Goal: Task Accomplishment & Management: Complete application form

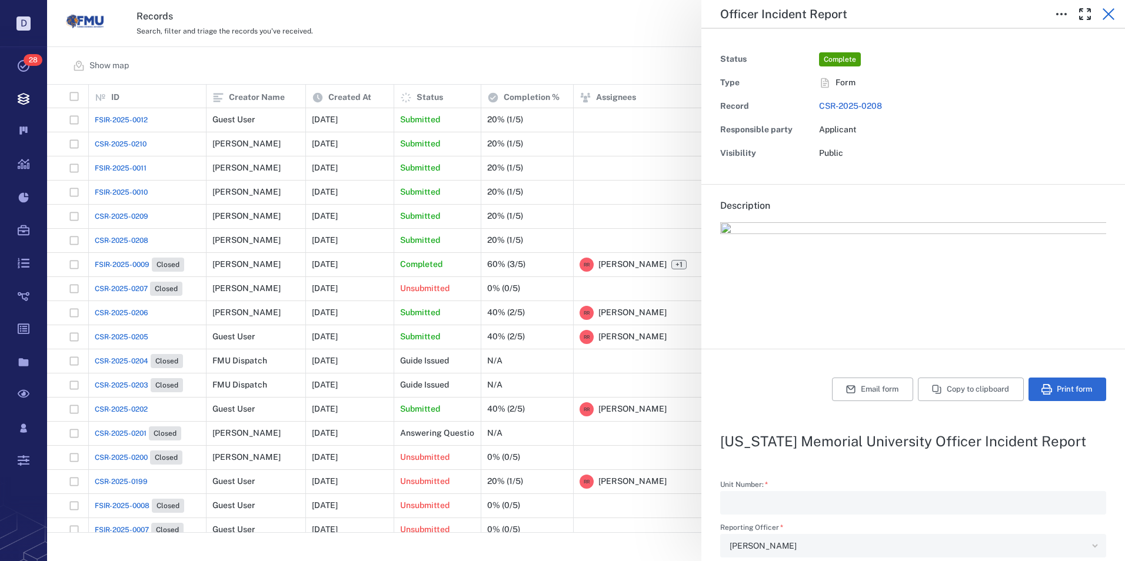
click at [1111, 15] on icon "button" at bounding box center [1108, 14] width 14 height 14
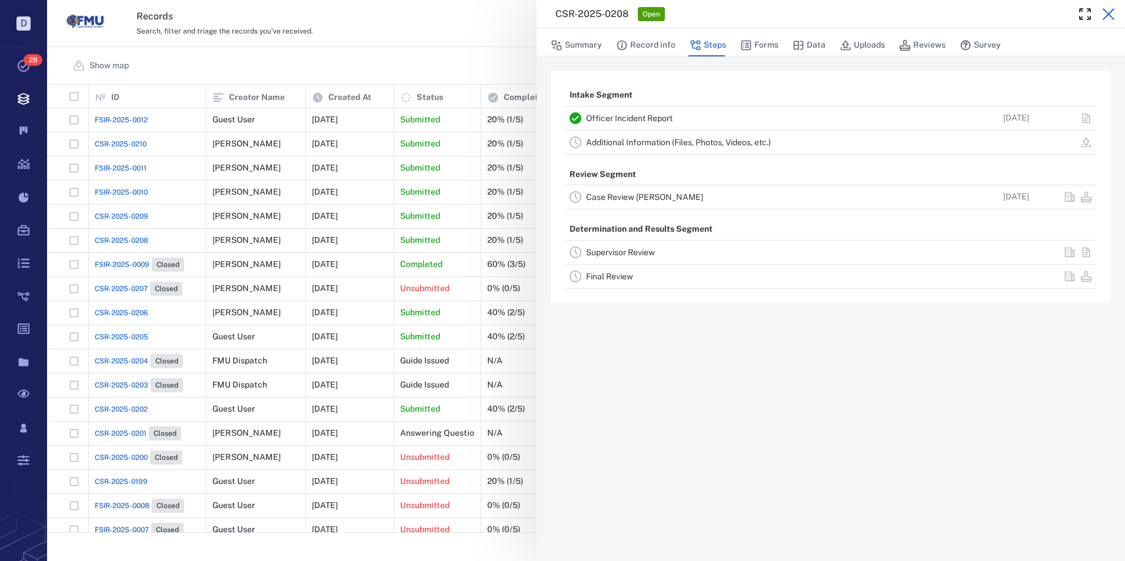
click at [1107, 15] on icon "button" at bounding box center [1109, 14] width 12 height 12
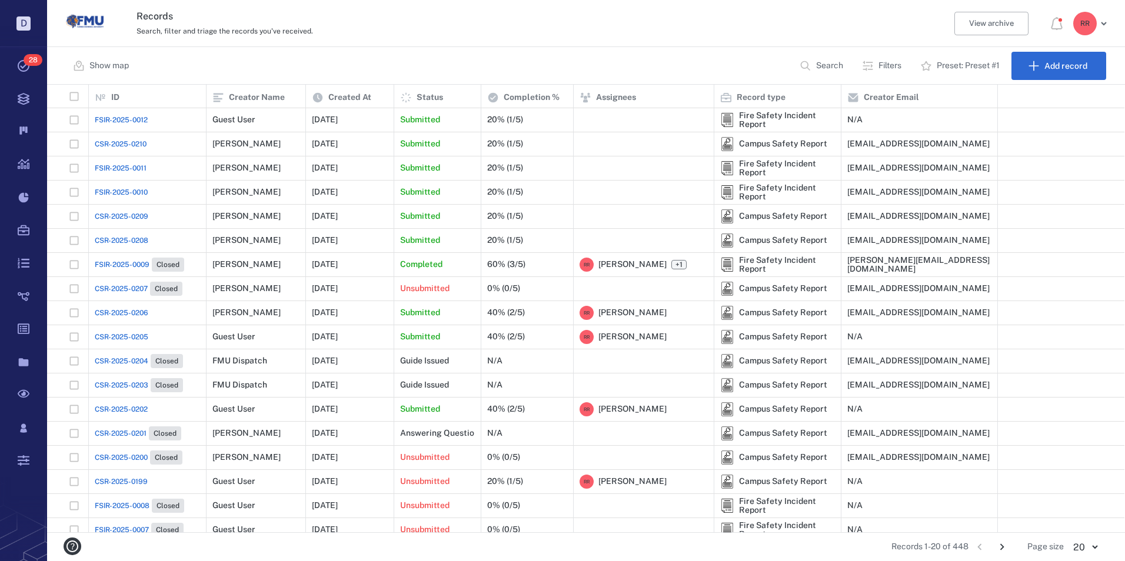
click at [112, 118] on span "FSIR-2025-0012" at bounding box center [121, 120] width 53 height 11
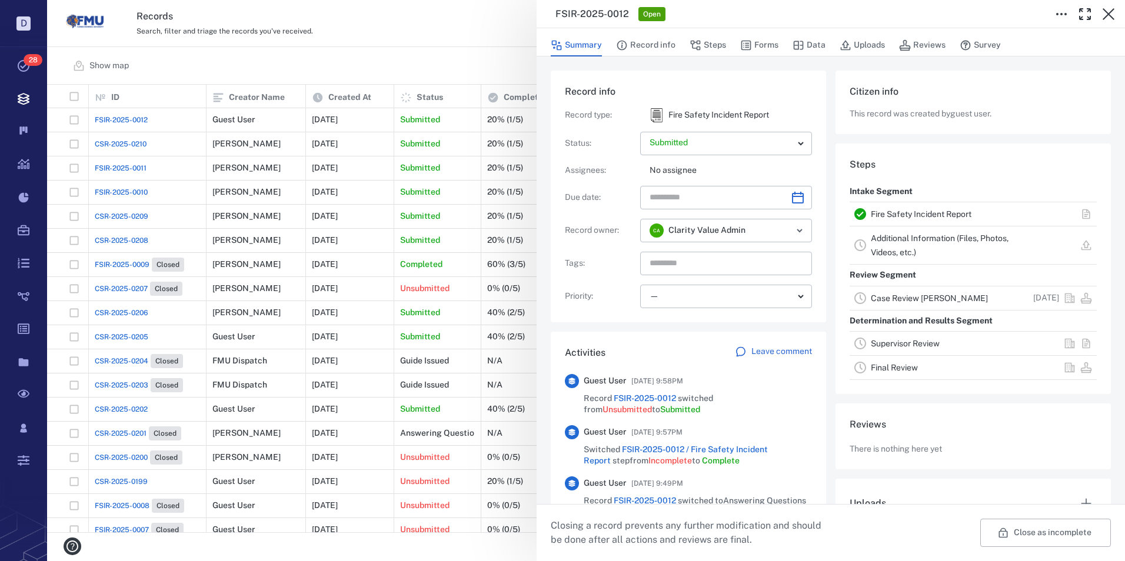
click at [938, 211] on link "Fire Safety Incident Report" at bounding box center [921, 213] width 101 height 9
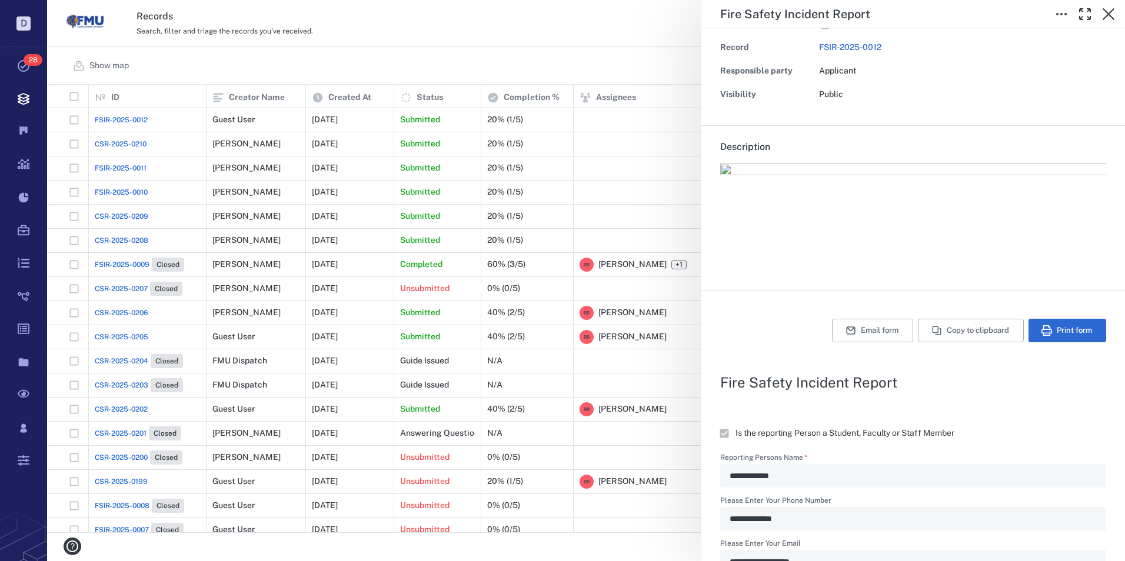
scroll to position [38, 0]
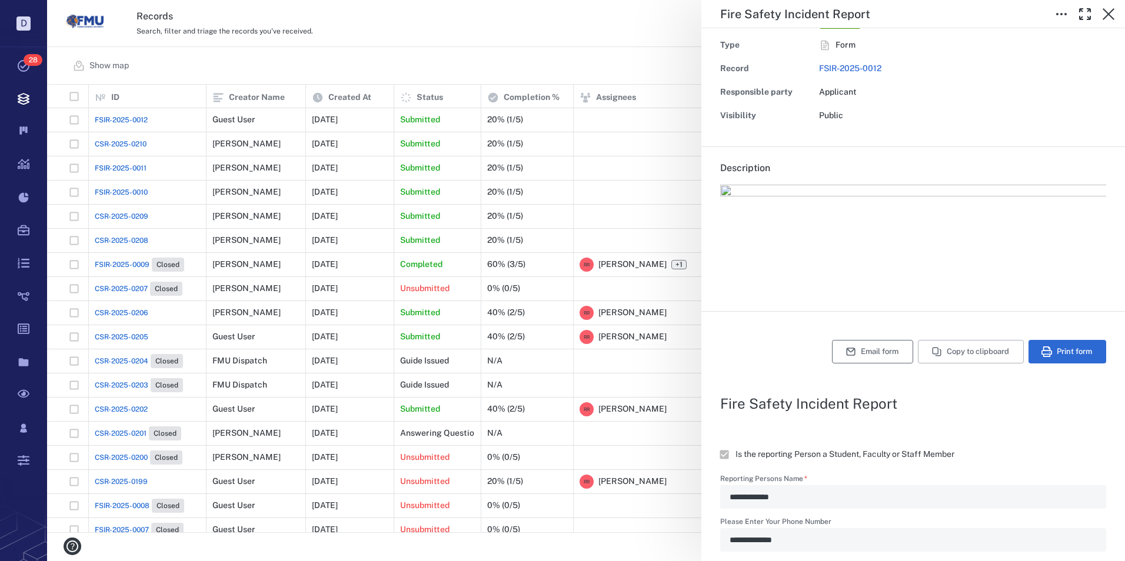
click at [862, 352] on button "Email form" at bounding box center [872, 352] width 81 height 24
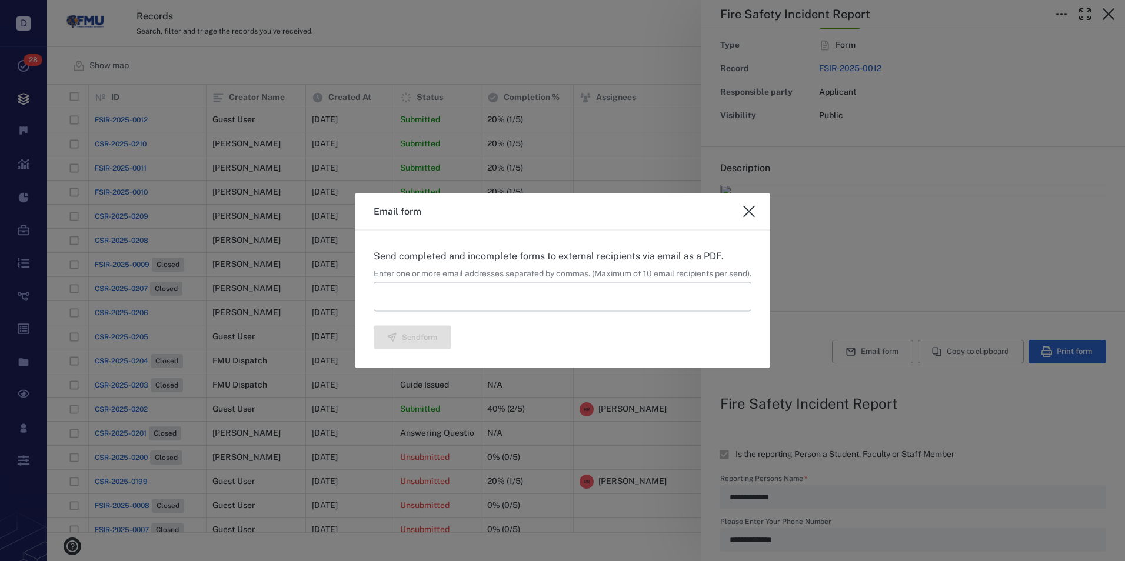
click at [420, 294] on input at bounding box center [563, 296] width 378 height 29
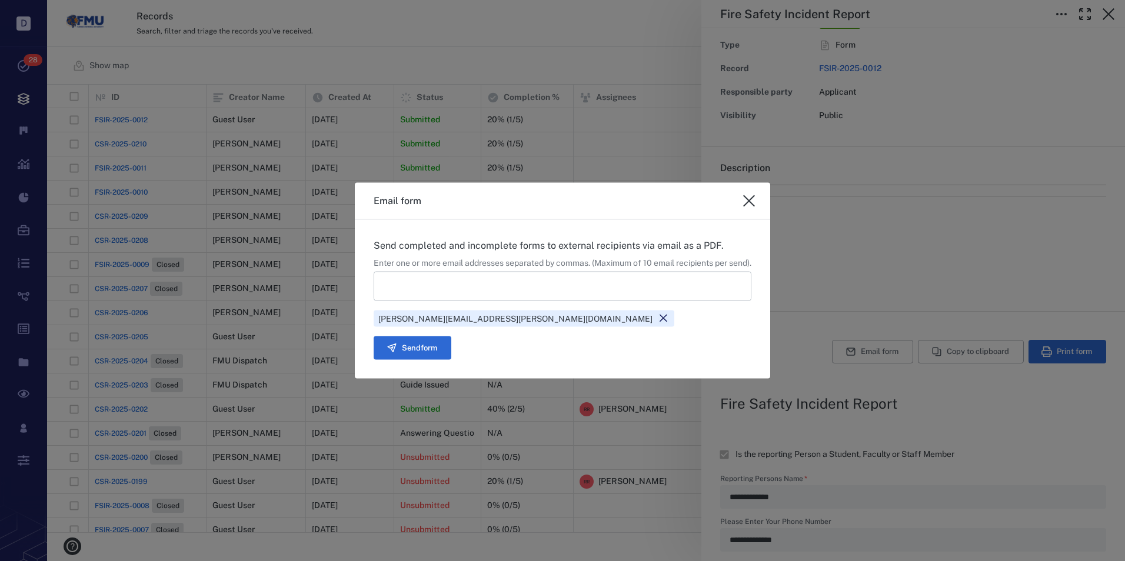
click at [384, 280] on input at bounding box center [563, 285] width 378 height 29
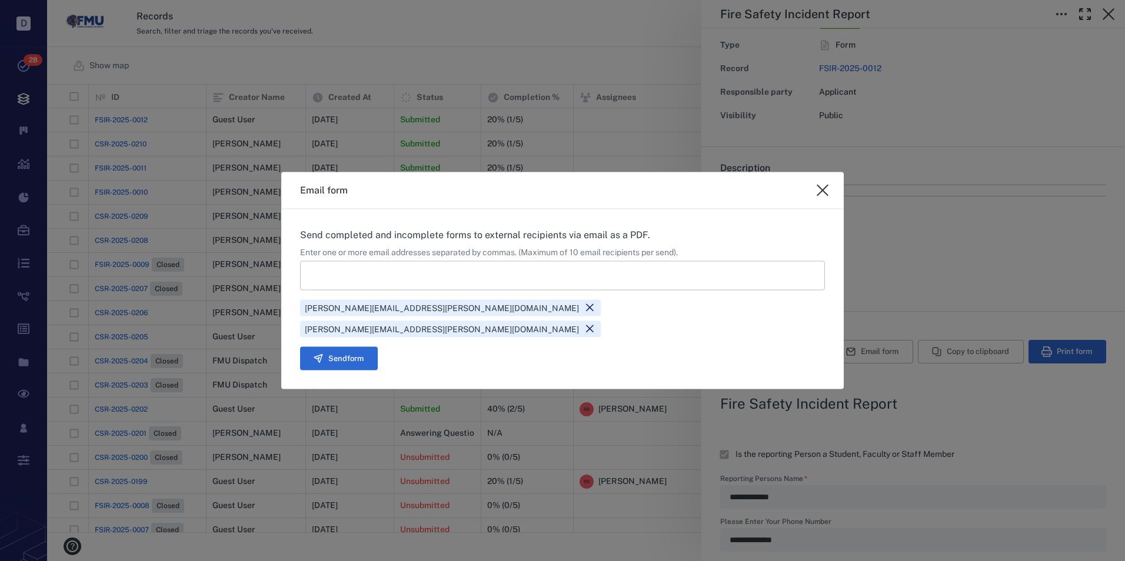
drag, startPoint x: 643, startPoint y: 345, endPoint x: 630, endPoint y: 348, distance: 12.6
click at [643, 347] on div "Send form" at bounding box center [562, 359] width 525 height 24
click at [378, 347] on button "Send form" at bounding box center [339, 359] width 78 height 24
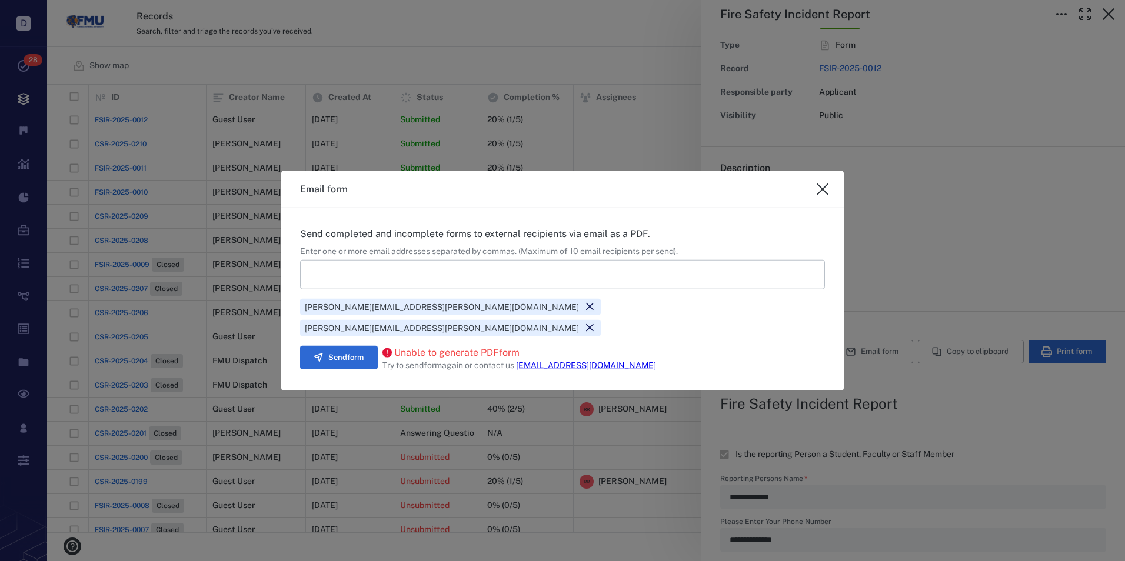
drag, startPoint x: 750, startPoint y: 201, endPoint x: 760, endPoint y: 206, distance: 11.1
click at [817, 195] on icon "close" at bounding box center [823, 190] width 12 height 12
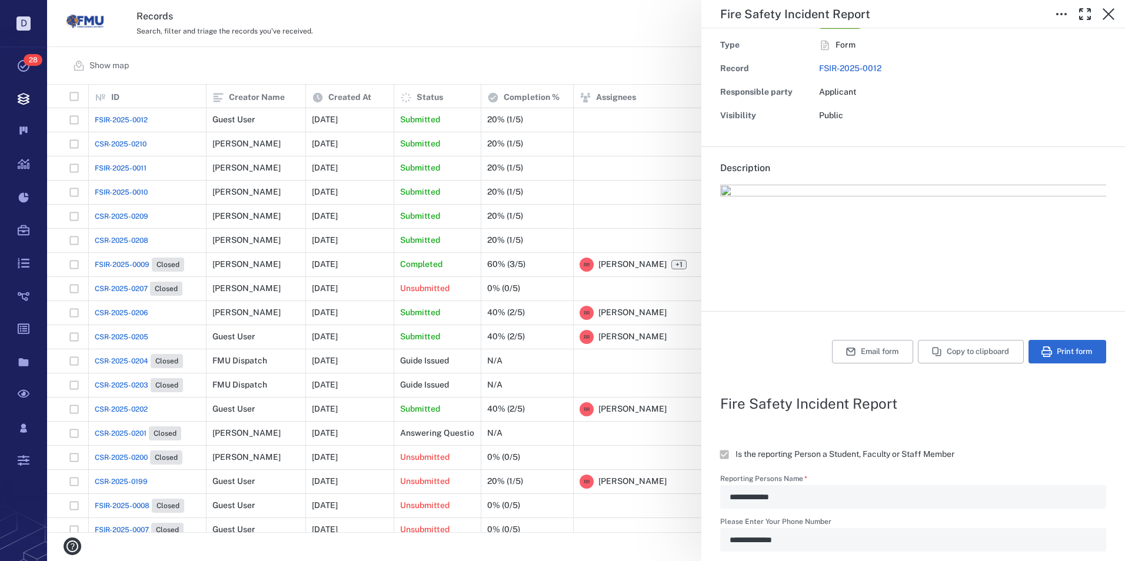
type textarea "*"
click at [1110, 11] on icon "button" at bounding box center [1108, 14] width 14 height 14
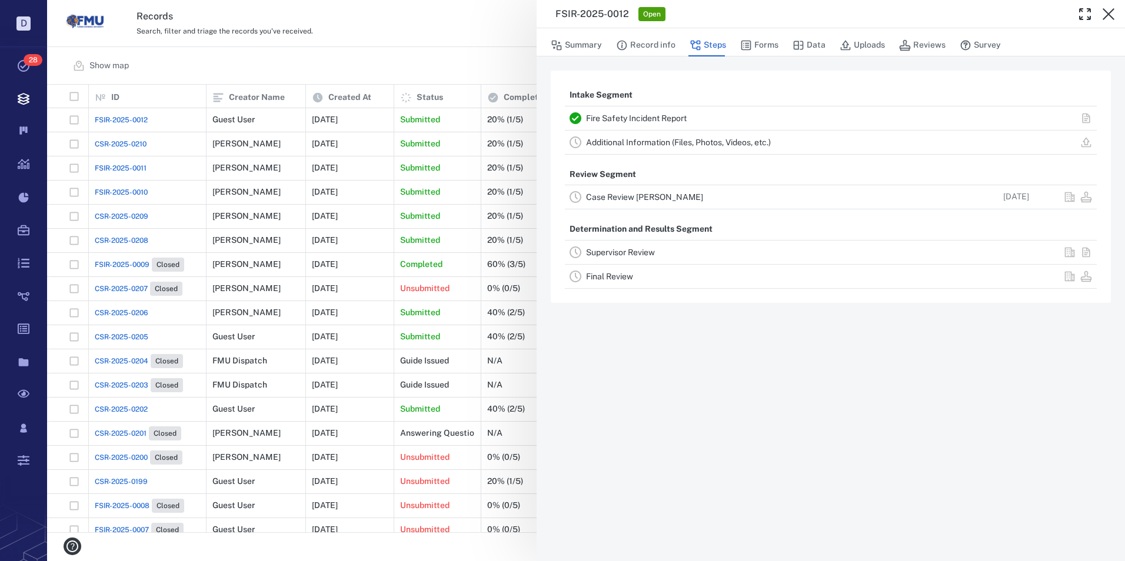
click at [627, 198] on link "Case Review CLEARY" at bounding box center [644, 196] width 117 height 9
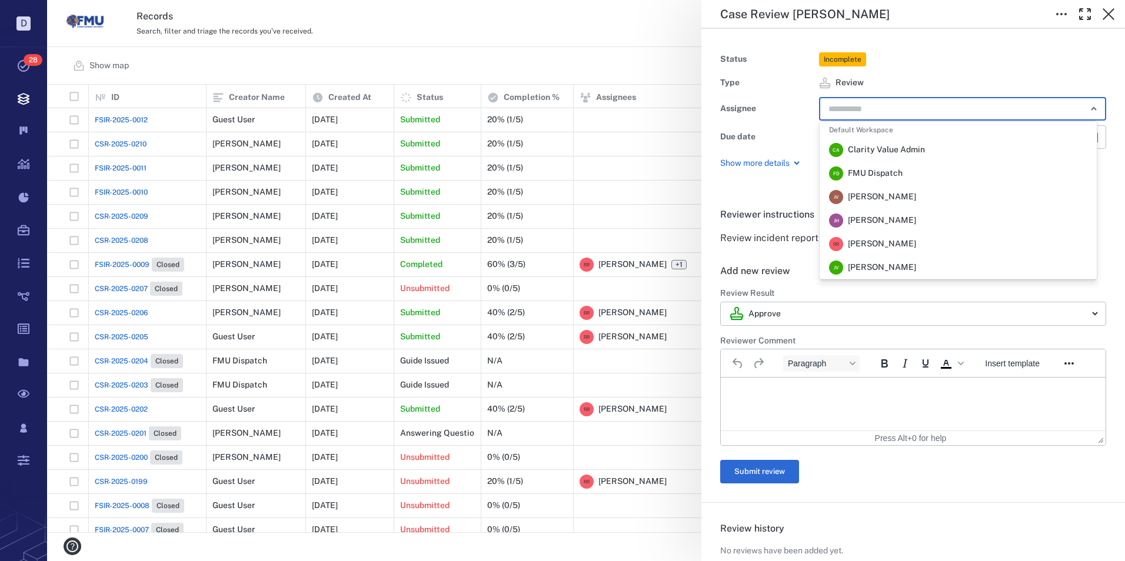
click at [841, 111] on input "text" at bounding box center [949, 109] width 244 height 16
click at [848, 246] on span "Robert Richardson" at bounding box center [882, 244] width 68 height 12
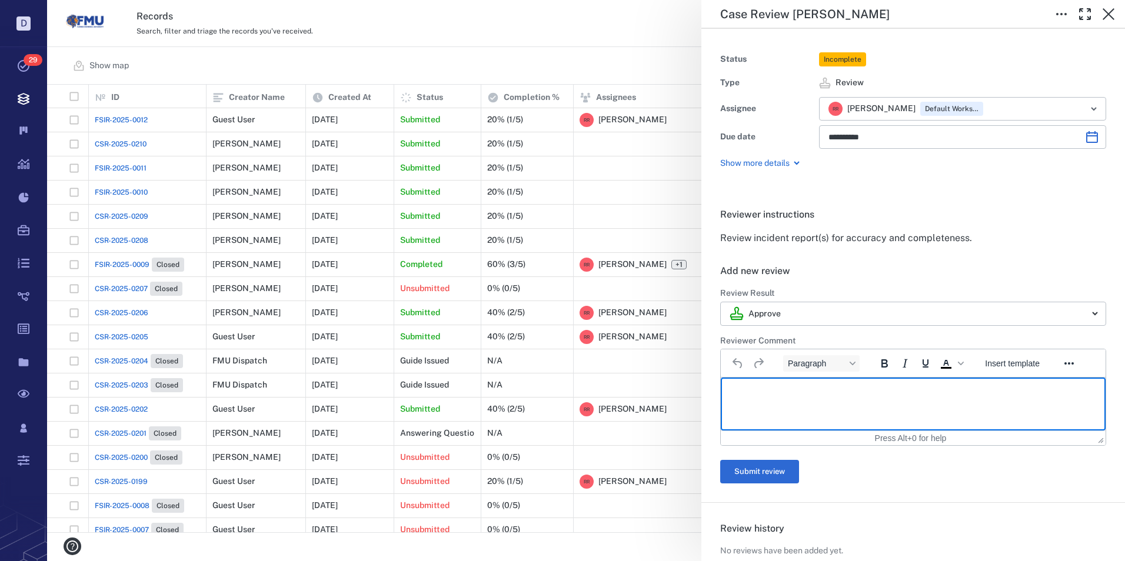
click at [754, 388] on p "Rich Text Area. Press ALT-0 for help." at bounding box center [913, 392] width 365 height 11
click at [750, 477] on button "Submit review" at bounding box center [759, 472] width 79 height 24
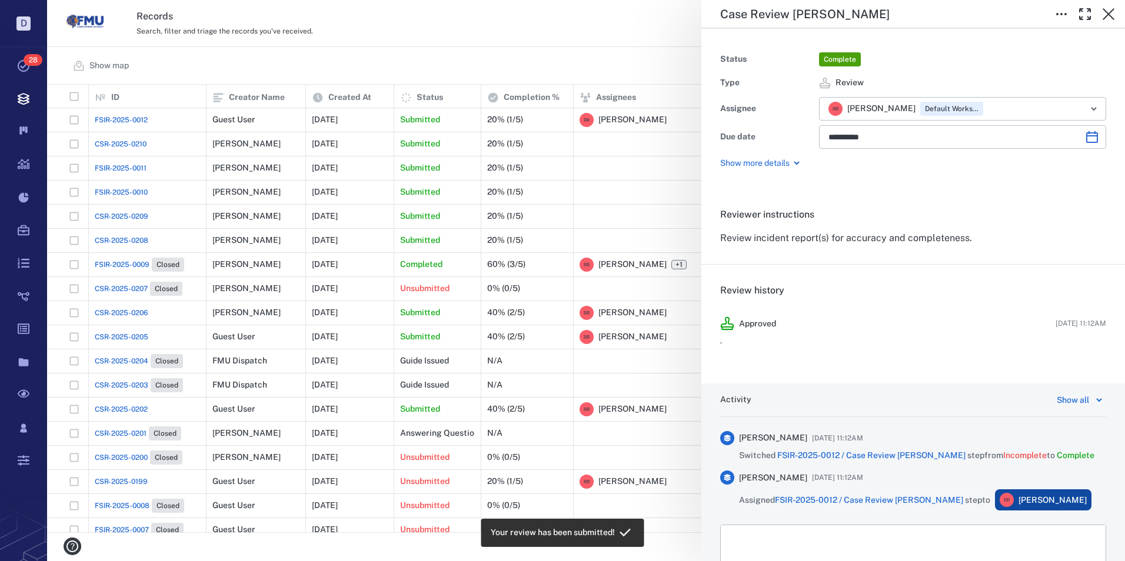
click at [130, 145] on div "**********" at bounding box center [586, 280] width 1078 height 561
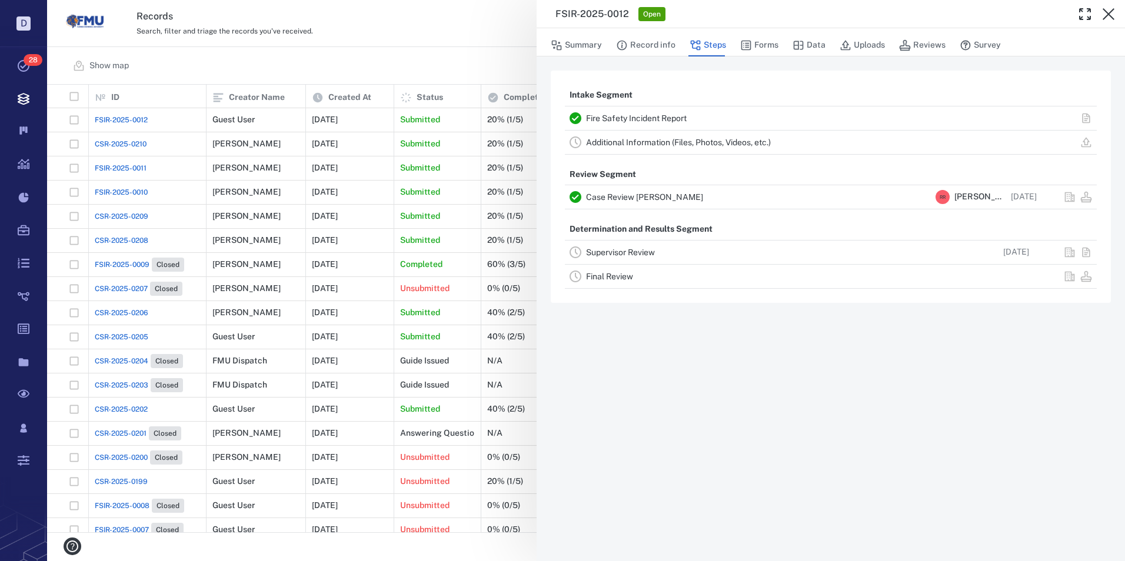
drag, startPoint x: 120, startPoint y: 143, endPoint x: 134, endPoint y: 137, distance: 14.8
click at [120, 143] on div "FSIR-2025-0012 Open Summary Record info Steps Forms Data Uploads Reviews Survey…" at bounding box center [586, 280] width 1078 height 561
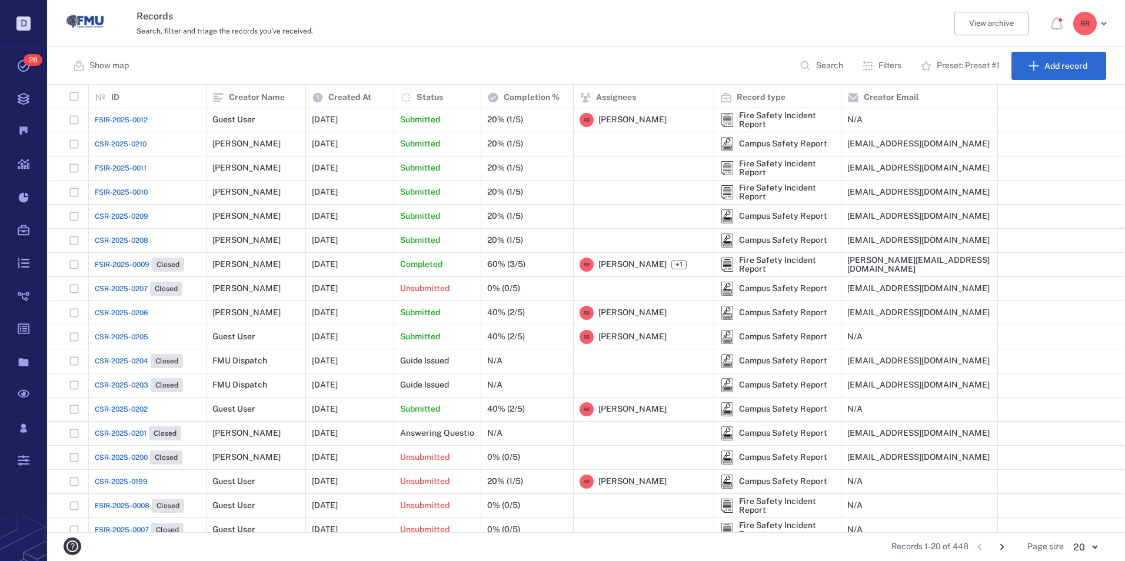
click at [123, 142] on span "CSR-2025-0210" at bounding box center [121, 144] width 52 height 11
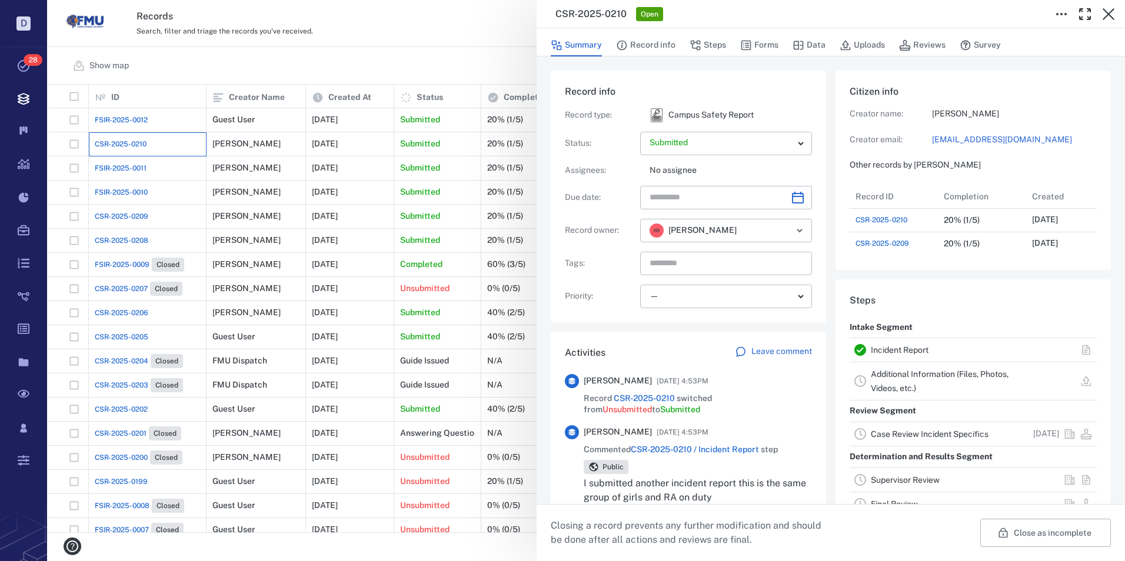
scroll to position [71, 234]
click at [881, 355] on link "Incident Report" at bounding box center [900, 349] width 58 height 9
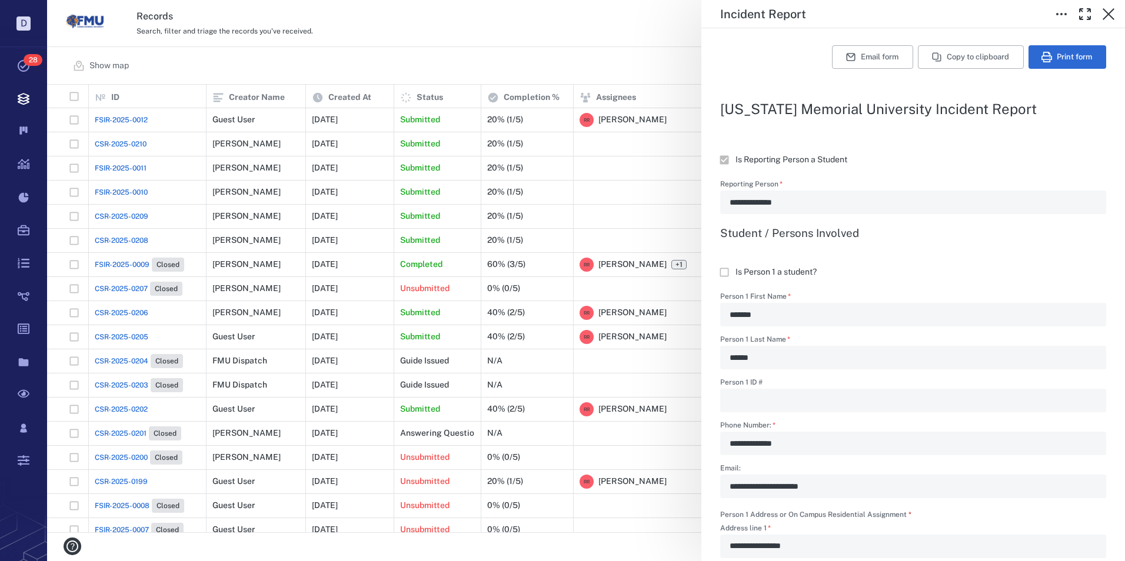
scroll to position [325, 0]
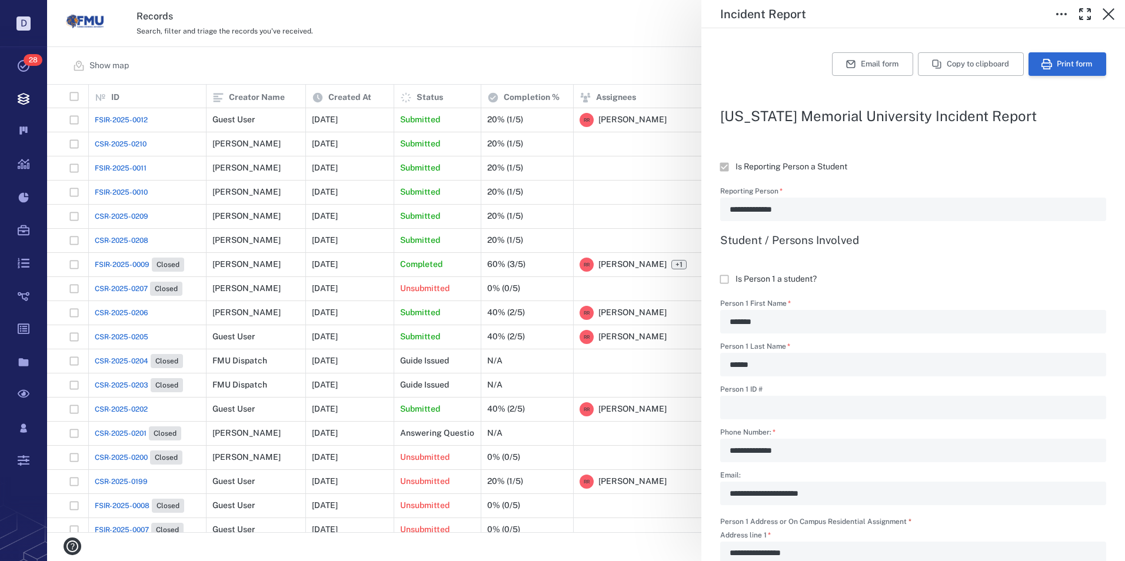
click at [1049, 61] on button "Print form" at bounding box center [1067, 64] width 78 height 24
click at [1109, 8] on icon "button" at bounding box center [1108, 14] width 14 height 14
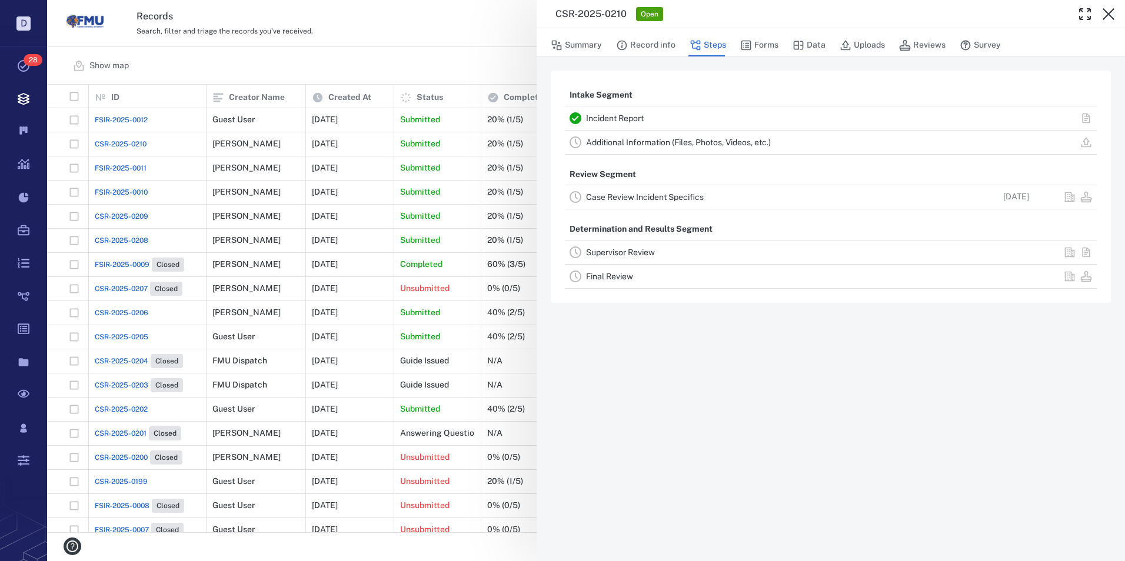
click at [623, 194] on link "Case Review Incident Specifics" at bounding box center [645, 196] width 118 height 9
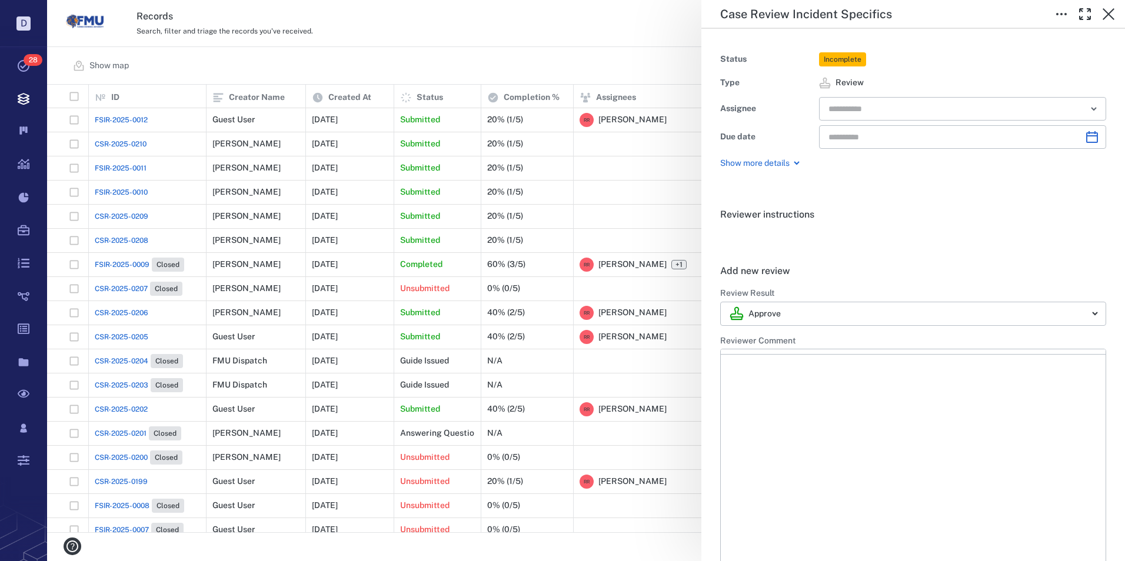
type input "**********"
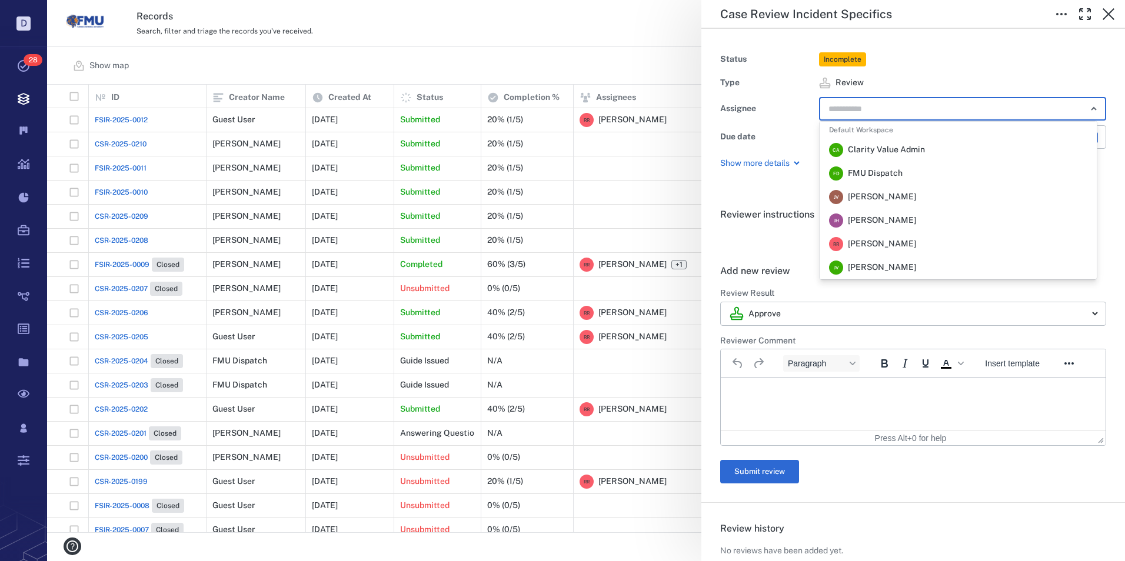
click at [888, 105] on input "text" at bounding box center [949, 109] width 244 height 16
click at [877, 243] on span "Robert Richardson" at bounding box center [882, 244] width 68 height 12
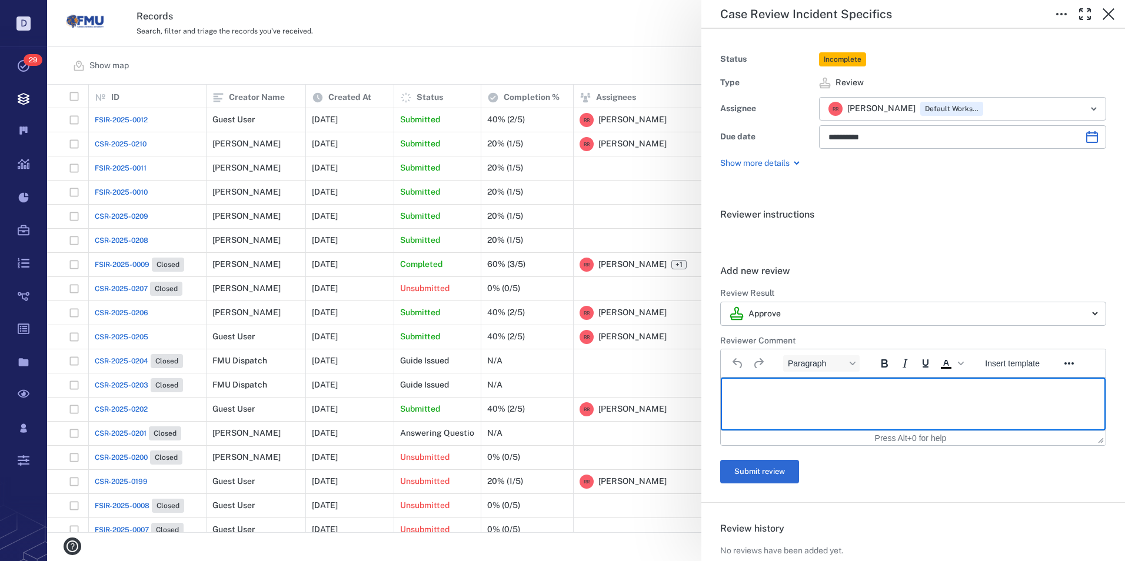
click at [762, 400] on html at bounding box center [913, 392] width 385 height 29
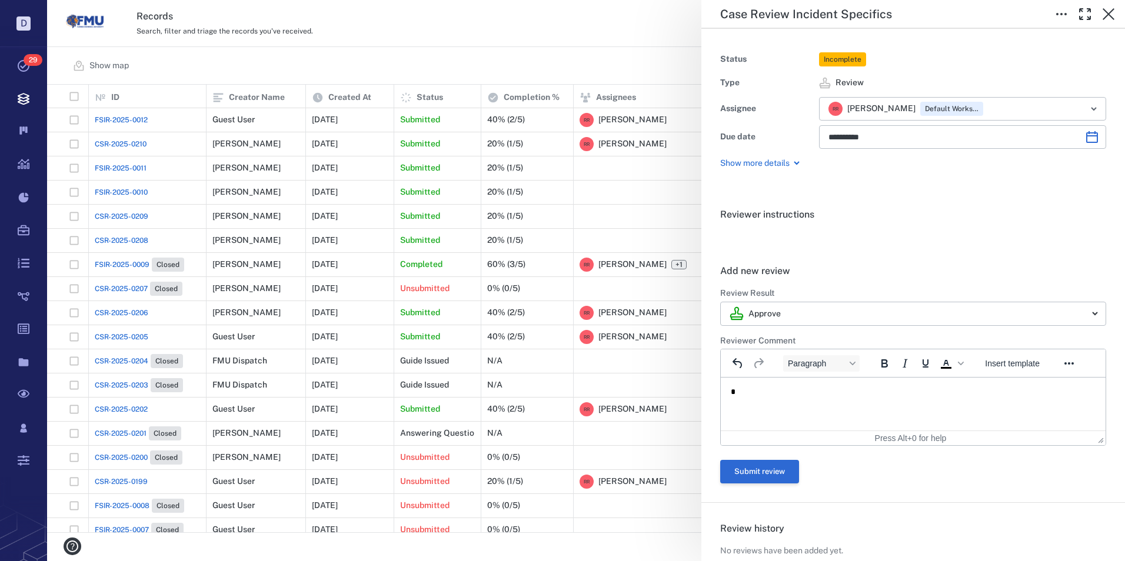
click at [765, 474] on button "Submit review" at bounding box center [759, 472] width 79 height 24
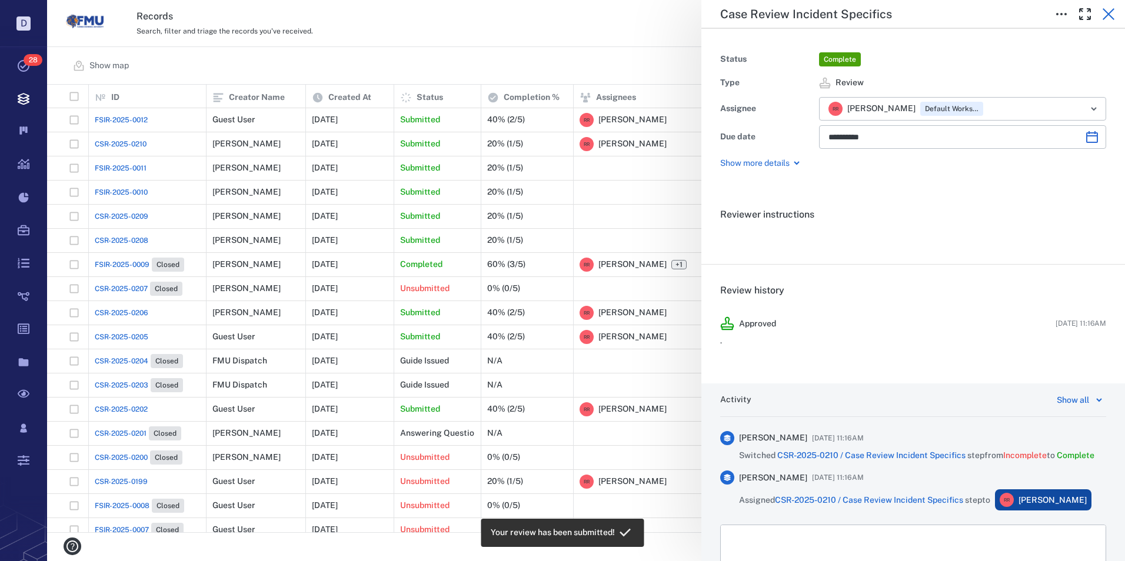
click at [1106, 10] on icon "button" at bounding box center [1108, 14] width 14 height 14
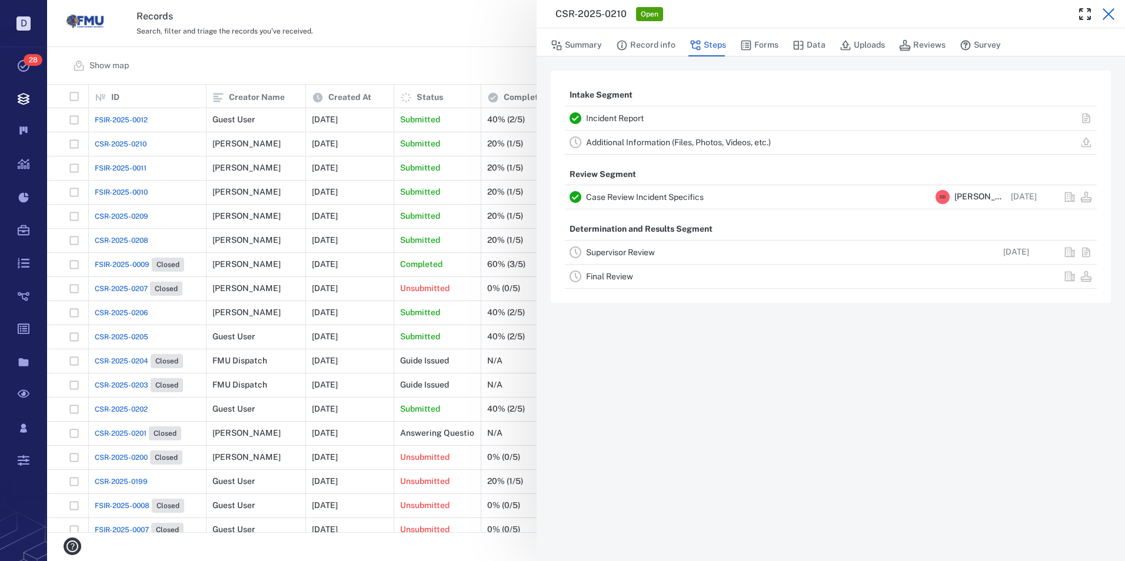
click at [1110, 13] on icon "button" at bounding box center [1109, 14] width 12 height 12
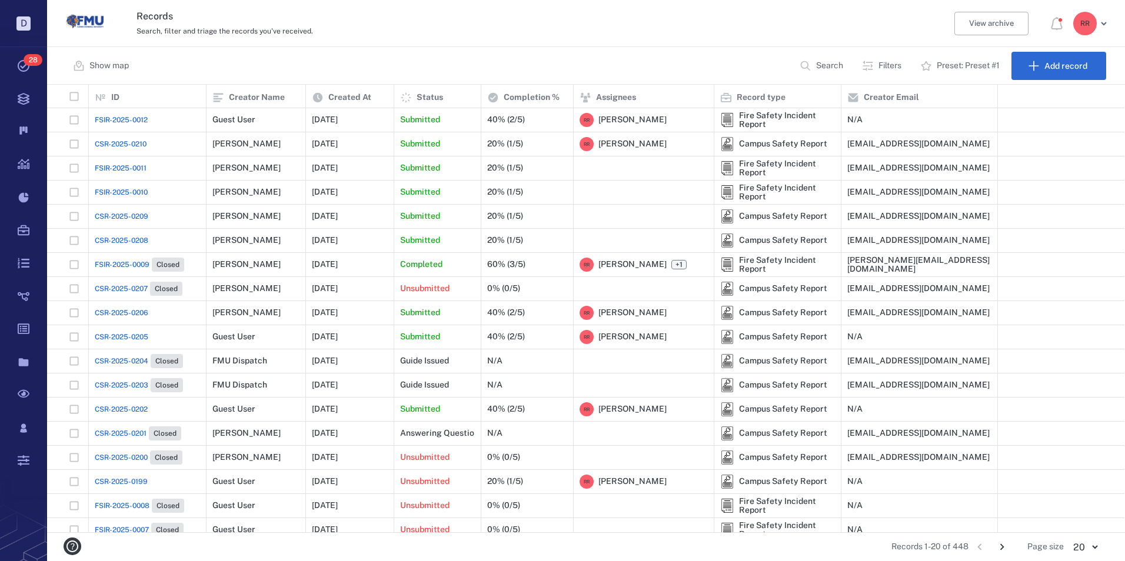
click at [131, 169] on span "FSIR-2025-0011" at bounding box center [121, 168] width 52 height 11
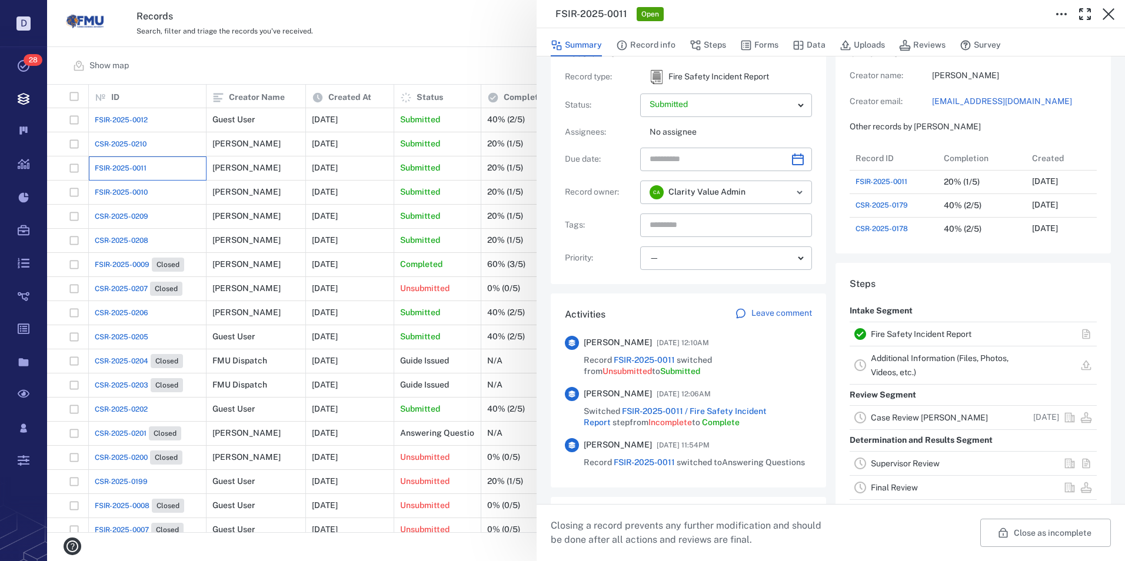
scroll to position [59, 0]
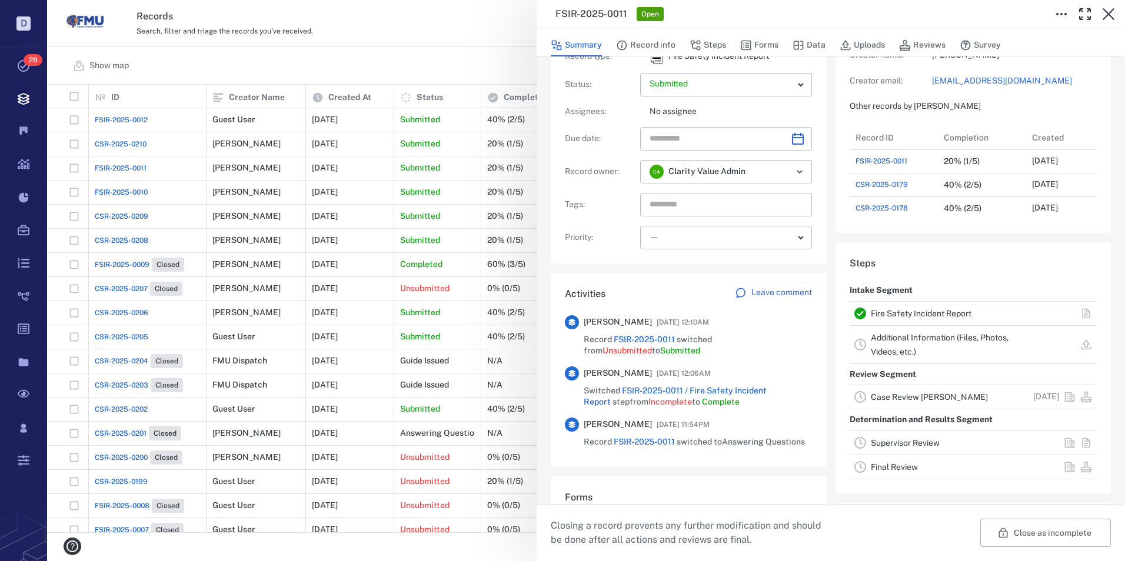
click at [910, 314] on link "Fire Safety Incident Report" at bounding box center [921, 313] width 101 height 9
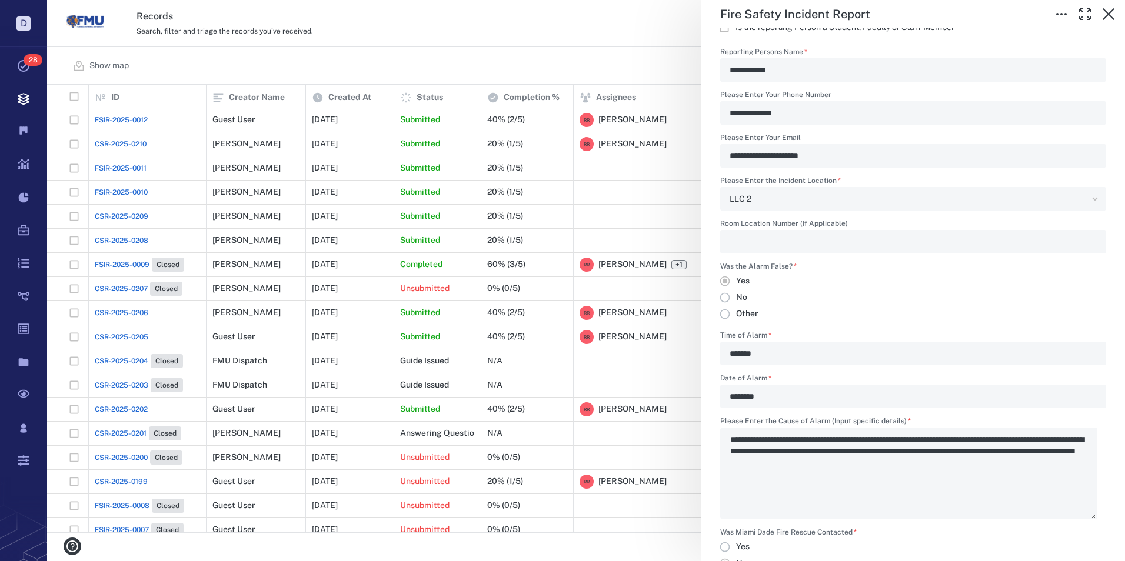
scroll to position [461, 0]
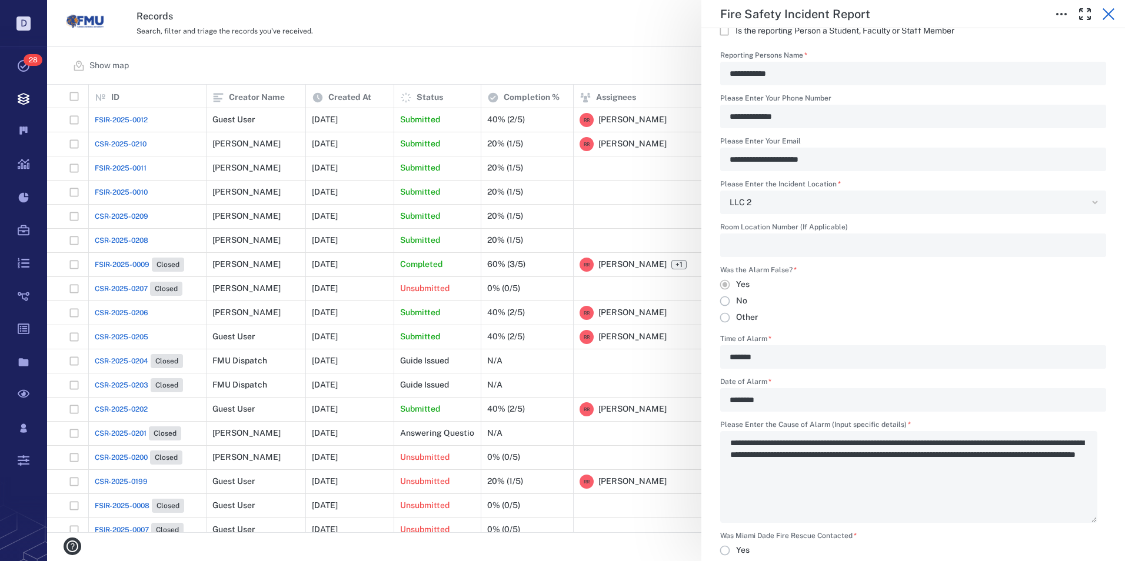
click at [1108, 12] on icon "button" at bounding box center [1108, 14] width 14 height 14
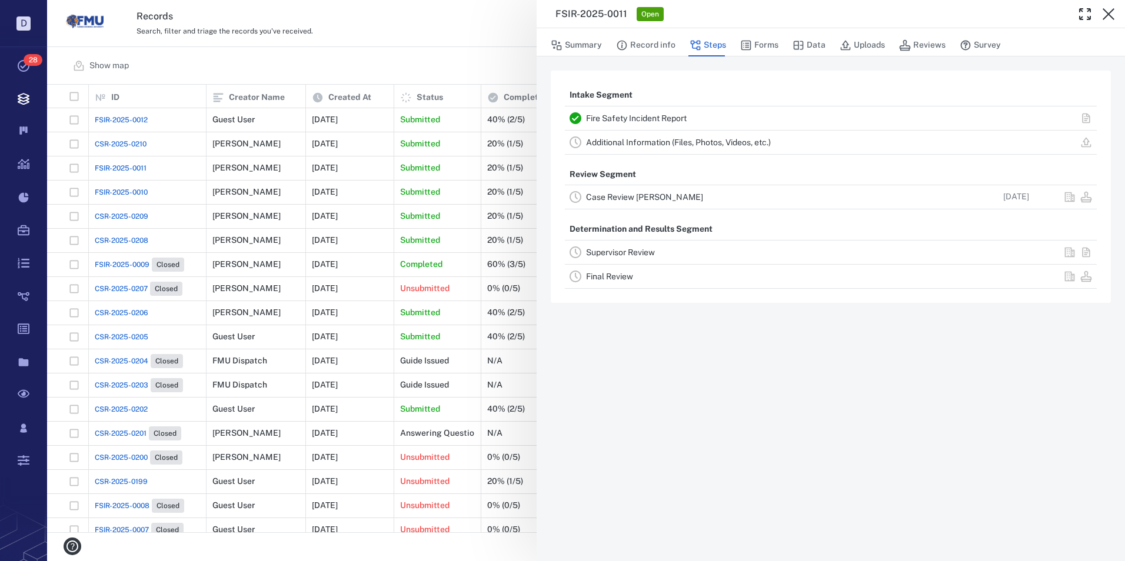
drag, startPoint x: 819, startPoint y: 41, endPoint x: 788, endPoint y: 111, distance: 75.9
click at [819, 41] on button "Data" at bounding box center [809, 45] width 33 height 22
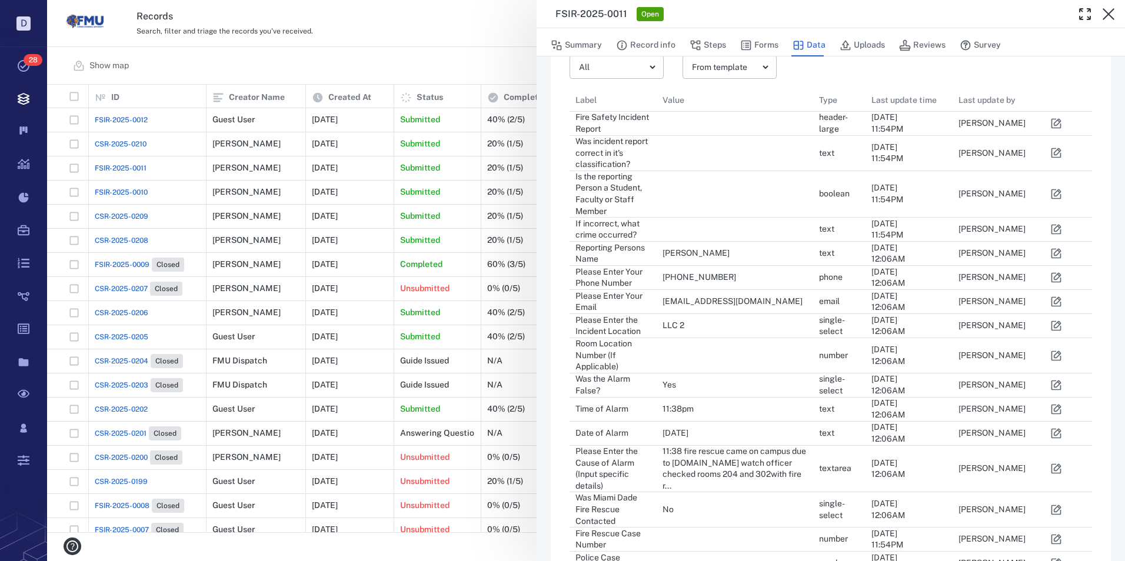
scroll to position [68, 0]
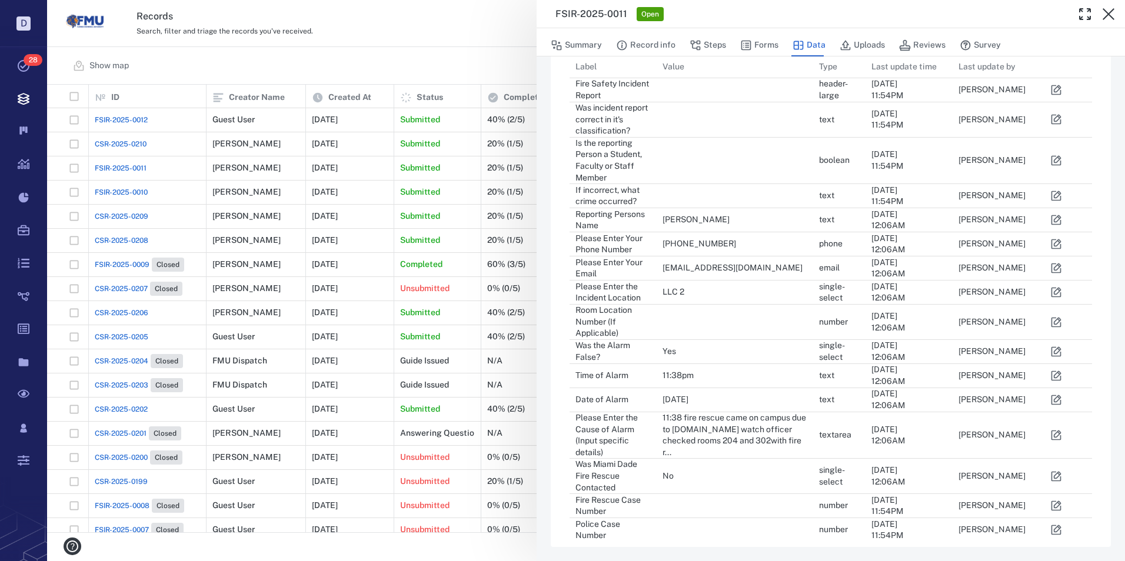
click at [1057, 435] on icon "button" at bounding box center [1056, 436] width 12 height 12
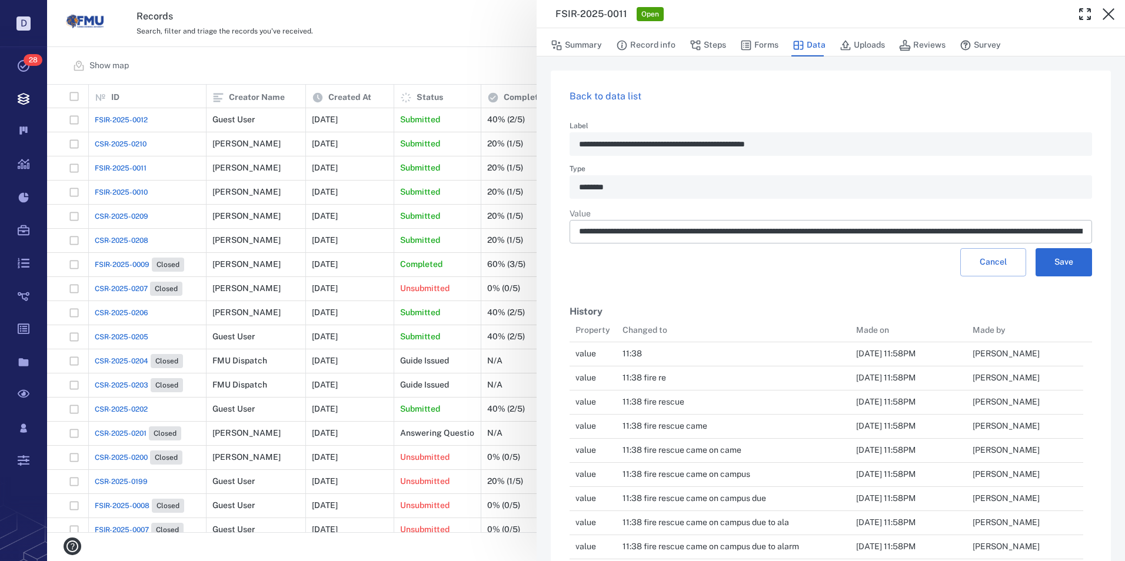
scroll to position [3034, 505]
click at [759, 231] on input "**********" at bounding box center [831, 232] width 504 height 24
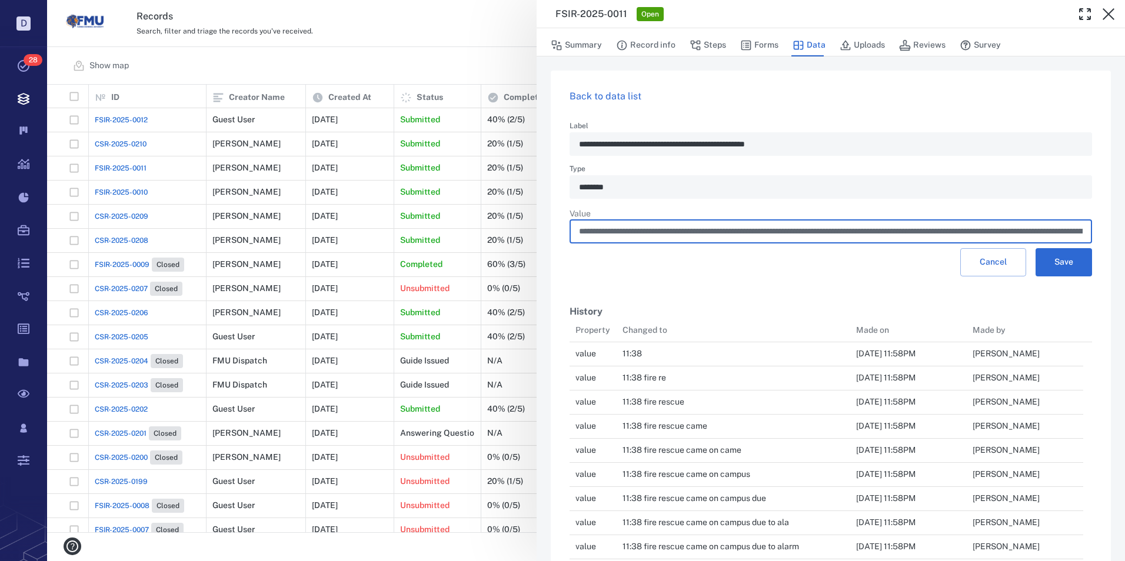
click at [934, 231] on input "**********" at bounding box center [831, 232] width 504 height 24
click at [763, 229] on input "**********" at bounding box center [831, 232] width 504 height 24
click at [1024, 231] on input "**********" at bounding box center [831, 232] width 504 height 24
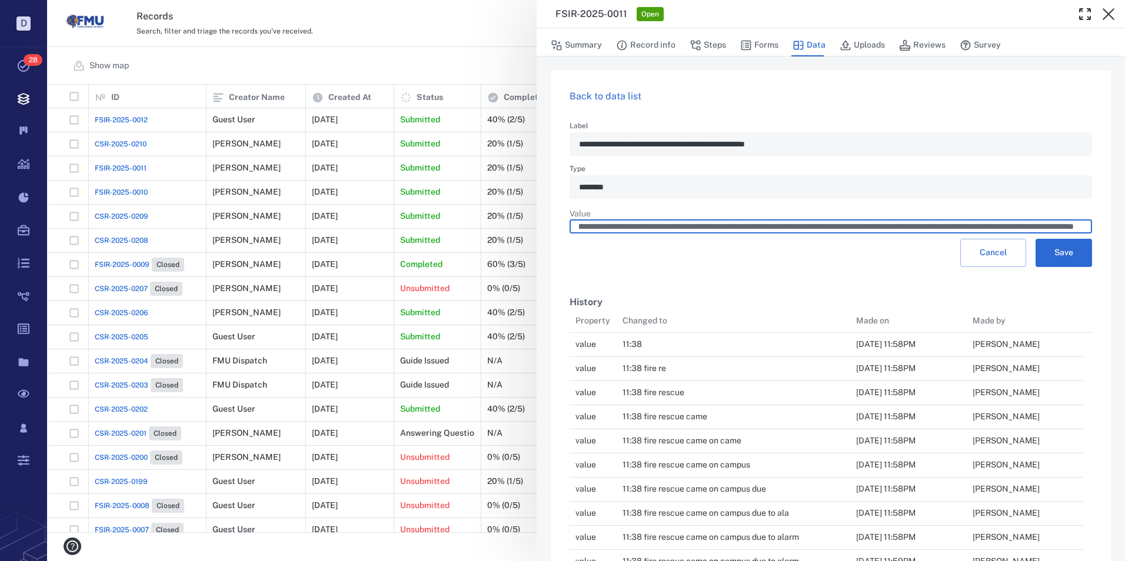
scroll to position [0, 390]
type input "**********"
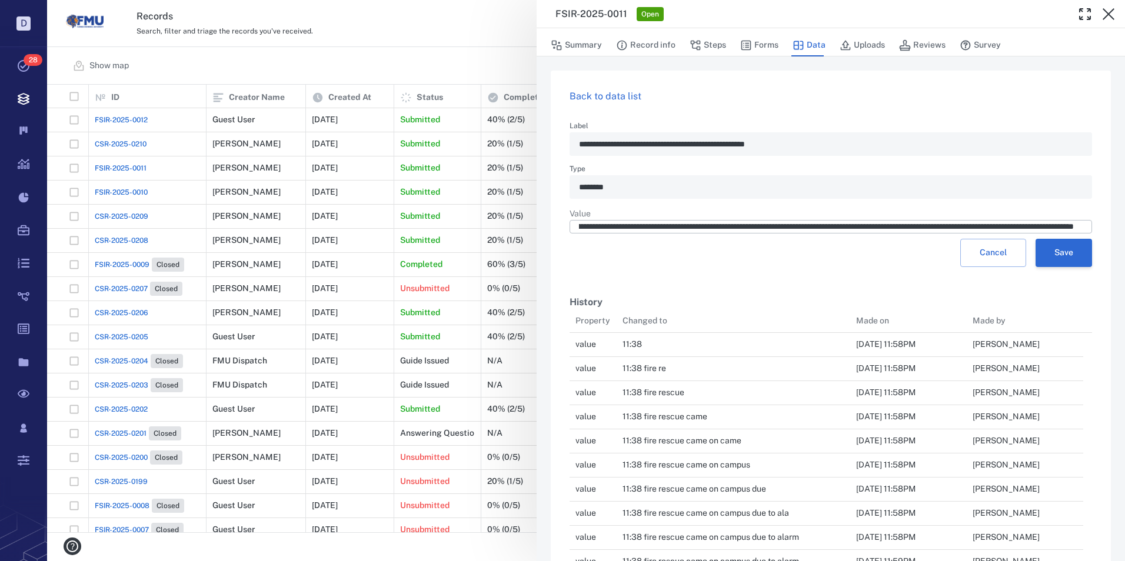
click at [1066, 261] on button "Save" at bounding box center [1064, 253] width 56 height 28
click at [761, 39] on button "Forms" at bounding box center [759, 45] width 38 height 22
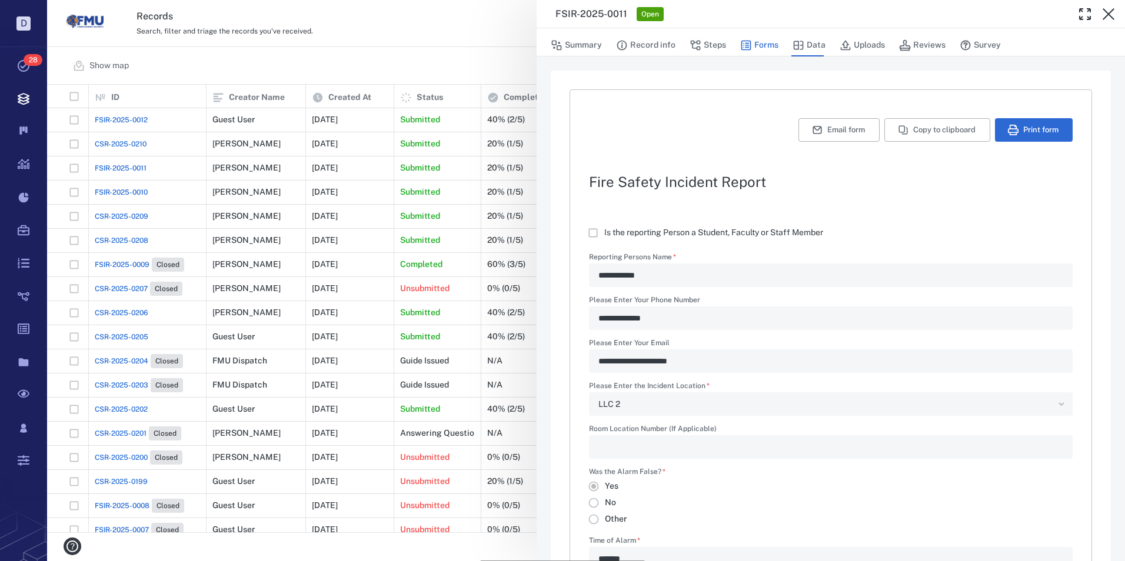
type textarea "*"
type textarea "**********"
type textarea "*"
click at [1031, 129] on button "Print form" at bounding box center [1034, 130] width 78 height 24
click at [1111, 12] on icon "button" at bounding box center [1109, 14] width 12 height 12
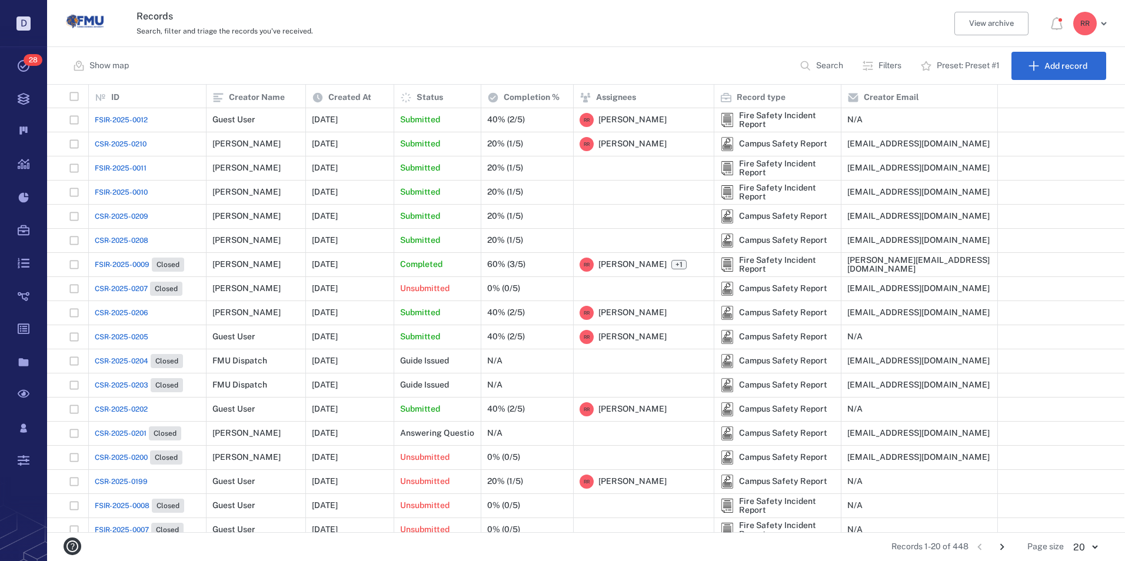
click at [129, 168] on span "FSIR-2025-0011" at bounding box center [121, 168] width 52 height 11
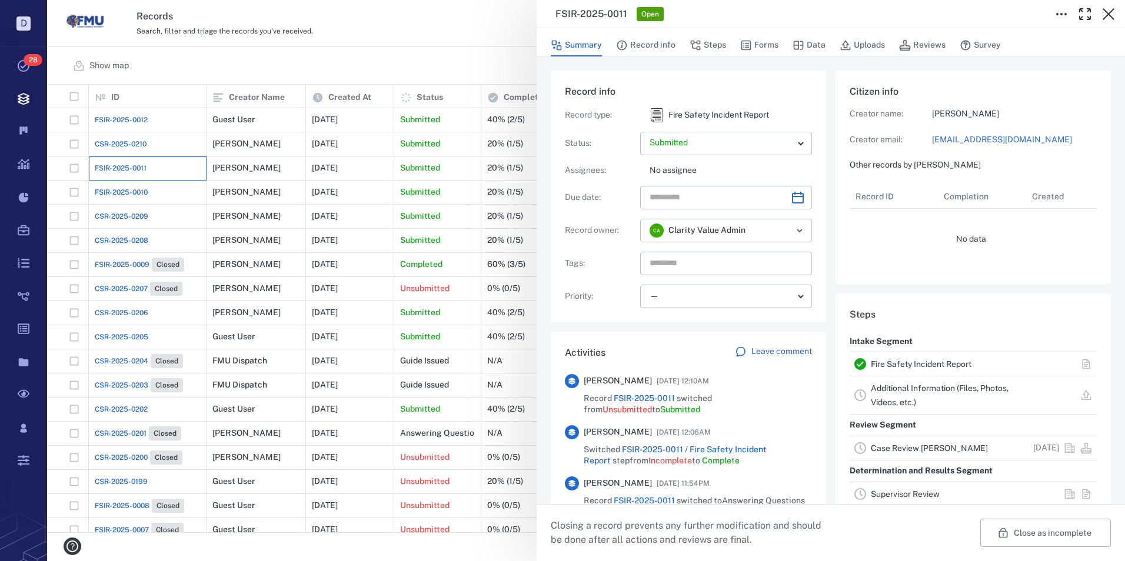
scroll to position [94, 225]
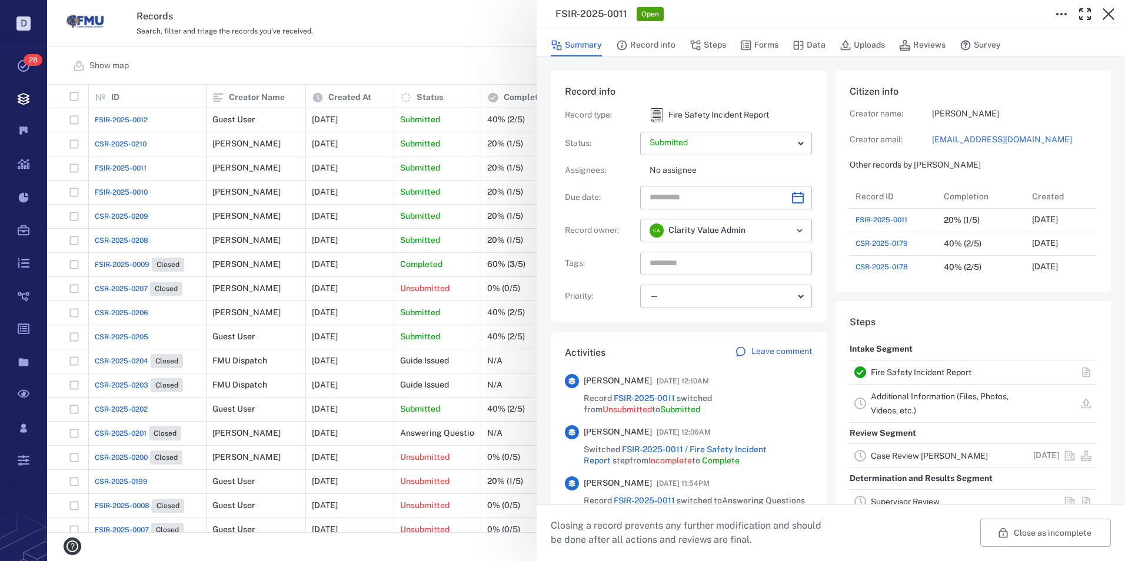
click at [898, 455] on link "Case Review CLEARY" at bounding box center [929, 455] width 117 height 9
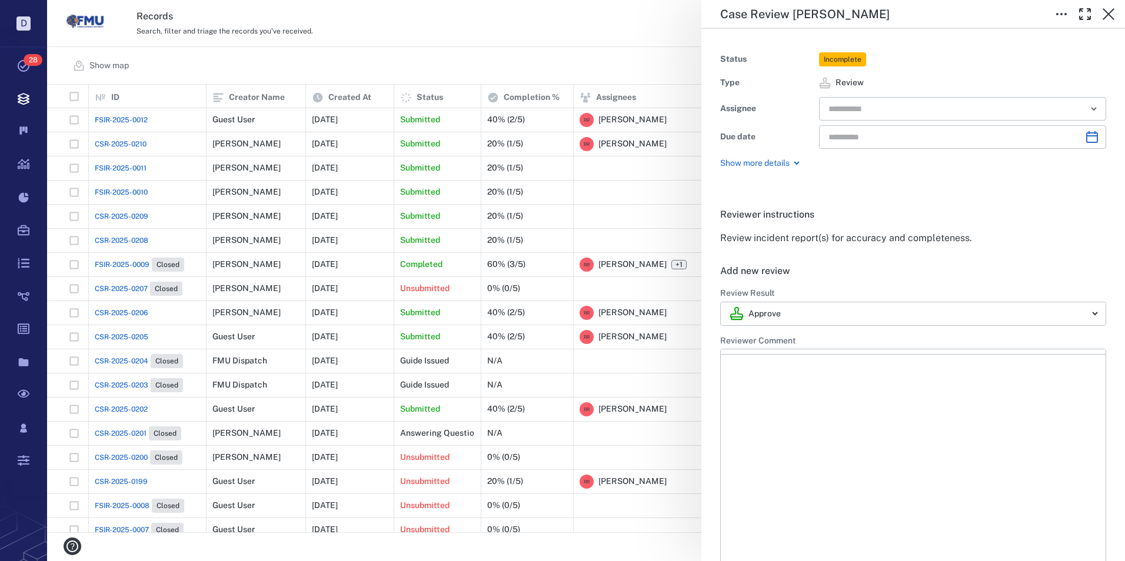
type input "**********"
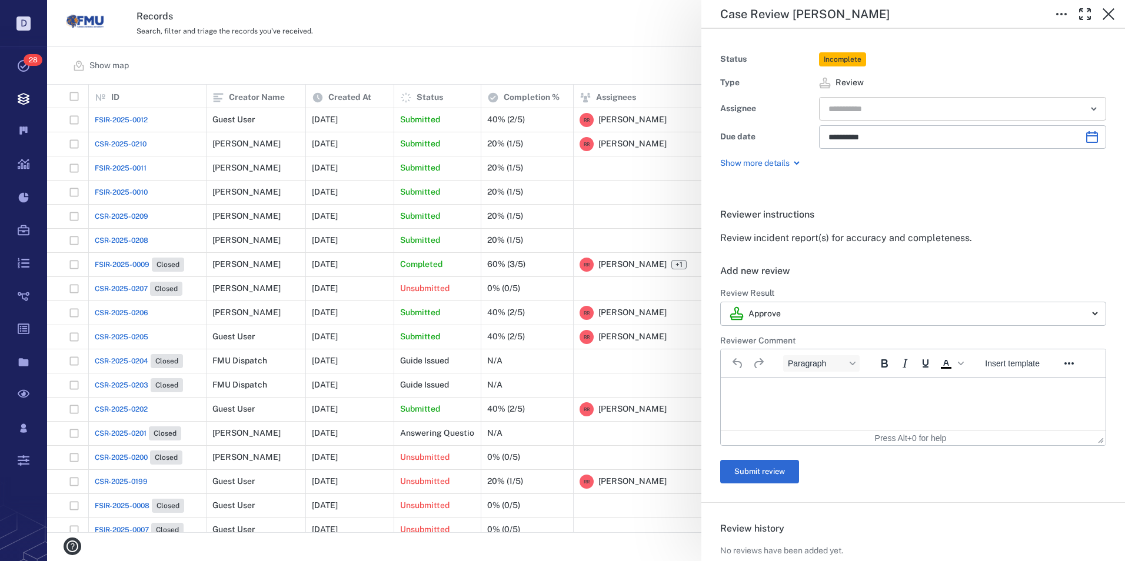
click at [911, 106] on input "text" at bounding box center [949, 109] width 244 height 16
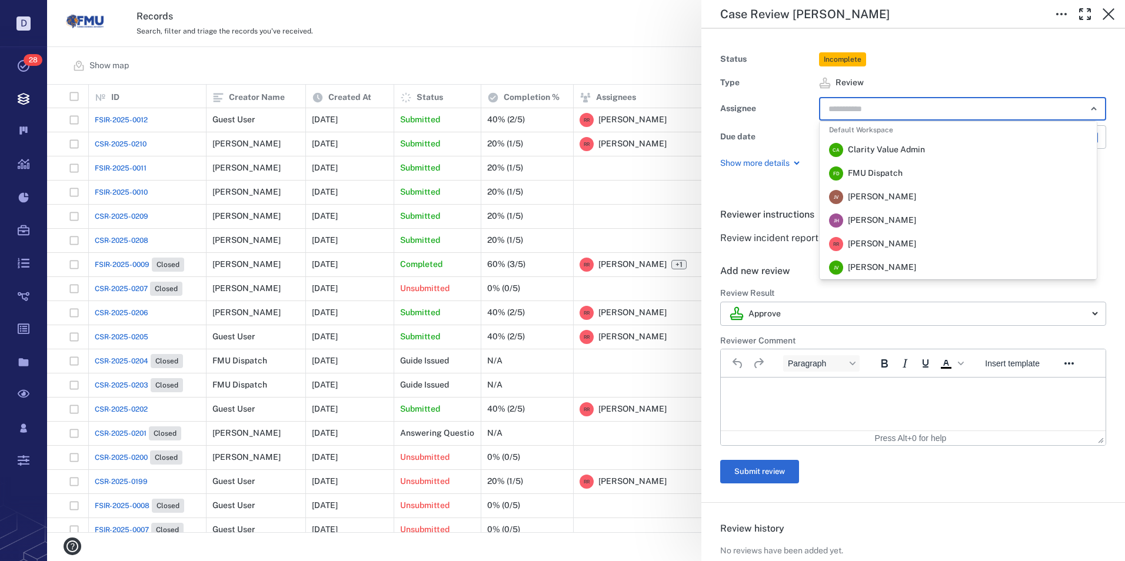
click at [875, 245] on span "Robert Richardson" at bounding box center [882, 244] width 68 height 12
click at [875, 245] on p "Review incident report(s) for accuracy and completeness." at bounding box center [913, 238] width 386 height 14
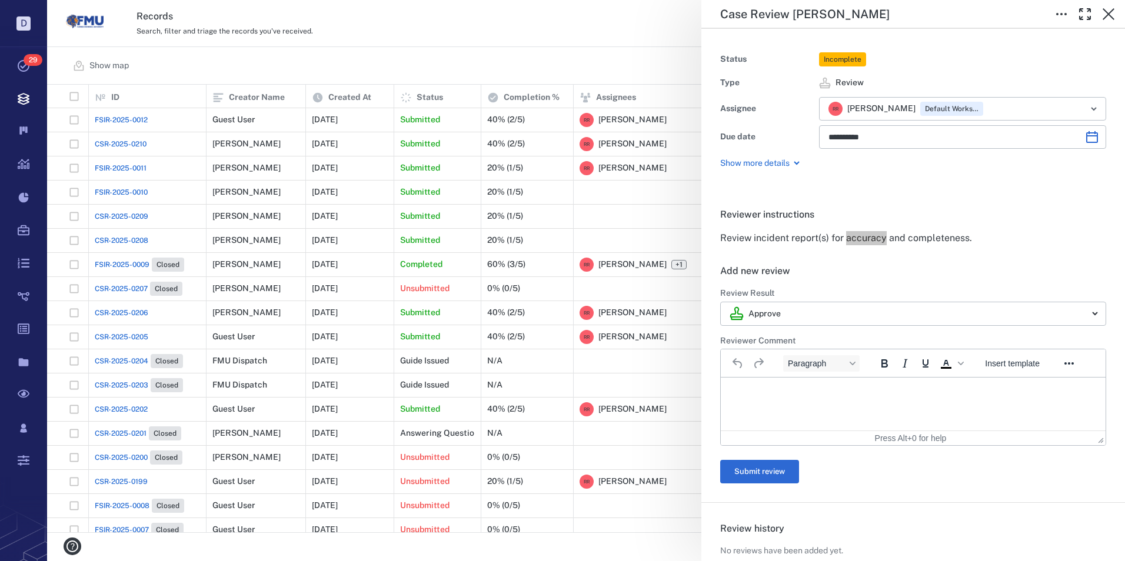
click at [758, 395] on p "Rich Text Area. Press ALT-0 for help." at bounding box center [913, 392] width 365 height 11
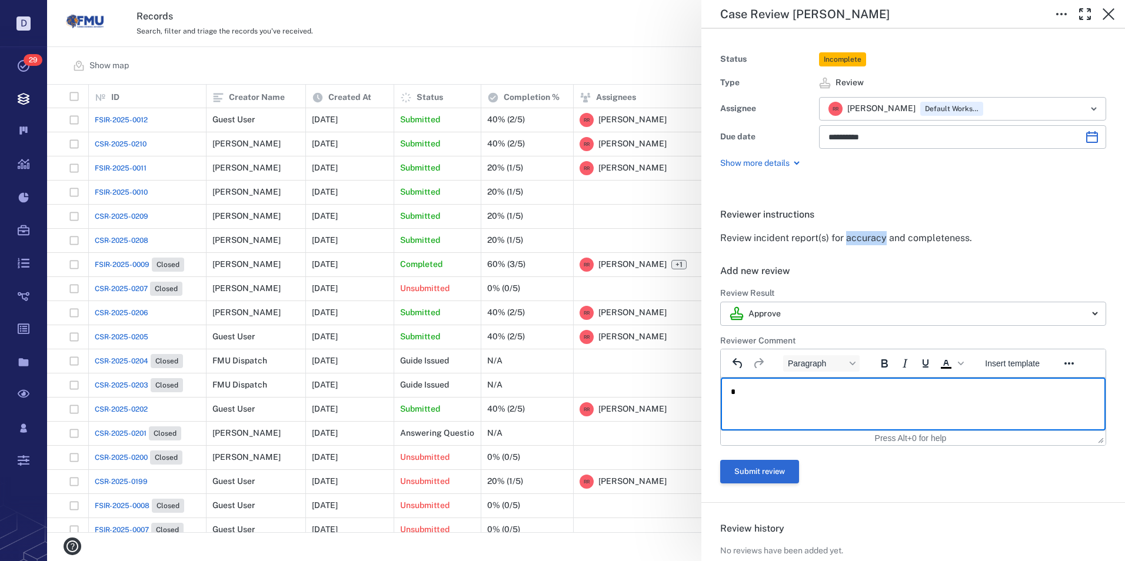
click at [749, 480] on button "Submit review" at bounding box center [759, 472] width 79 height 24
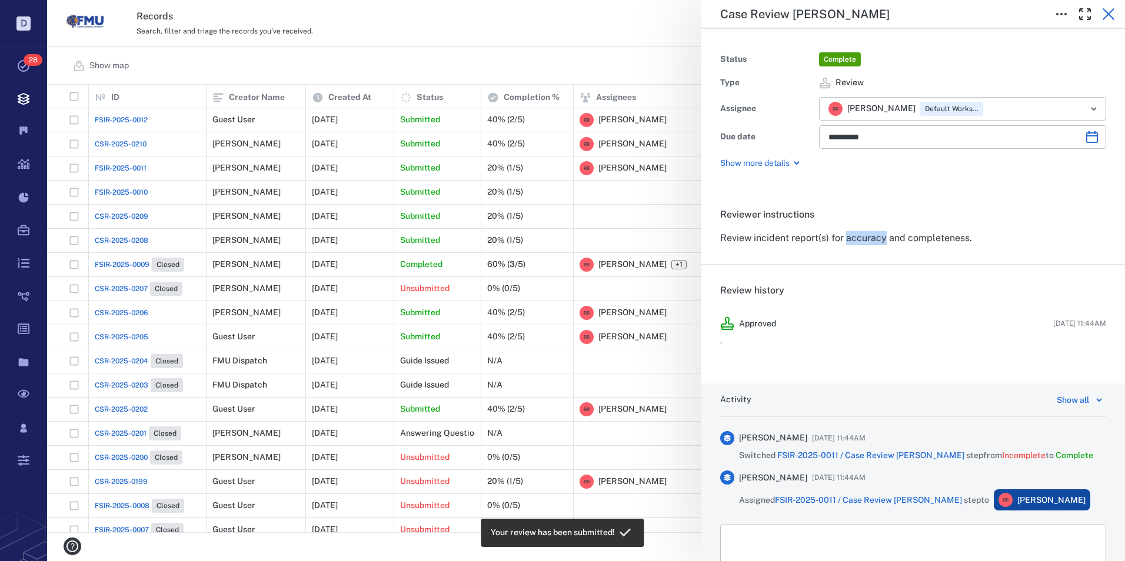
click at [1111, 12] on icon "button" at bounding box center [1108, 14] width 14 height 14
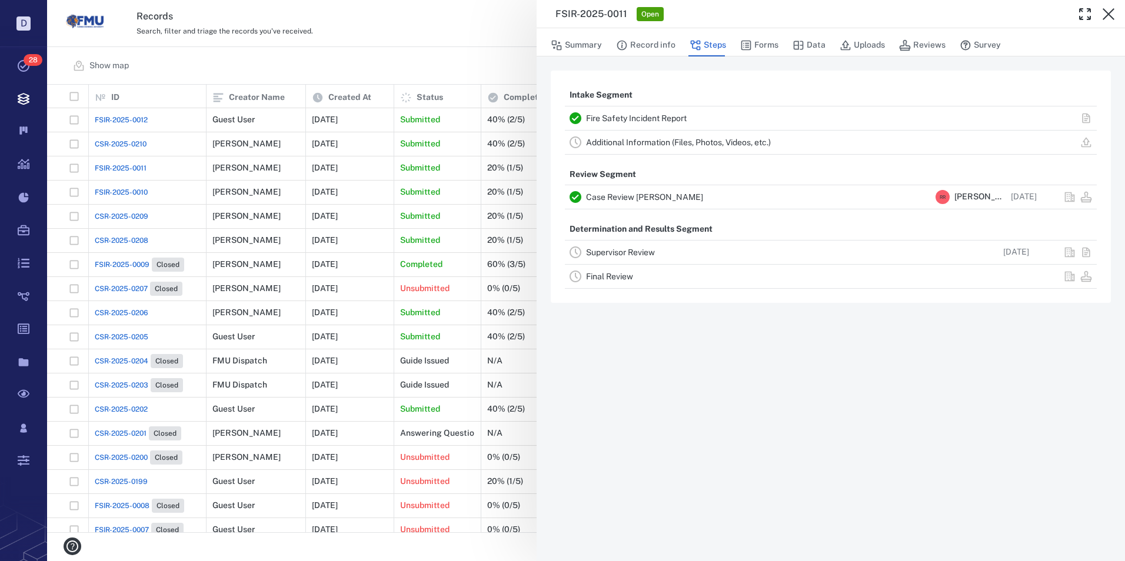
drag, startPoint x: 1105, startPoint y: 13, endPoint x: 874, endPoint y: 127, distance: 257.6
click at [1106, 13] on icon "button" at bounding box center [1108, 14] width 14 height 14
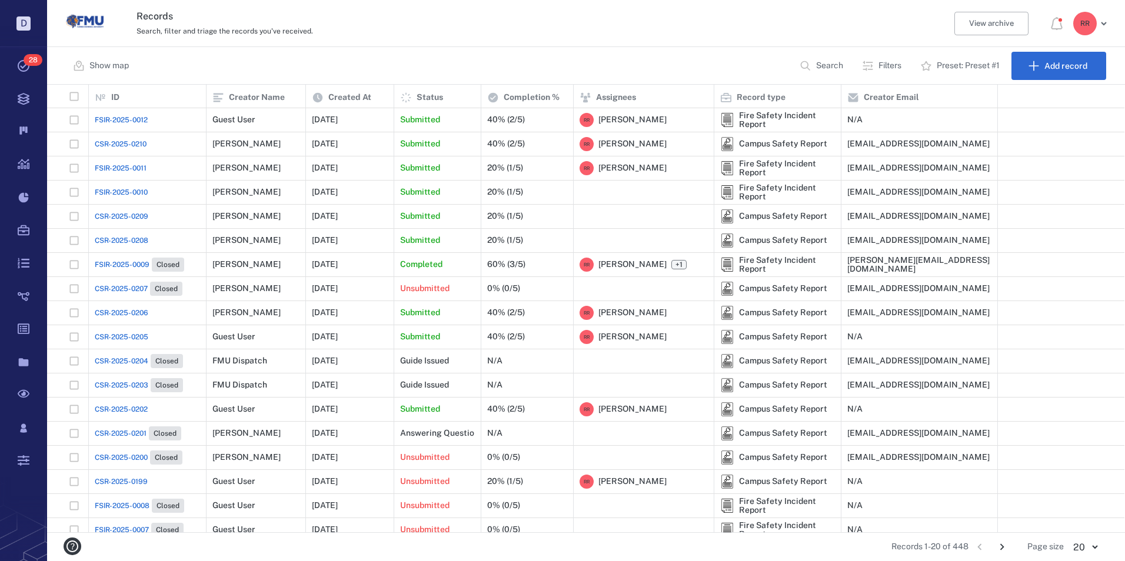
click at [131, 189] on span "FSIR-2025-0010" at bounding box center [121, 192] width 53 height 11
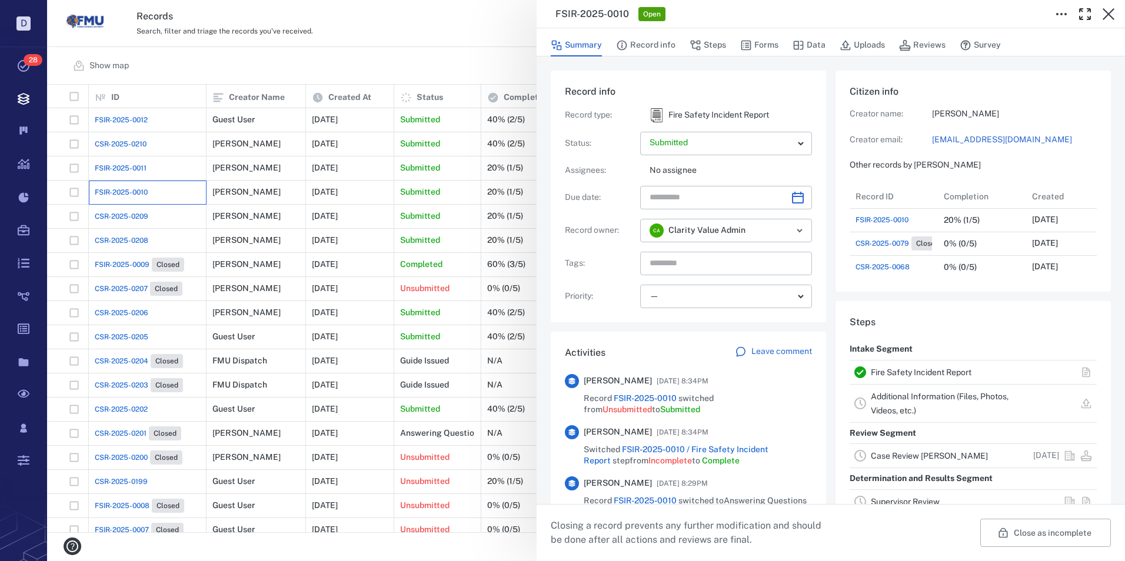
scroll to position [9, 9]
click at [908, 371] on link "Fire Safety Incident Report" at bounding box center [921, 372] width 101 height 9
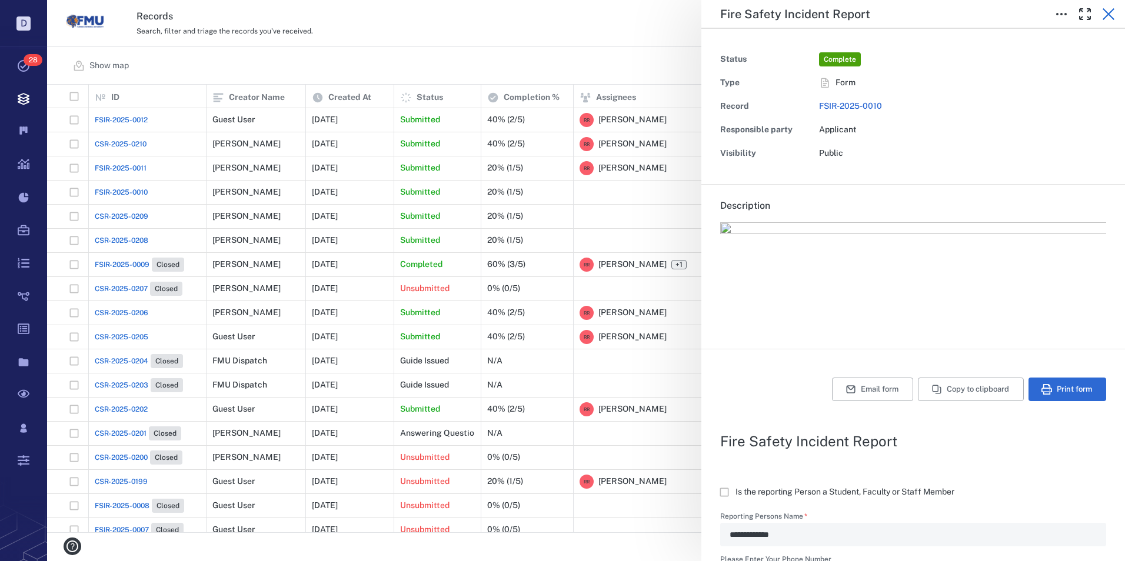
click at [1111, 12] on icon "button" at bounding box center [1109, 14] width 12 height 12
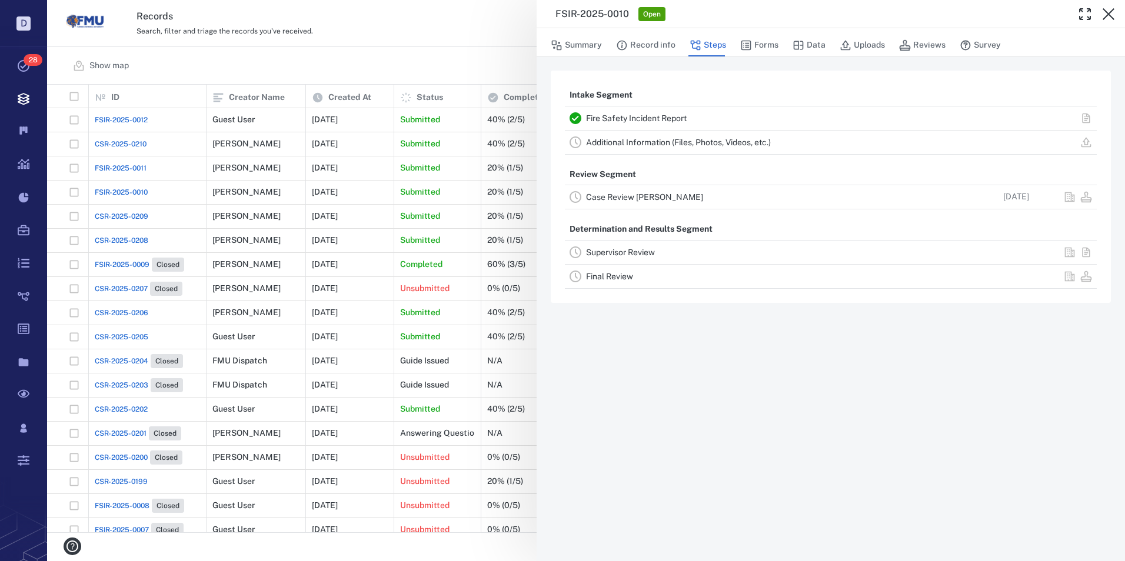
drag, startPoint x: 808, startPoint y: 43, endPoint x: 810, endPoint y: 169, distance: 125.9
click at [808, 43] on button "Data" at bounding box center [809, 45] width 33 height 22
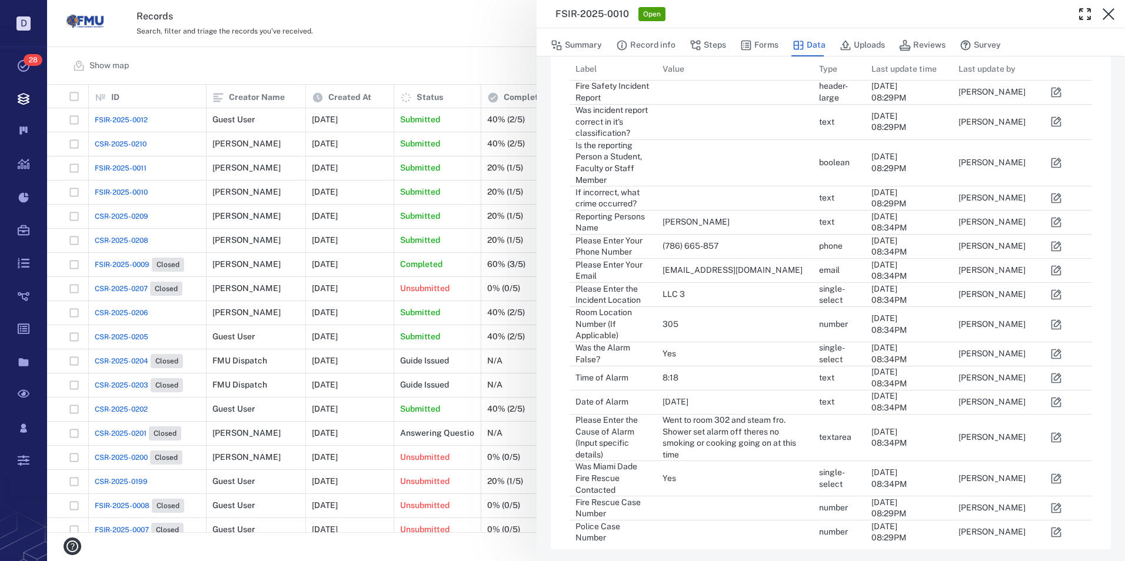
scroll to position [68, 0]
click at [1059, 435] on icon "button" at bounding box center [1056, 436] width 10 height 10
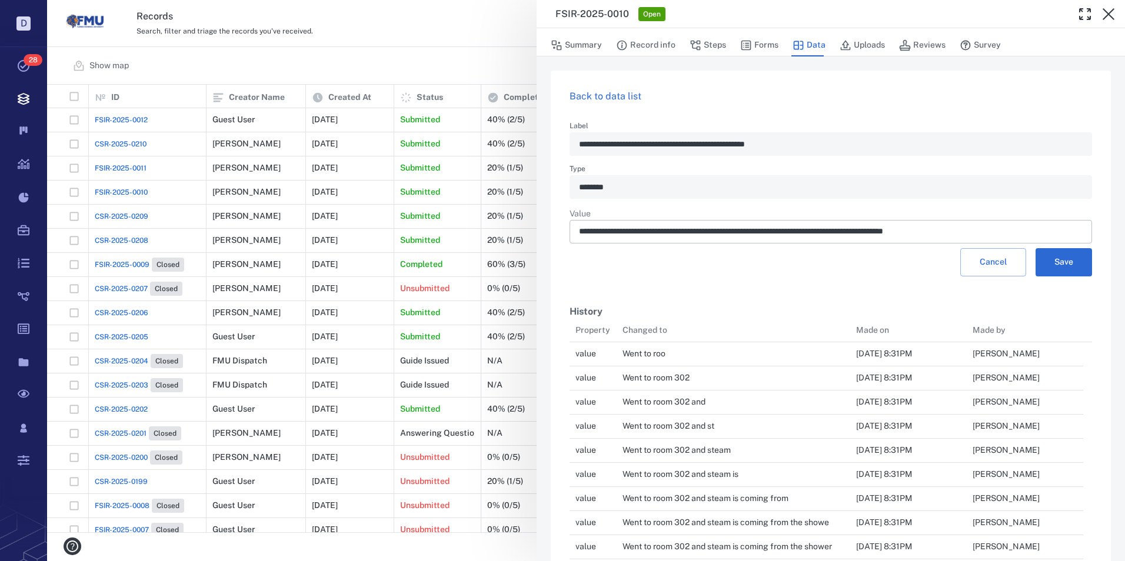
scroll to position [9, 9]
click at [699, 231] on input "**********" at bounding box center [831, 232] width 504 height 24
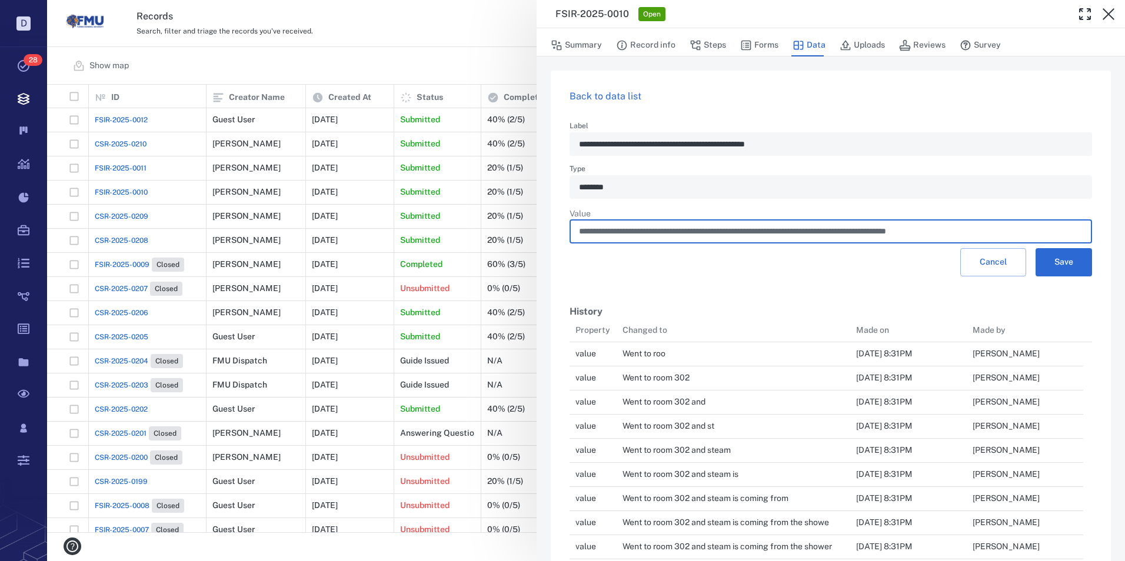
click at [711, 229] on input "**********" at bounding box center [831, 232] width 504 height 24
click at [717, 230] on input "**********" at bounding box center [831, 232] width 504 height 24
click at [788, 229] on input "**********" at bounding box center [831, 232] width 504 height 24
click at [989, 230] on input "**********" at bounding box center [831, 232] width 504 height 24
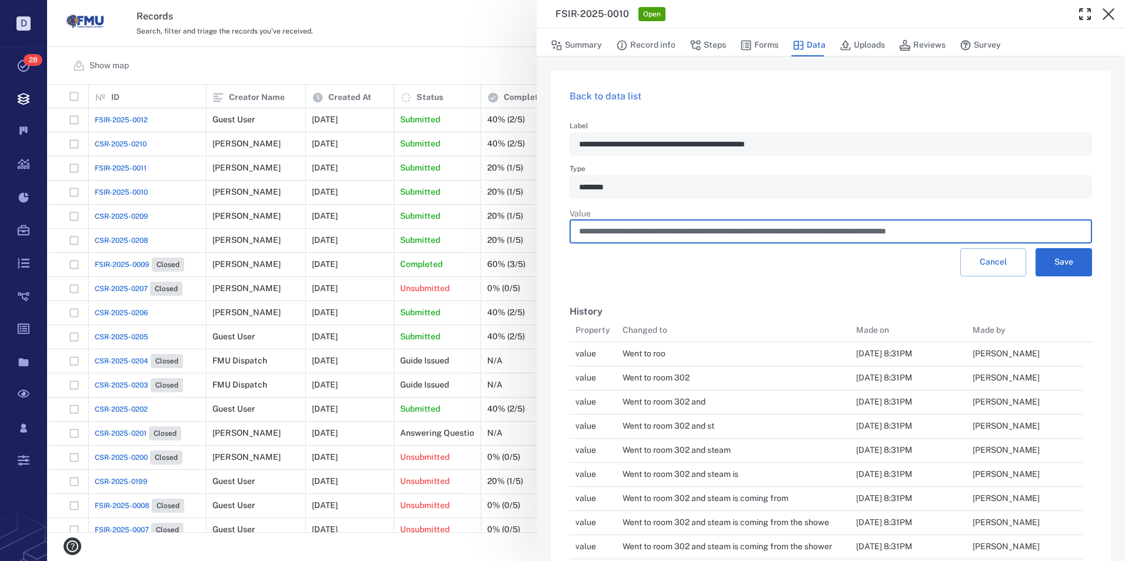
click at [1001, 231] on input "**********" at bounding box center [831, 232] width 504 height 24
click at [983, 231] on input "**********" at bounding box center [831, 232] width 504 height 24
click at [987, 231] on input "**********" at bounding box center [831, 232] width 504 height 24
type input "**********"
click at [1063, 264] on button "Save" at bounding box center [1064, 262] width 56 height 28
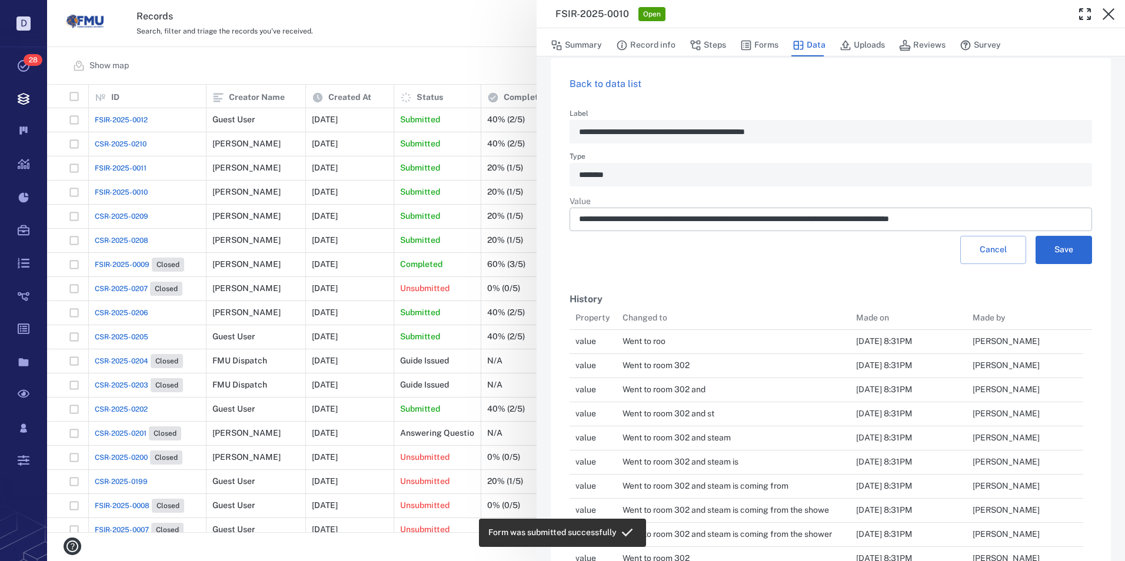
scroll to position [0, 0]
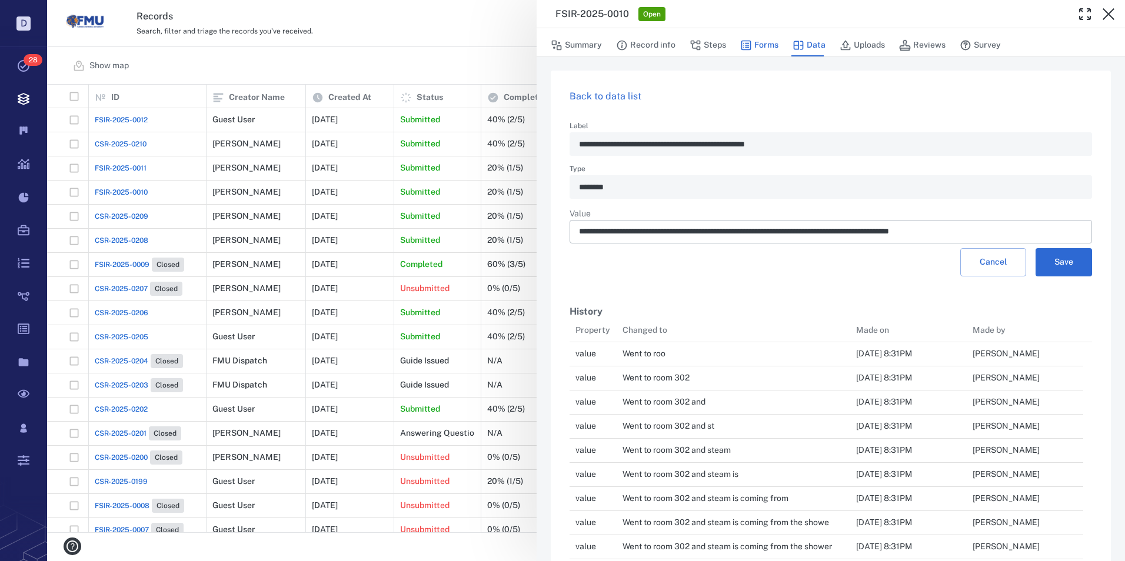
click at [766, 46] on button "Forms" at bounding box center [759, 45] width 38 height 22
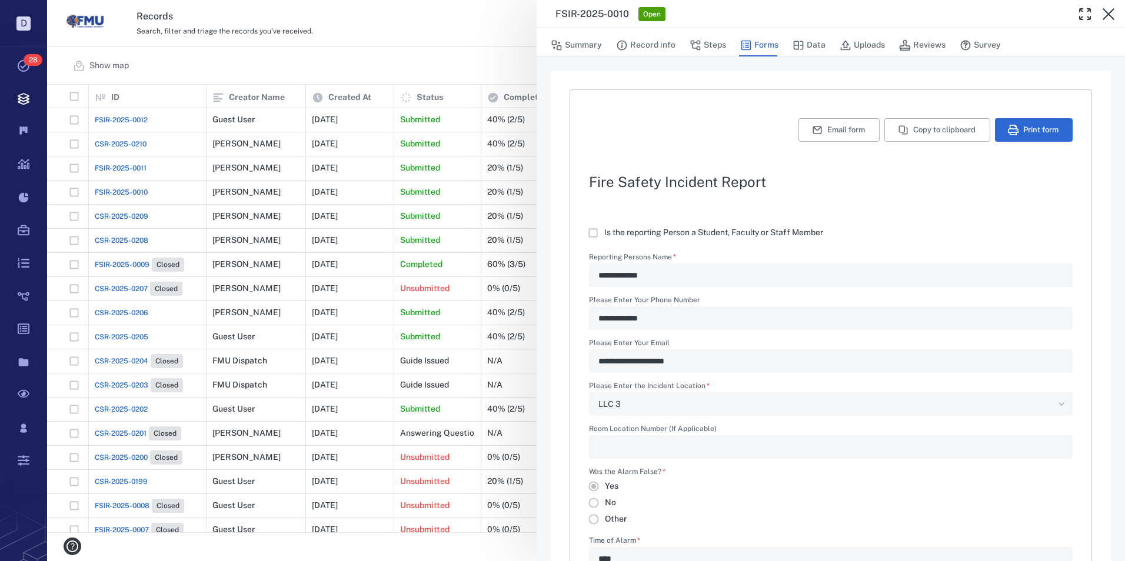
type textarea "**********"
type textarea "*"
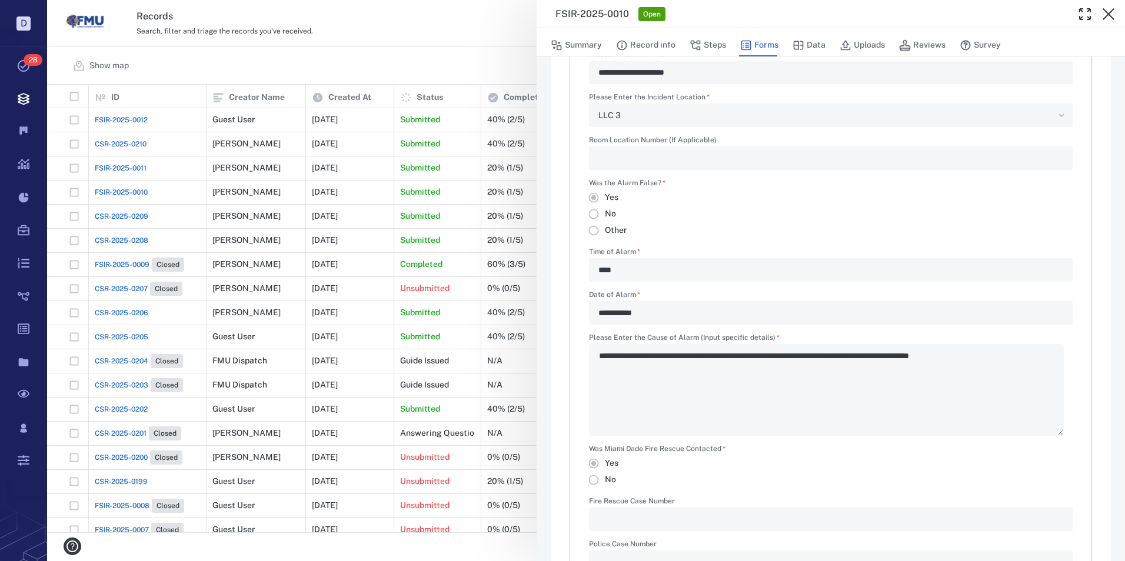
scroll to position [294, 0]
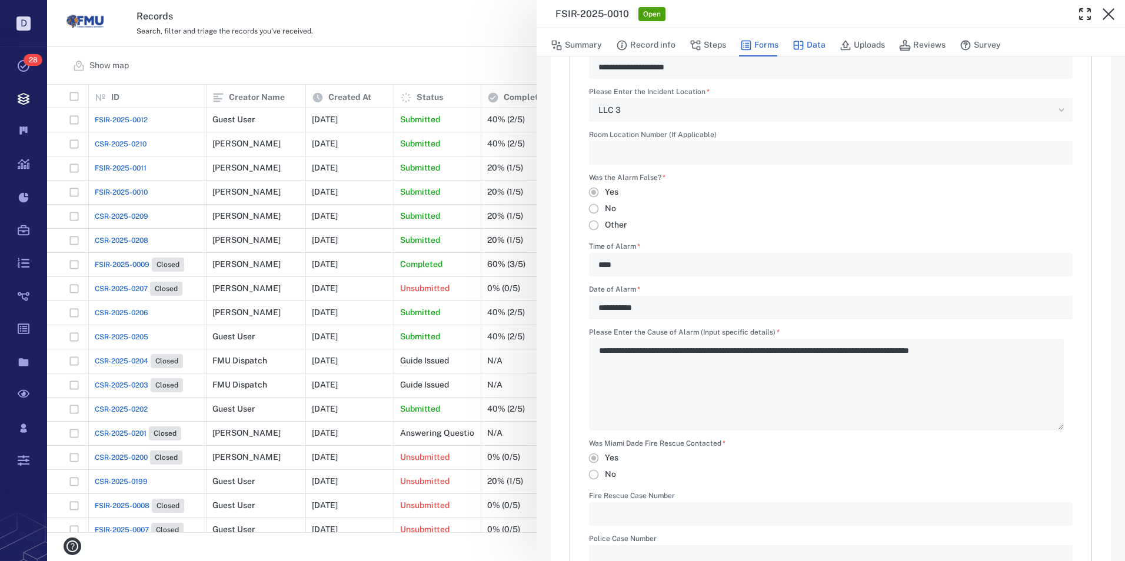
click at [810, 46] on button "Data" at bounding box center [809, 45] width 33 height 22
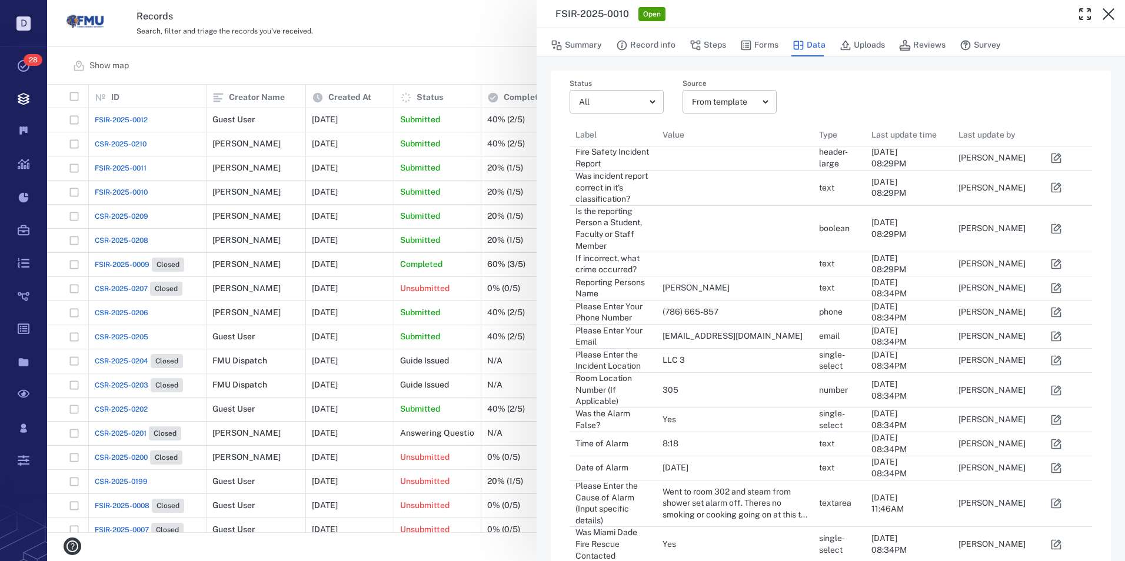
scroll to position [479, 505]
click at [1054, 388] on icon "button" at bounding box center [1056, 391] width 12 height 12
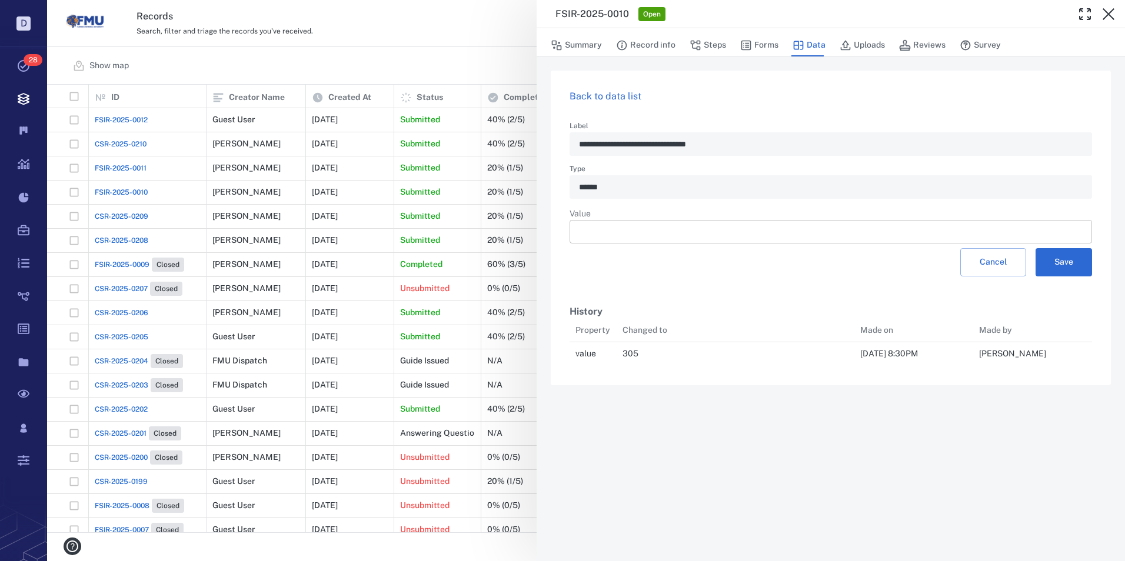
scroll to position [9, 9]
click at [602, 233] on input "***" at bounding box center [831, 232] width 504 height 24
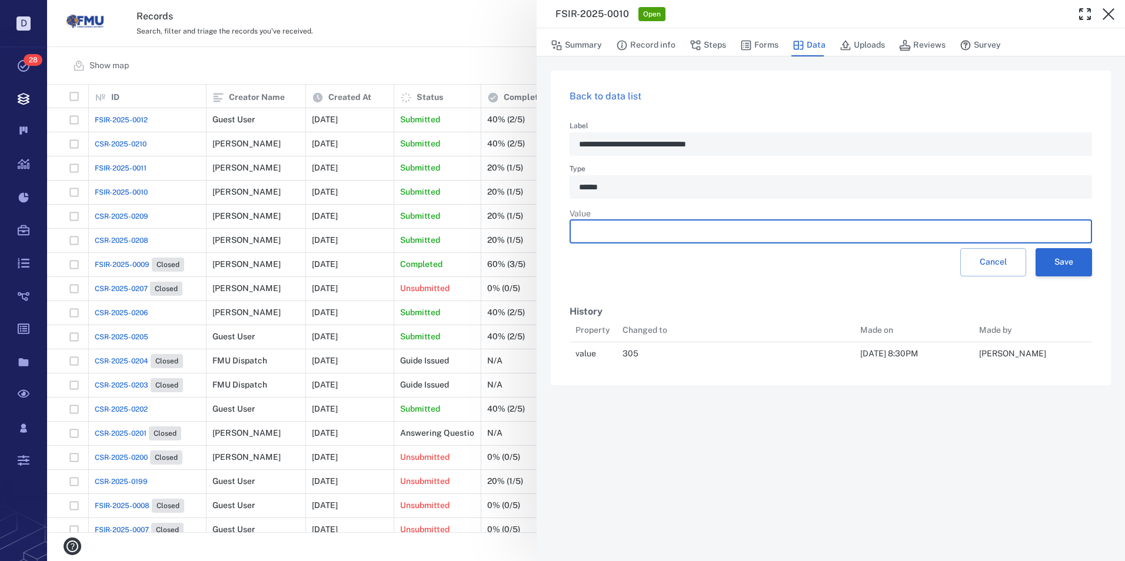
type input "***"
click at [1076, 259] on button "Save" at bounding box center [1064, 262] width 56 height 28
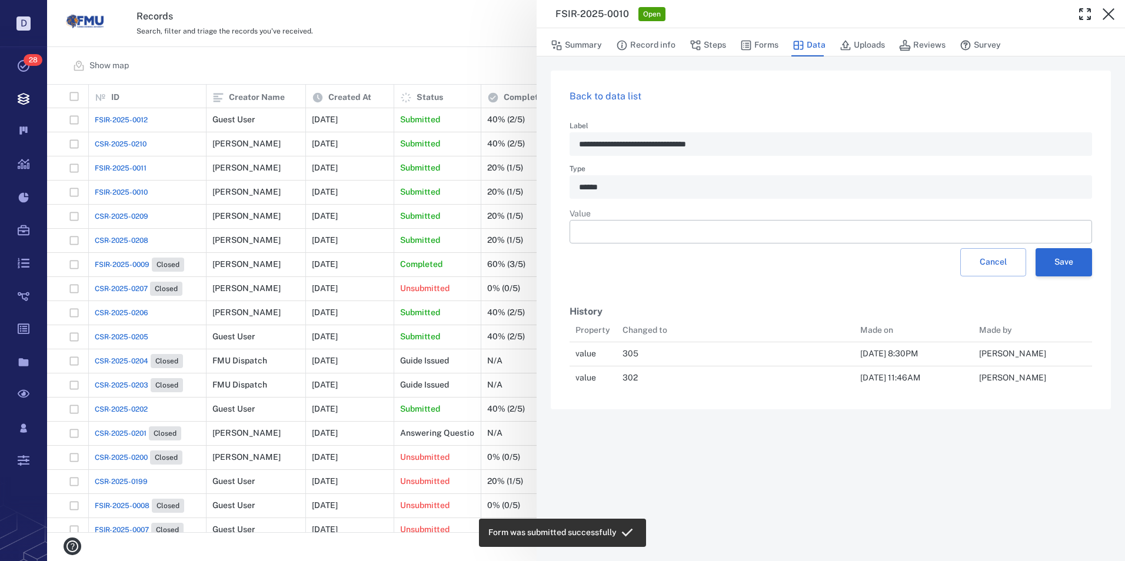
scroll to position [63, 514]
click at [1106, 12] on icon "button" at bounding box center [1108, 14] width 14 height 14
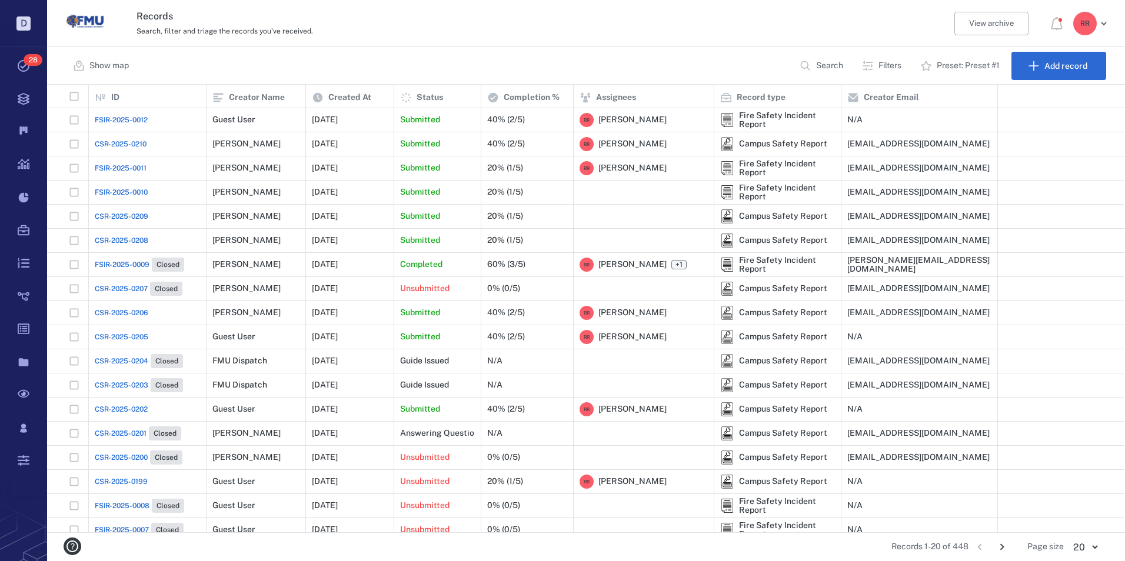
click at [119, 194] on span "FSIR-2025-0010" at bounding box center [121, 192] width 53 height 11
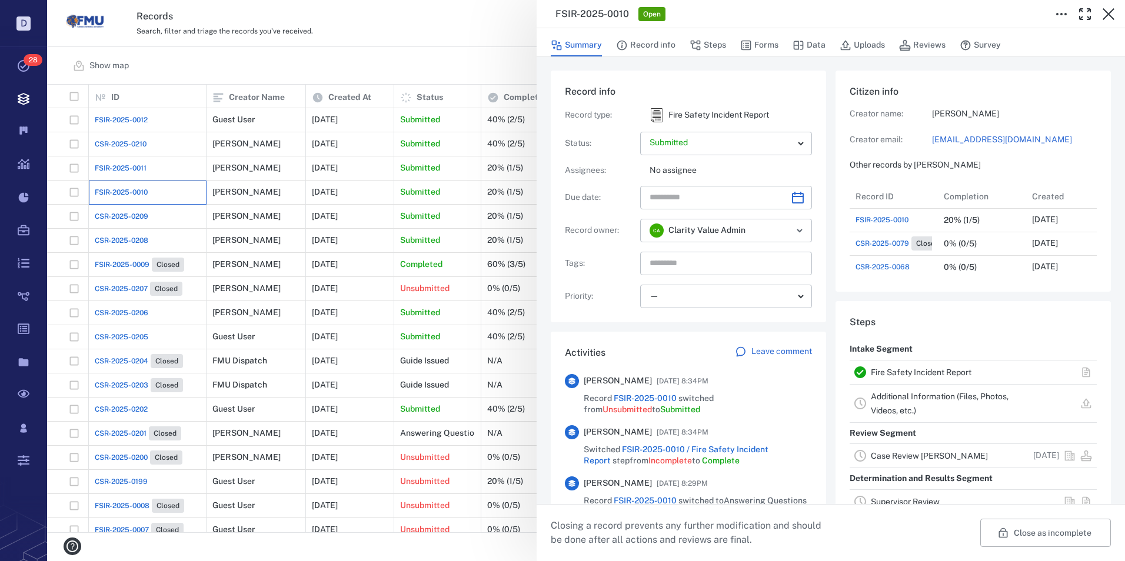
scroll to position [212, 225]
click at [897, 453] on link "Case Review CLEARY" at bounding box center [929, 455] width 117 height 9
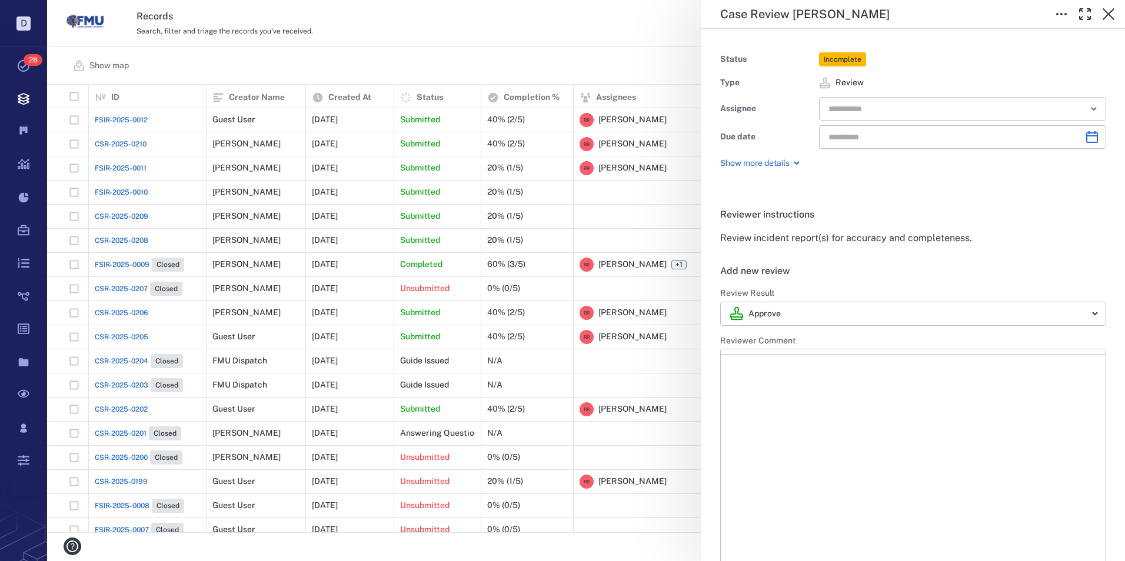
type input "**********"
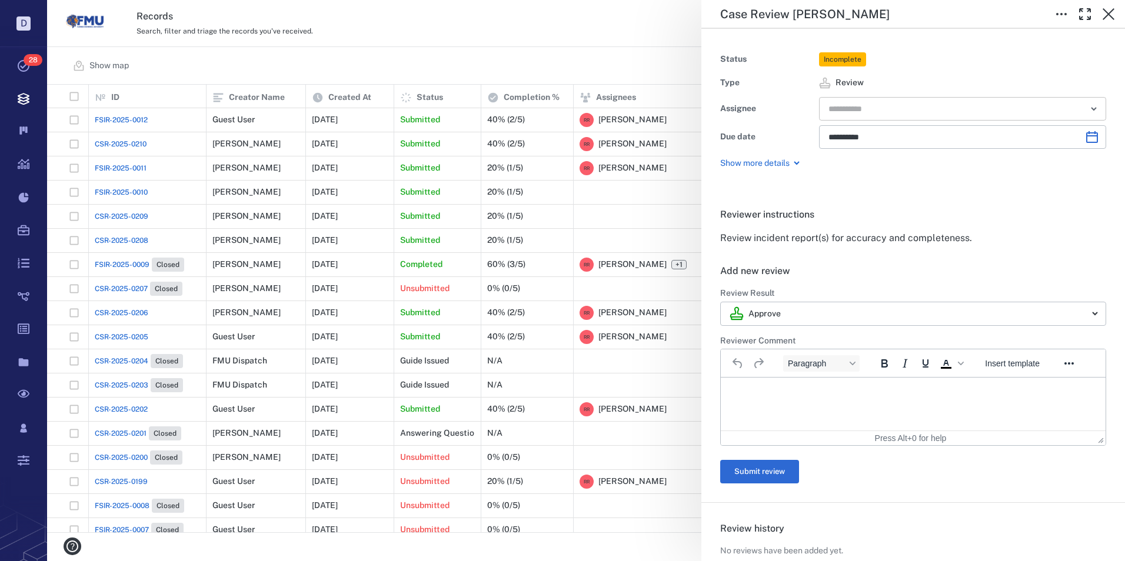
click at [881, 112] on input "text" at bounding box center [949, 109] width 244 height 16
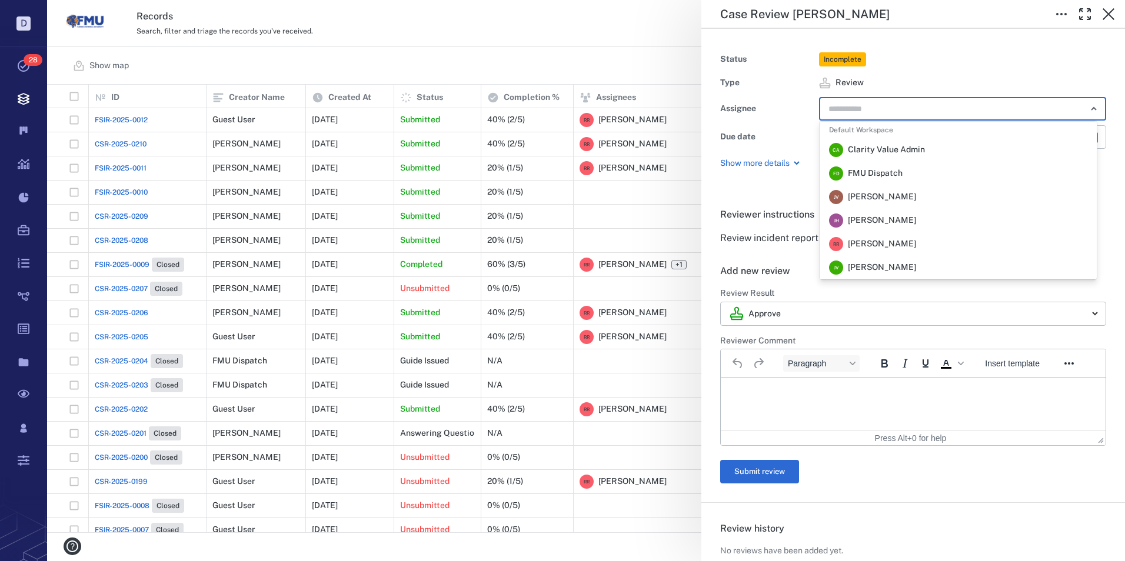
click at [873, 243] on span "Robert Richardson" at bounding box center [882, 244] width 68 height 12
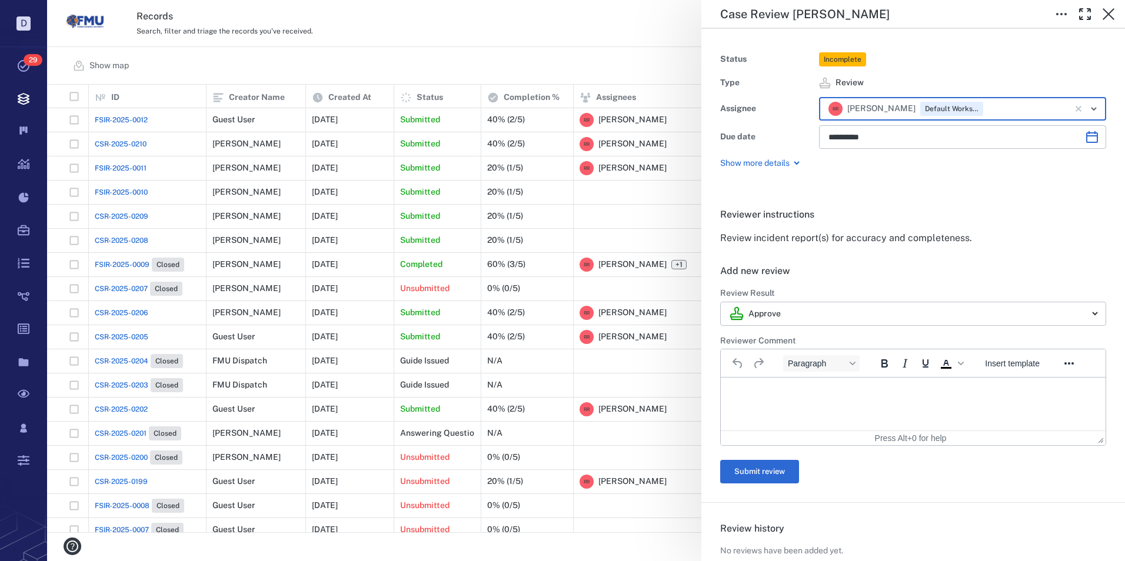
click at [777, 394] on p "Rich Text Area. Press ALT-0 for help." at bounding box center [913, 392] width 365 height 11
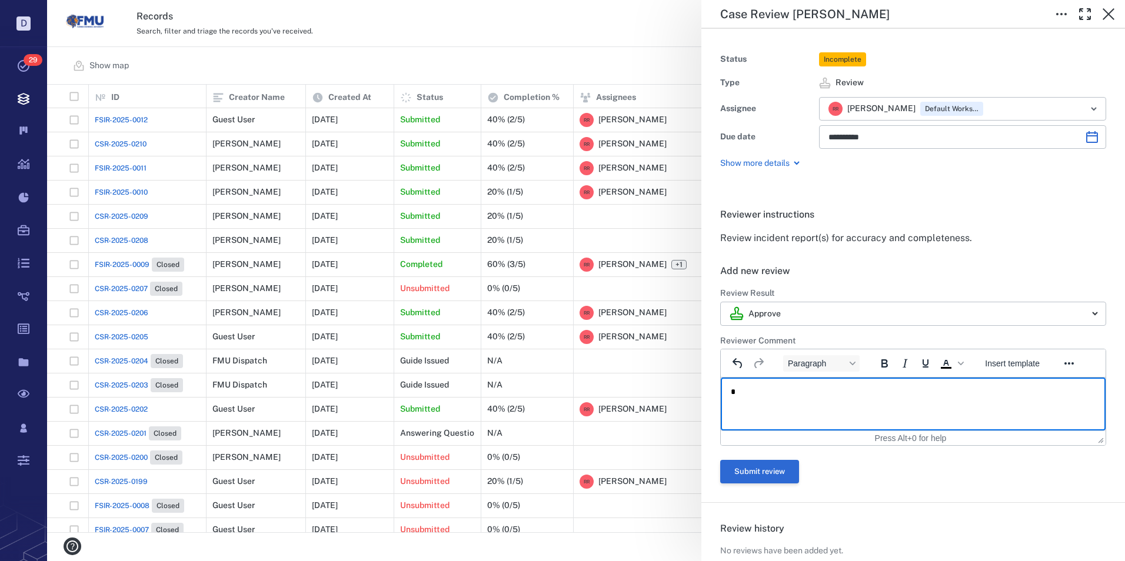
click at [754, 470] on button "Submit review" at bounding box center [759, 472] width 79 height 24
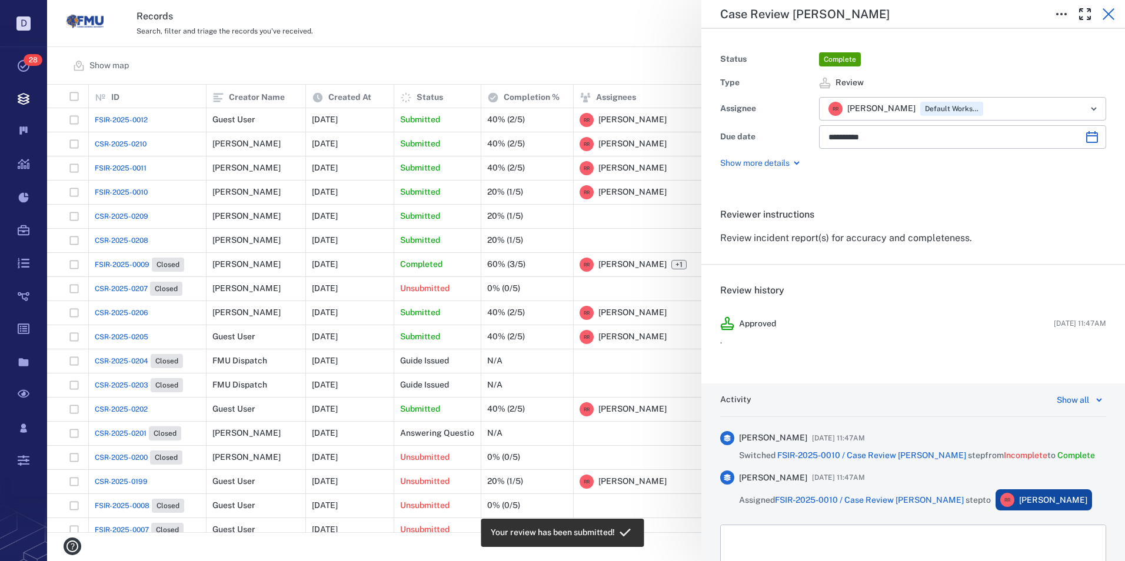
click at [1106, 10] on icon "button" at bounding box center [1108, 14] width 14 height 14
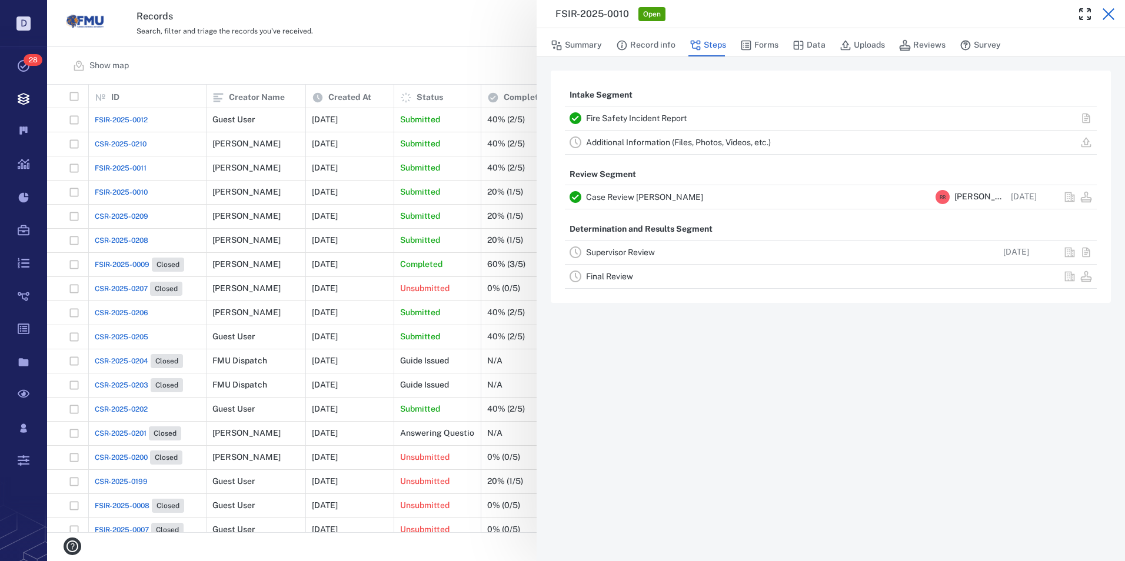
click at [1110, 12] on icon "button" at bounding box center [1109, 14] width 12 height 12
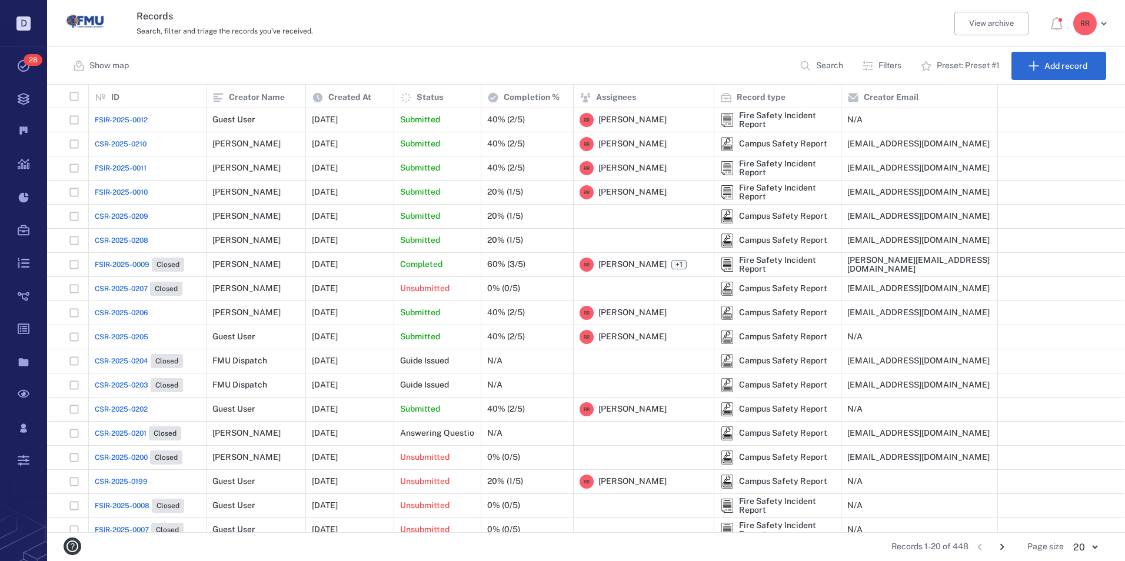
click at [122, 213] on span "CSR-2025-0209" at bounding box center [122, 216] width 54 height 11
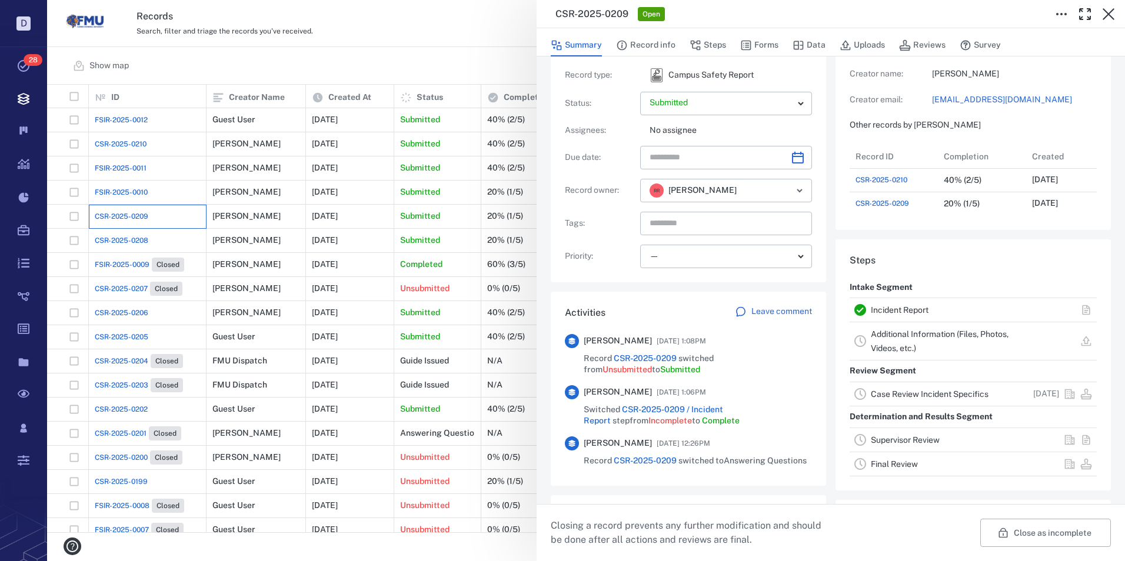
scroll to position [59, 0]
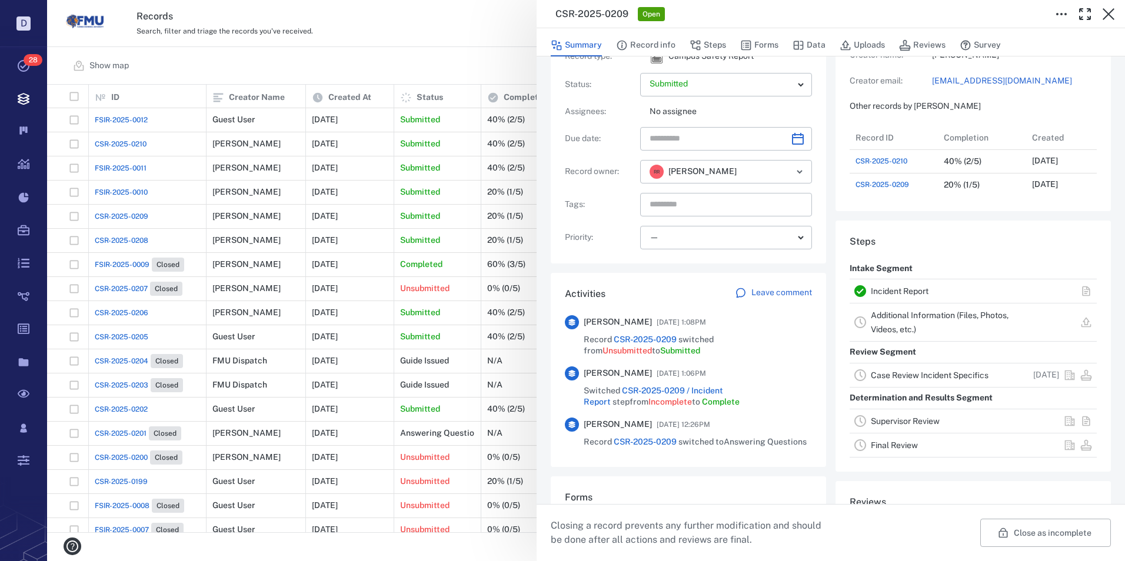
click at [901, 296] on link "Incident Report" at bounding box center [900, 291] width 58 height 9
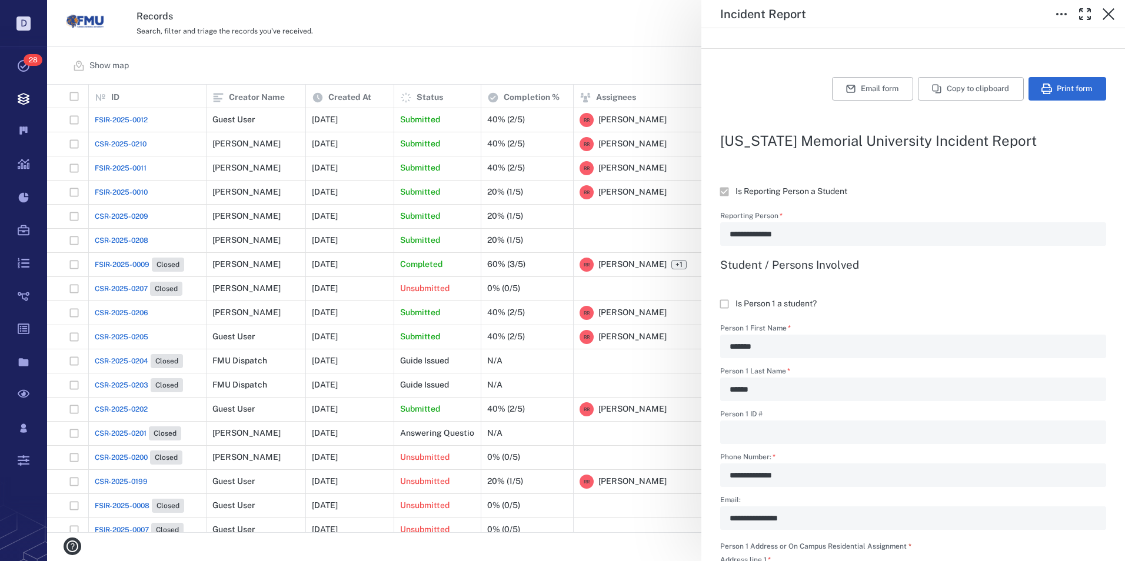
scroll to position [59, 0]
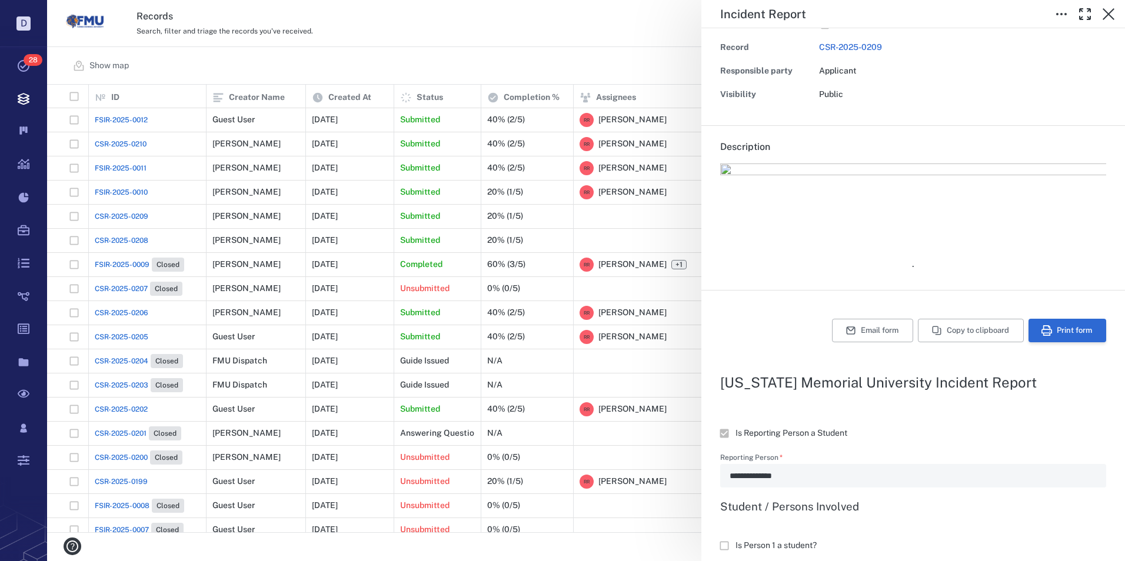
click at [1065, 329] on button "Print form" at bounding box center [1067, 331] width 78 height 24
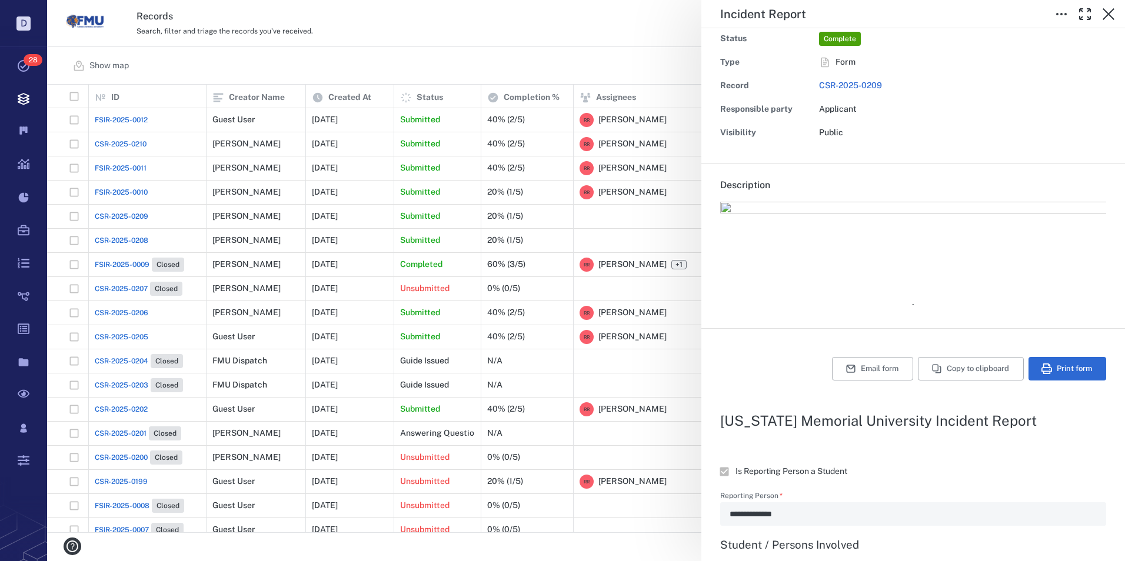
scroll to position [0, 0]
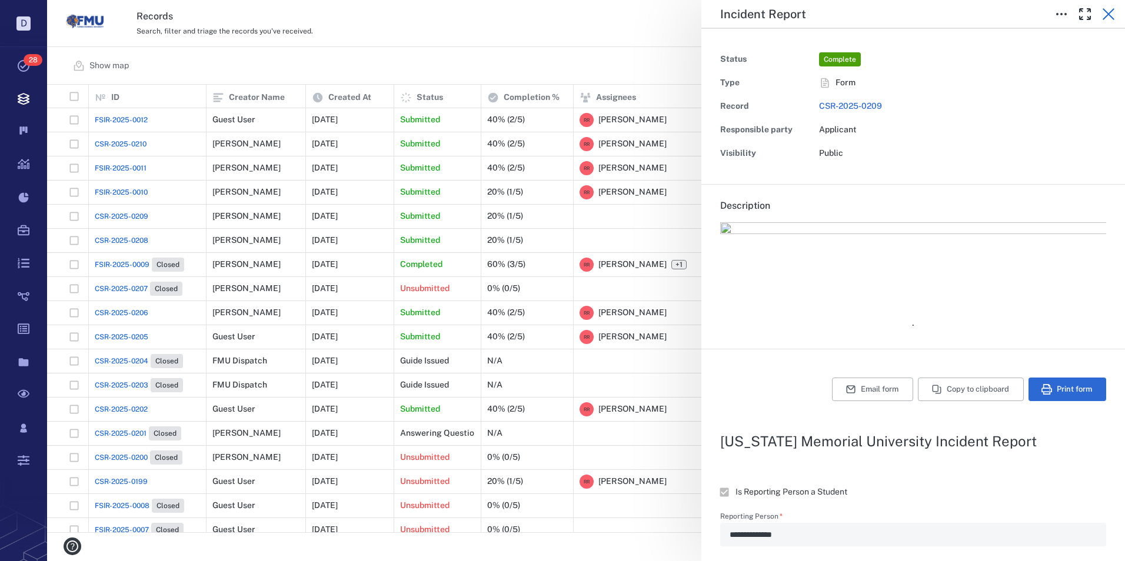
click at [1107, 12] on icon "button" at bounding box center [1109, 14] width 12 height 12
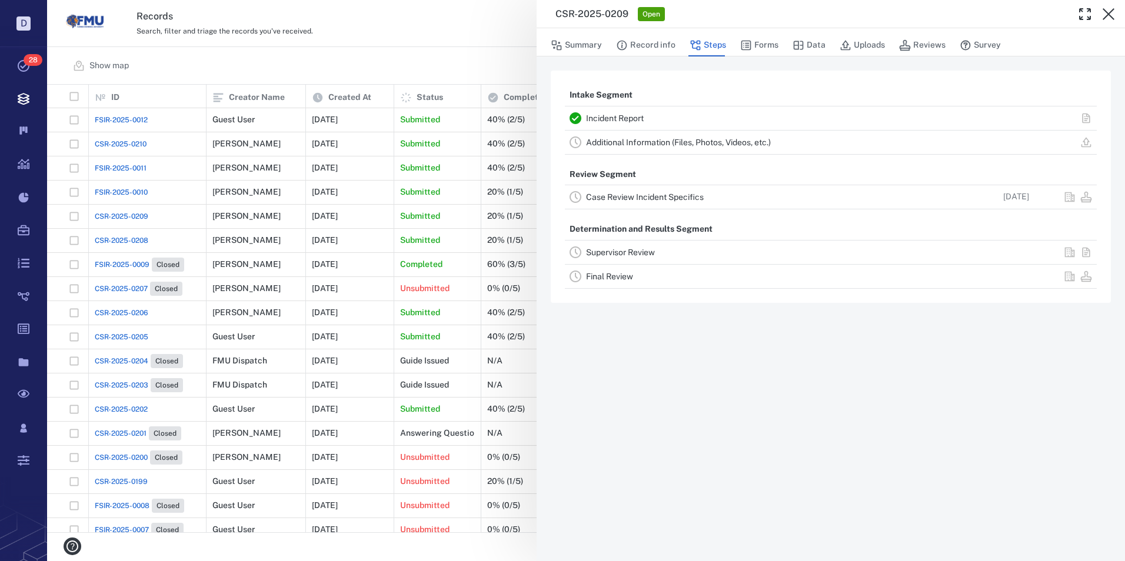
click at [625, 198] on link "Case Review Incident Specifics" at bounding box center [645, 196] width 118 height 9
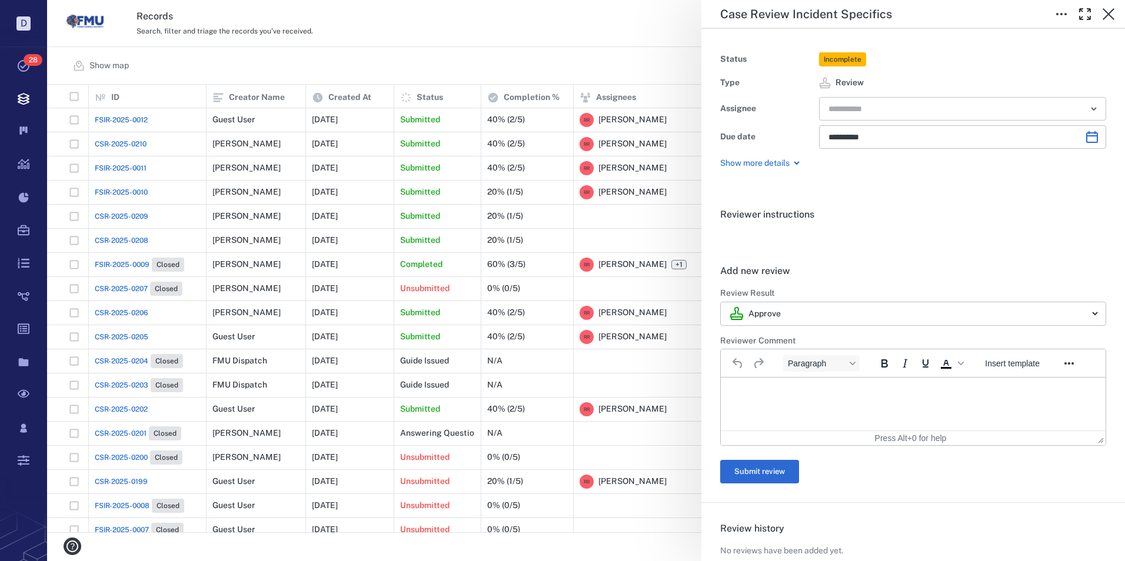
click at [873, 107] on input "text" at bounding box center [949, 109] width 244 height 16
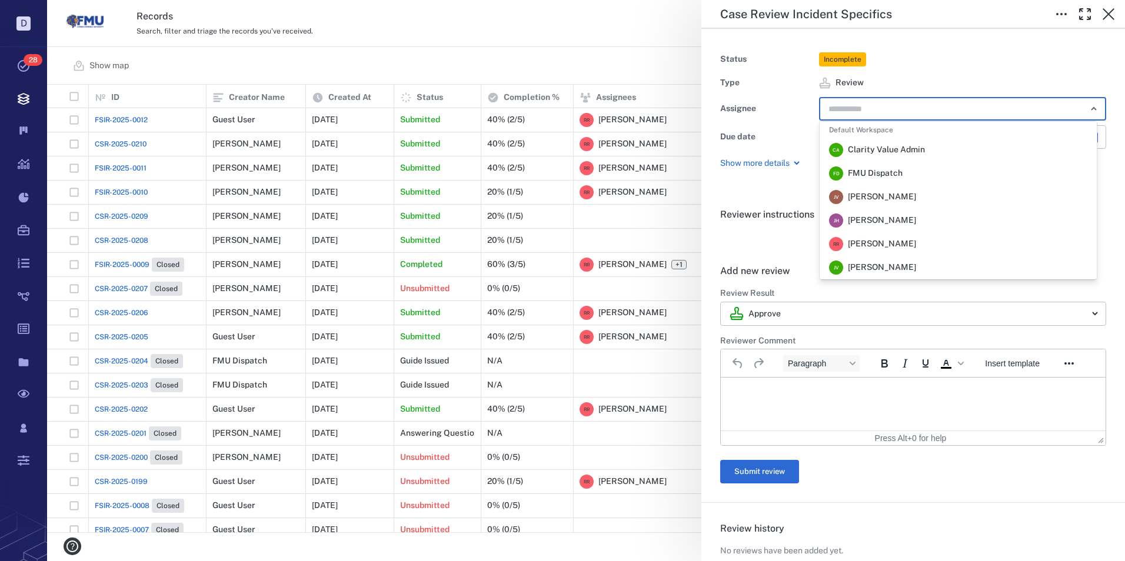
click at [848, 241] on span "Robert Richardson" at bounding box center [882, 244] width 68 height 12
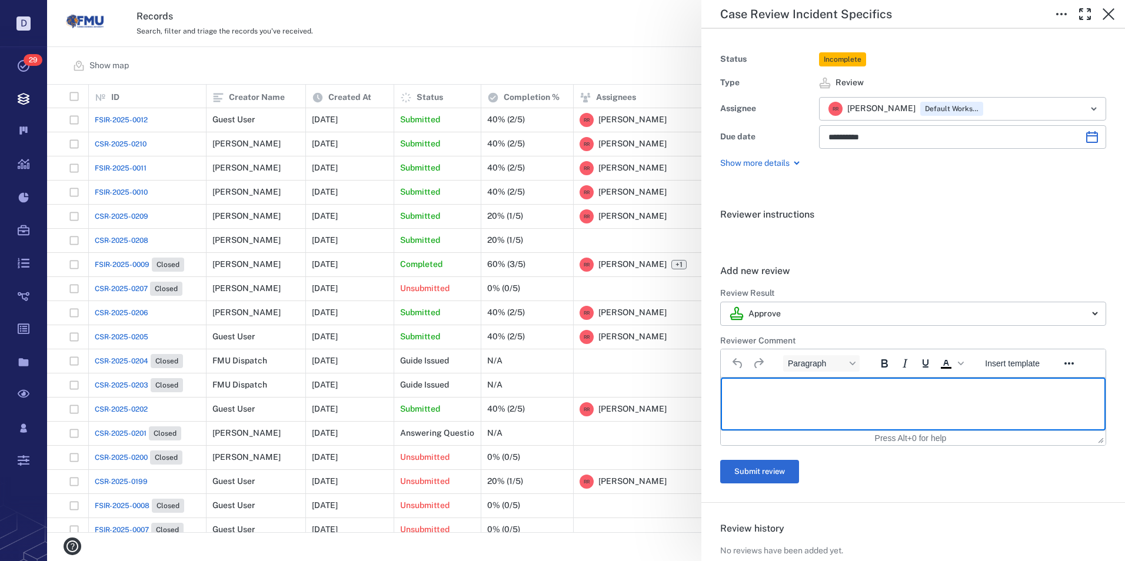
click at [747, 390] on p "Rich Text Area. Press ALT-0 for help." at bounding box center [913, 392] width 365 height 11
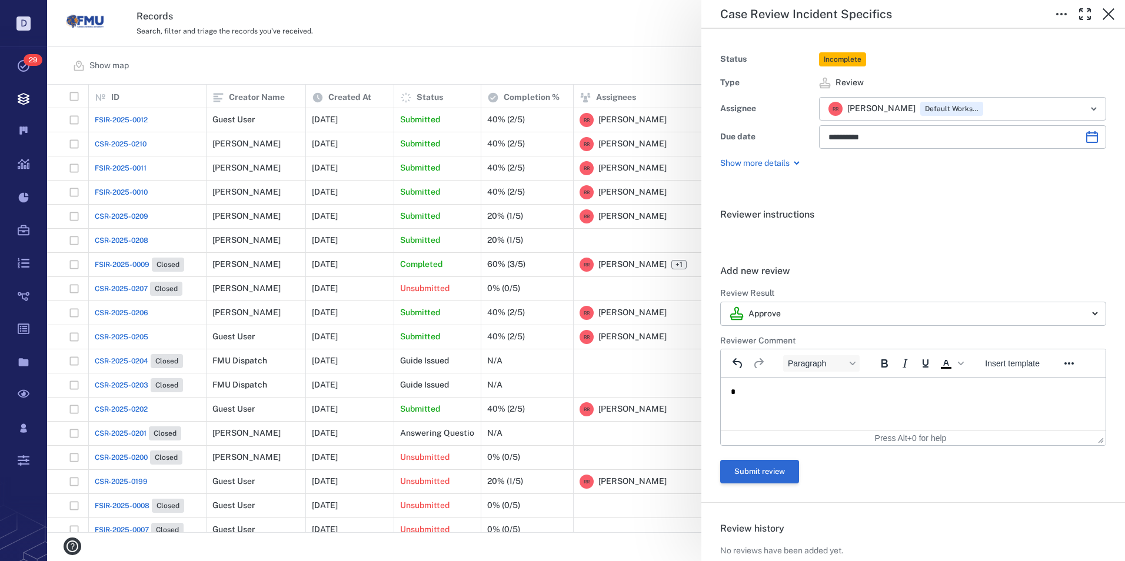
click at [747, 478] on button "Submit review" at bounding box center [759, 472] width 79 height 24
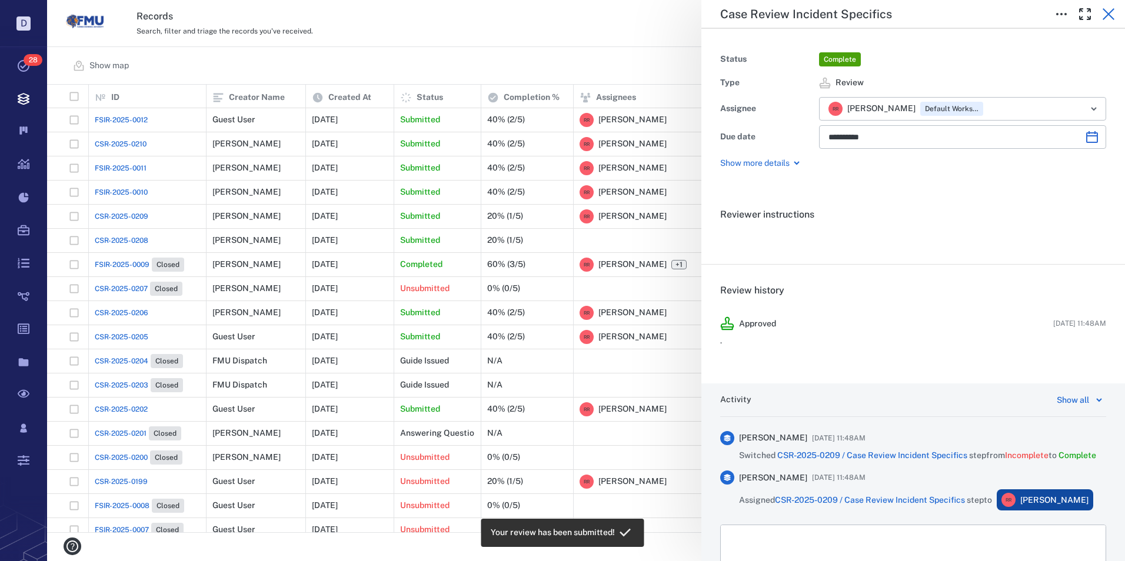
click at [1110, 11] on icon "button" at bounding box center [1108, 14] width 14 height 14
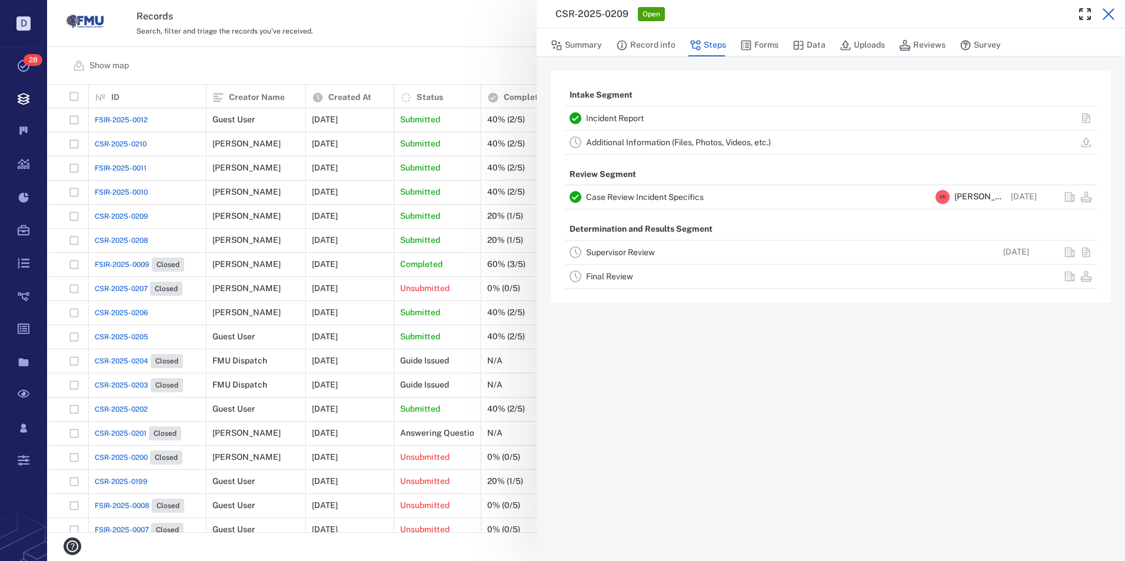
click at [1106, 12] on icon "button" at bounding box center [1108, 14] width 14 height 14
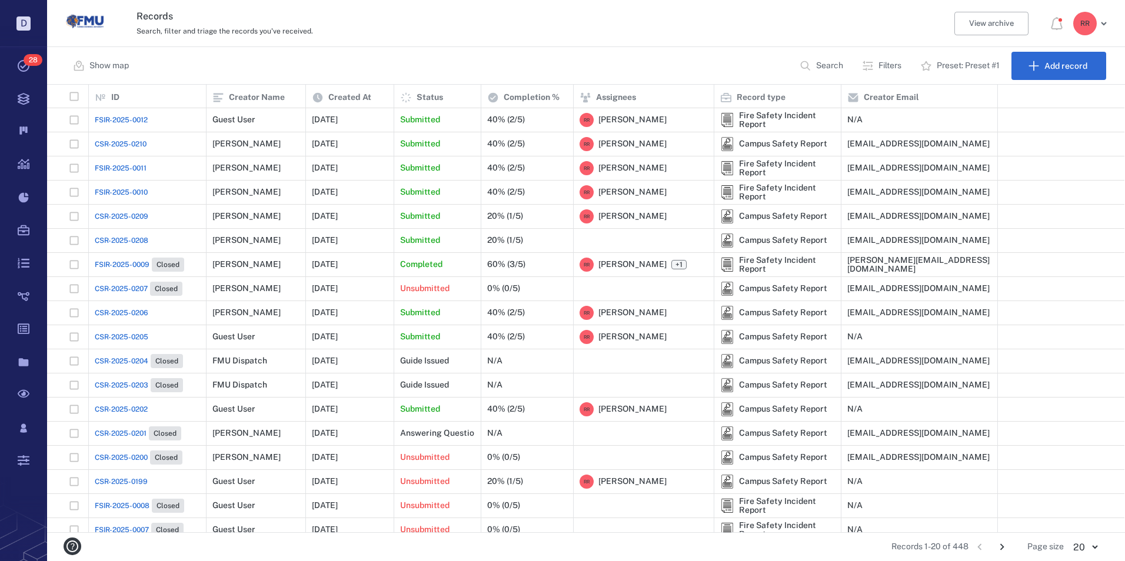
click at [120, 237] on span "CSR-2025-0208" at bounding box center [122, 240] width 54 height 11
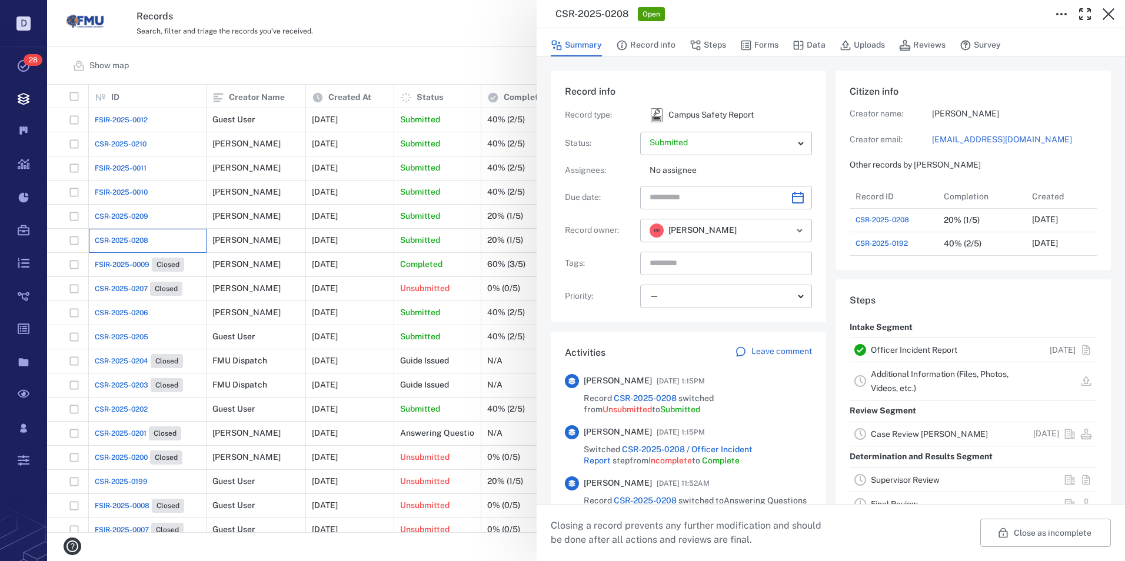
scroll to position [447, 225]
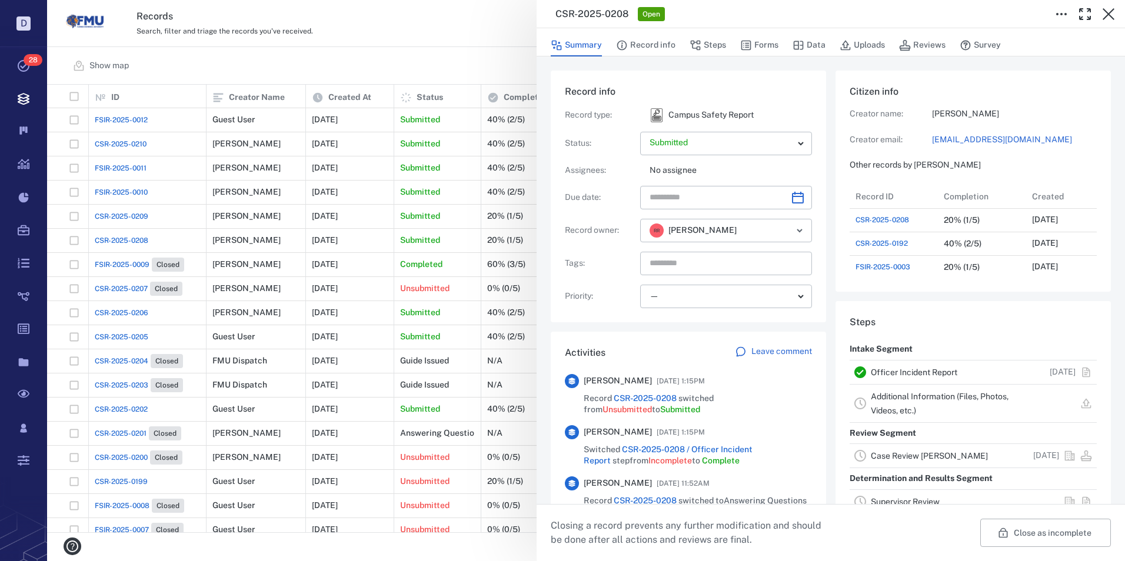
click at [904, 372] on link "Officer Incident Report" at bounding box center [914, 372] width 86 height 9
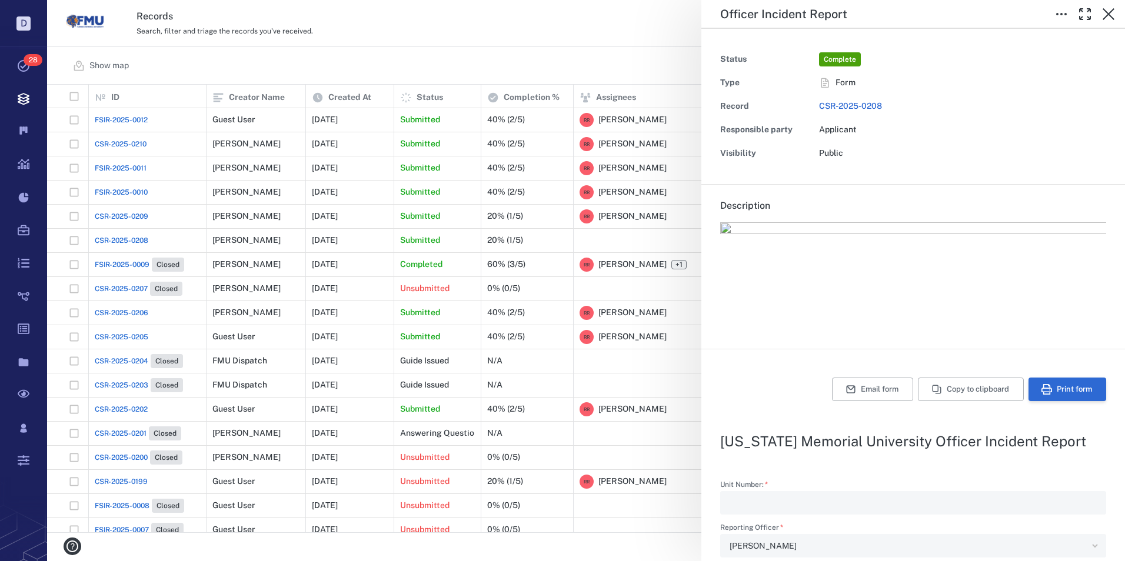
click at [1054, 391] on button "Print form" at bounding box center [1067, 390] width 78 height 24
drag, startPoint x: 1109, startPoint y: 11, endPoint x: 1099, endPoint y: 24, distance: 16.5
click at [1109, 11] on icon "button" at bounding box center [1108, 14] width 14 height 14
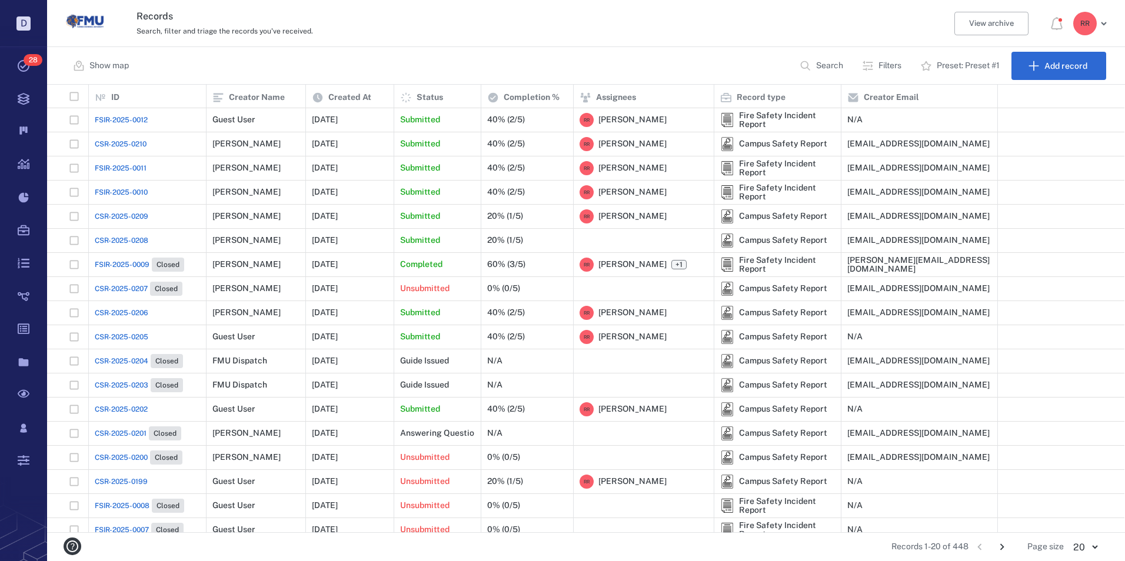
click at [139, 239] on span "CSR-2025-0208" at bounding box center [122, 240] width 54 height 11
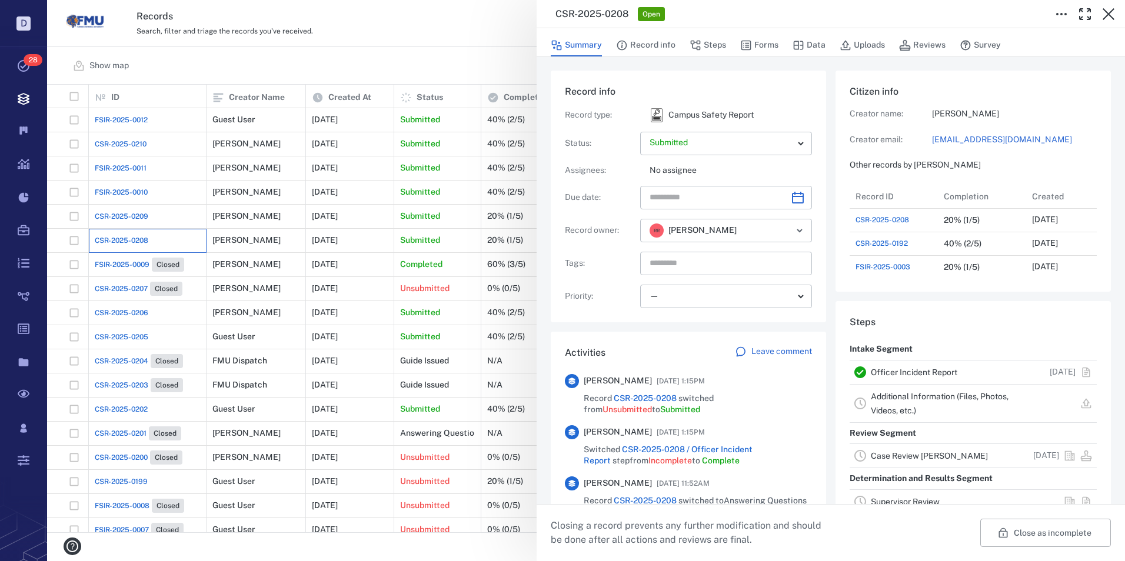
scroll to position [447, 225]
click at [885, 457] on link "Case Review CLEARY" at bounding box center [929, 455] width 117 height 9
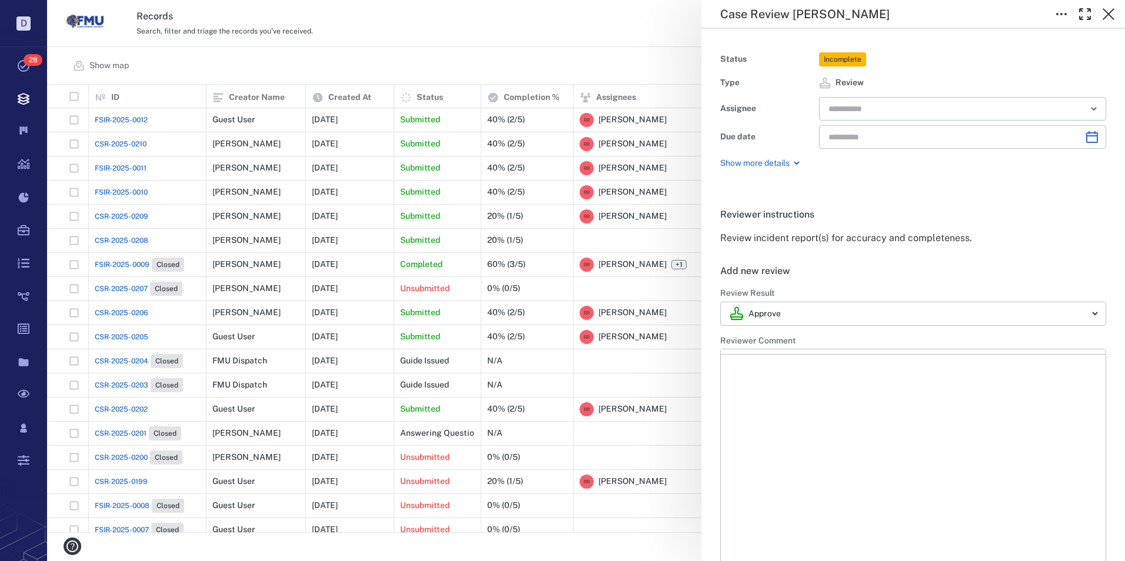
type input "**********"
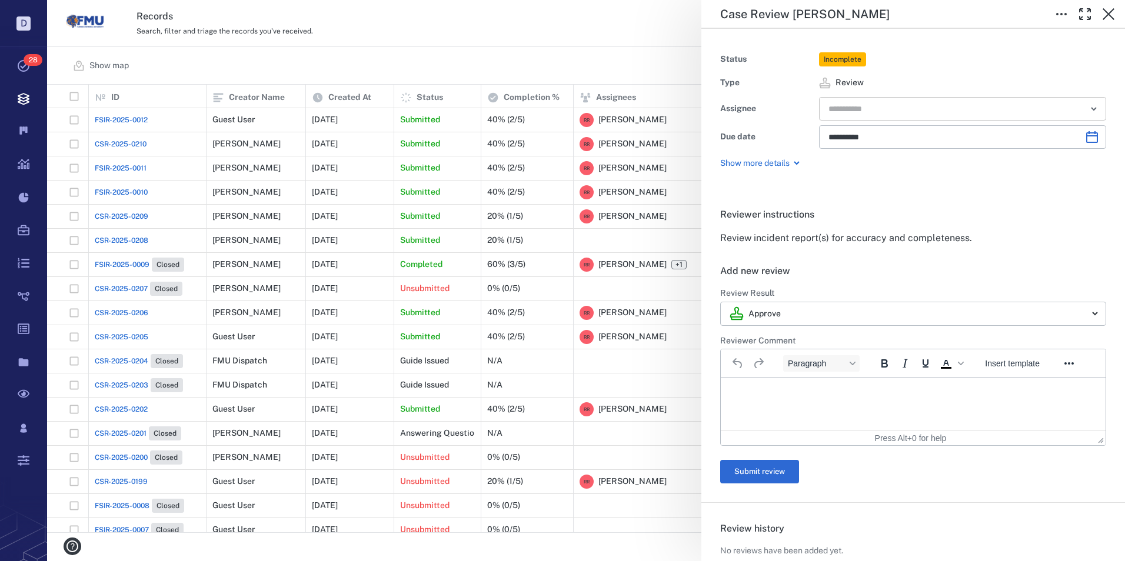
click at [866, 111] on input "text" at bounding box center [949, 109] width 244 height 16
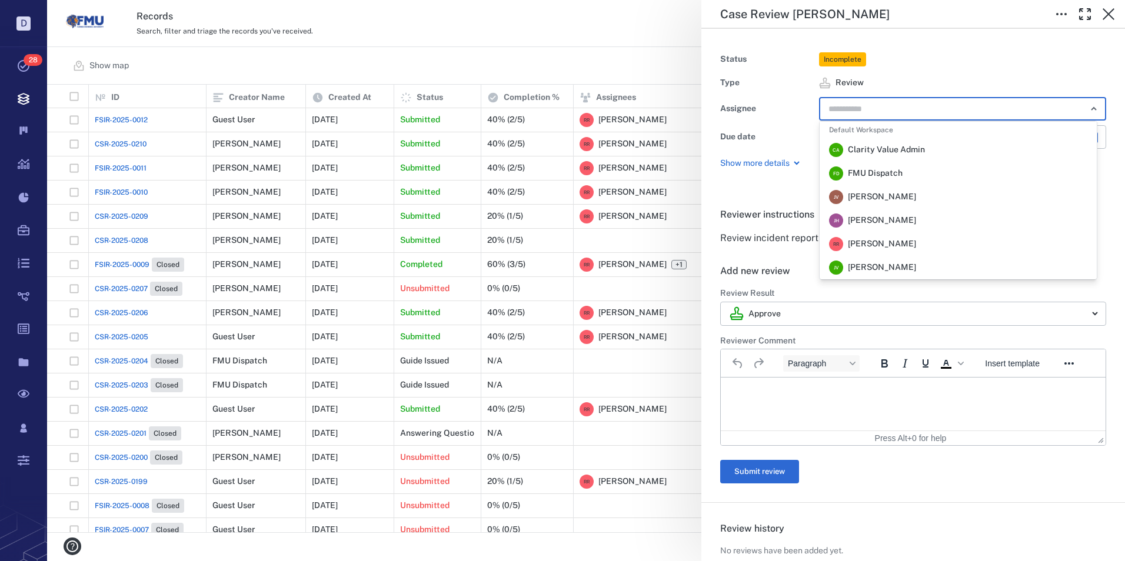
click at [863, 242] on span "Robert Richardson" at bounding box center [882, 244] width 68 height 12
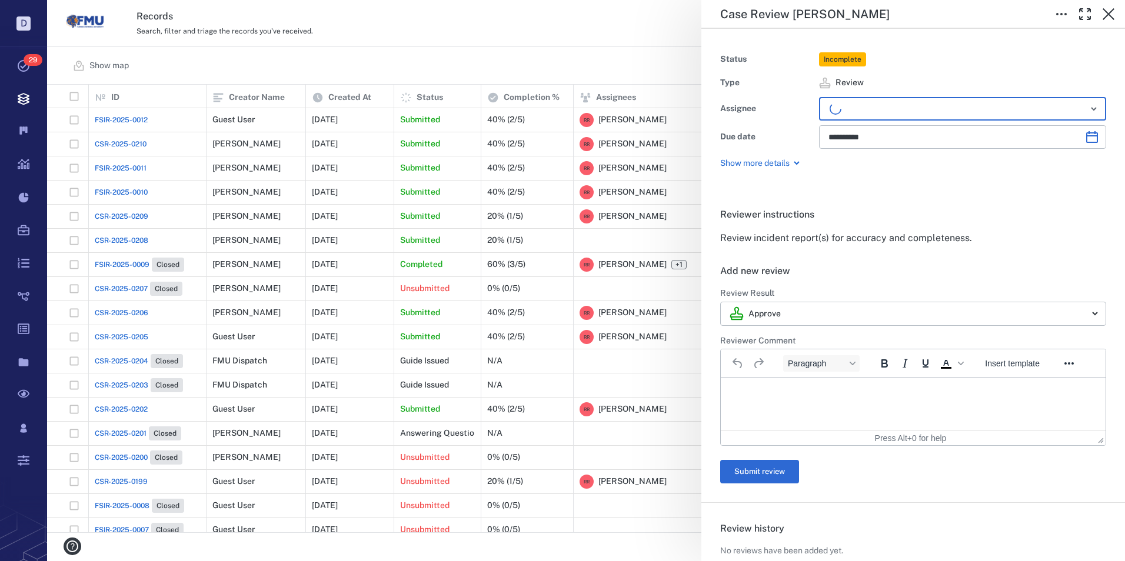
click at [746, 388] on p "Rich Text Area. Press ALT-0 for help." at bounding box center [913, 392] width 365 height 11
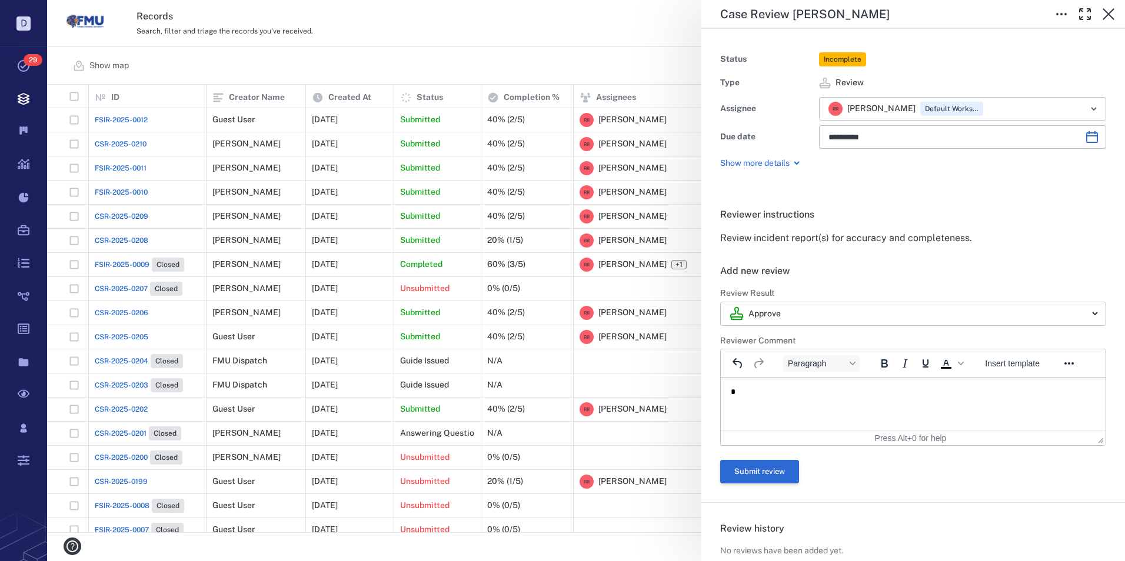
click at [755, 465] on button "Submit review" at bounding box center [759, 472] width 79 height 24
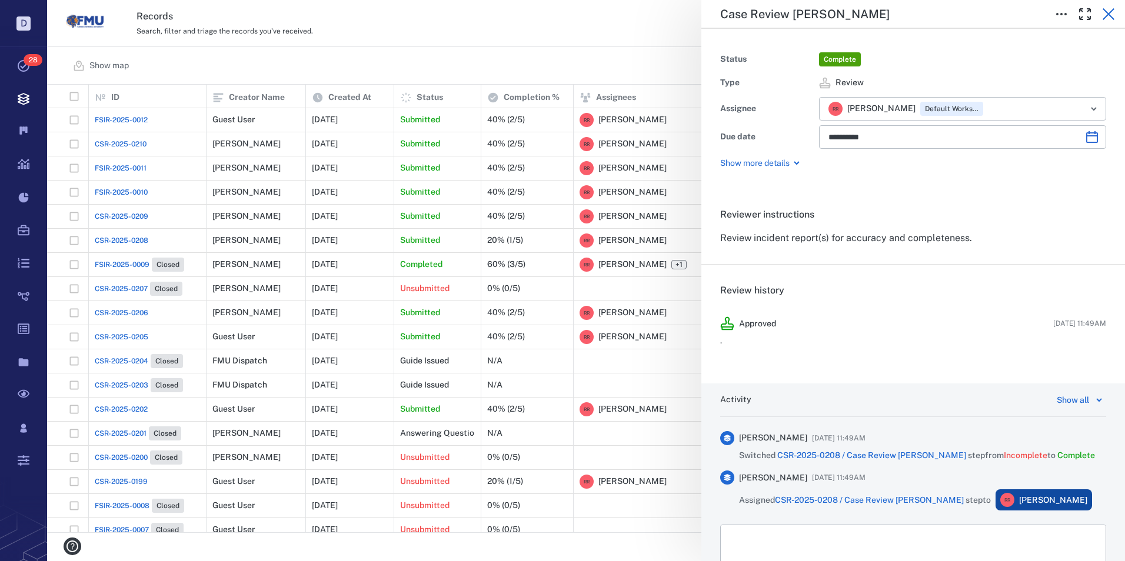
click at [1106, 12] on icon "button" at bounding box center [1109, 14] width 12 height 12
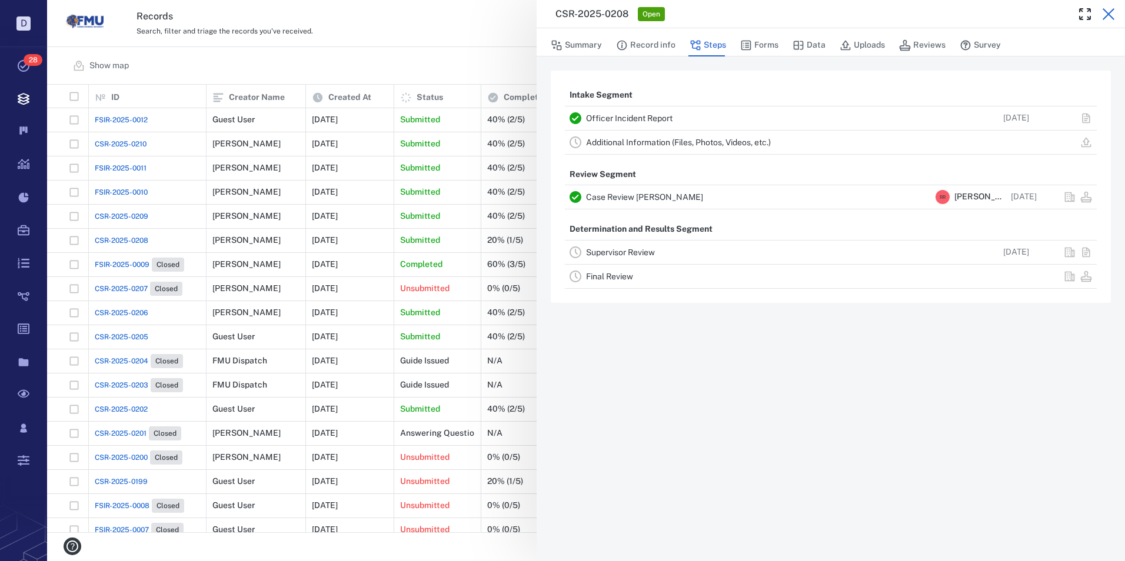
click at [1105, 11] on icon "button" at bounding box center [1109, 14] width 12 height 12
